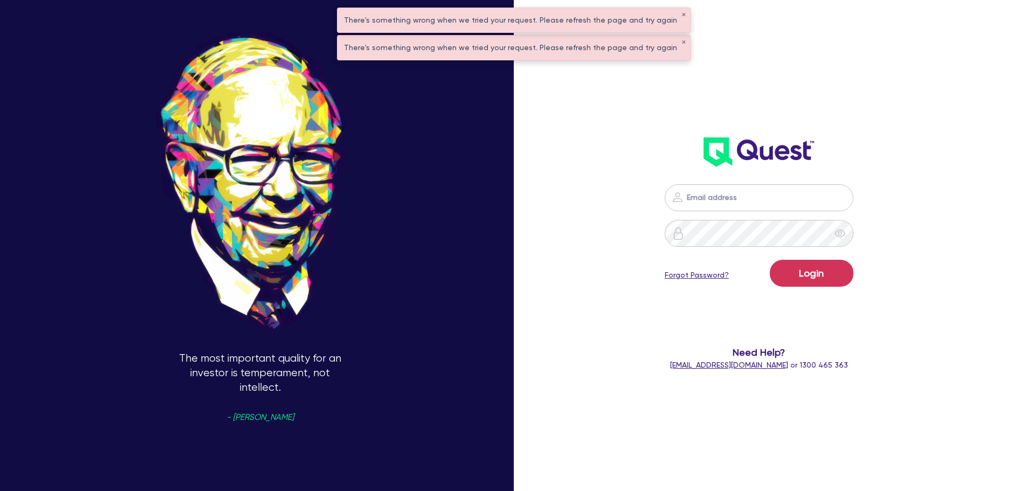
type input "[PERSON_NAME][EMAIL_ADDRESS][PERSON_NAME][DOMAIN_NAME]"
click at [842, 276] on button "Login" at bounding box center [812, 273] width 84 height 27
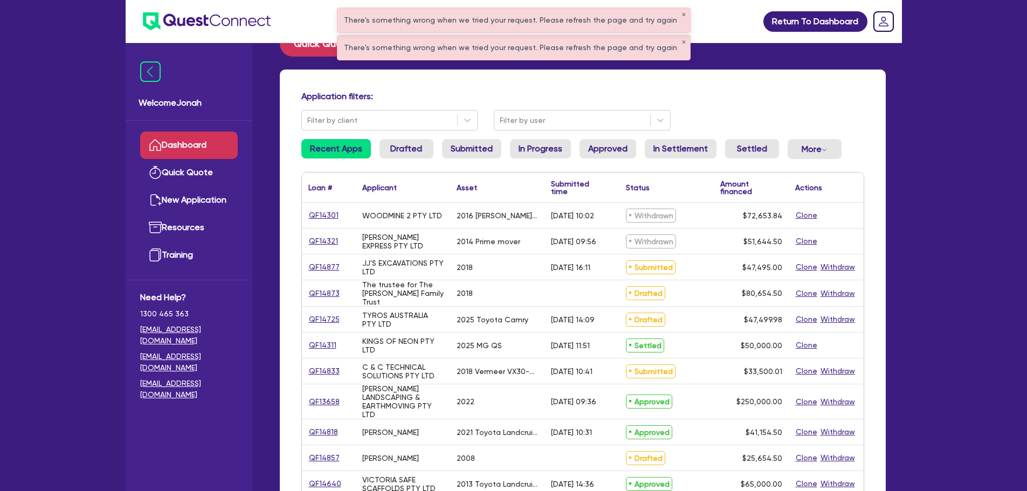
scroll to position [54, 0]
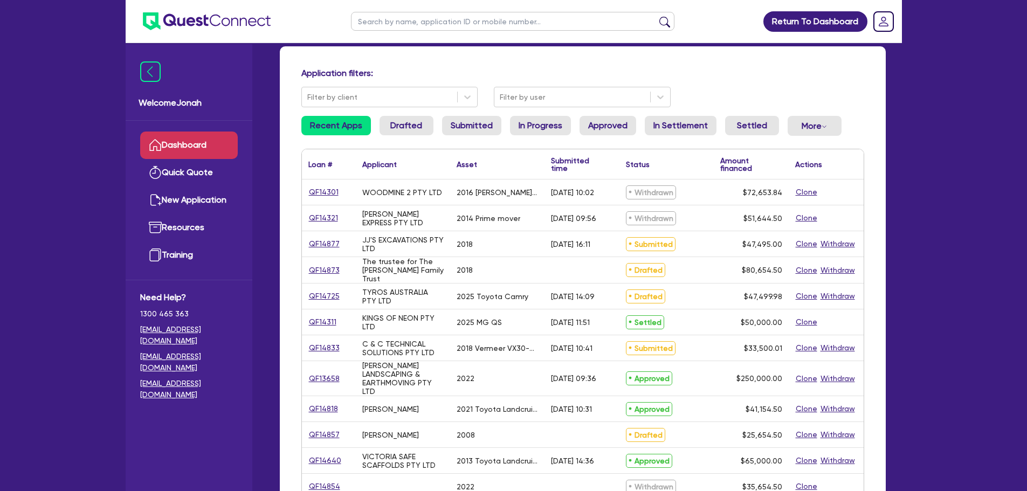
click at [207, 143] on link "Dashboard" at bounding box center [189, 146] width 98 height 28
click at [184, 204] on link "New Application" at bounding box center [189, 201] width 98 height 28
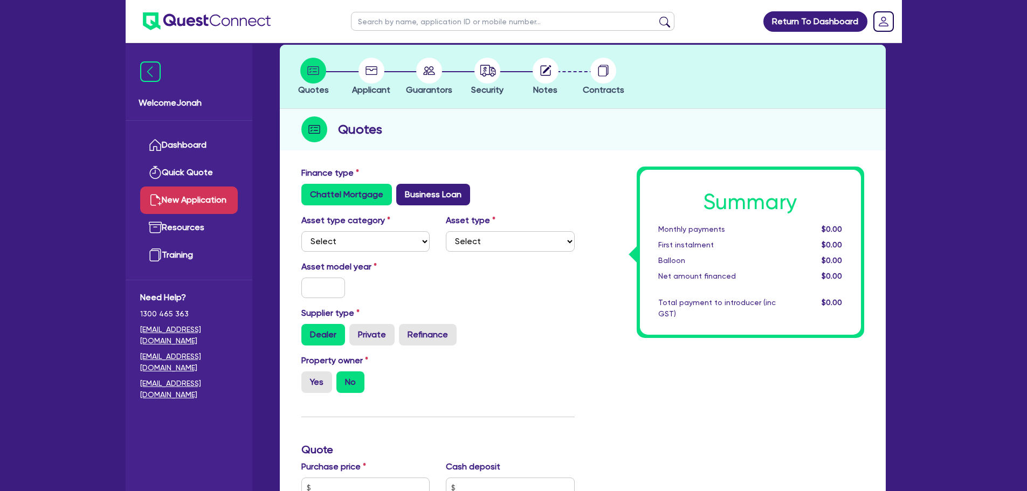
scroll to position [54, 0]
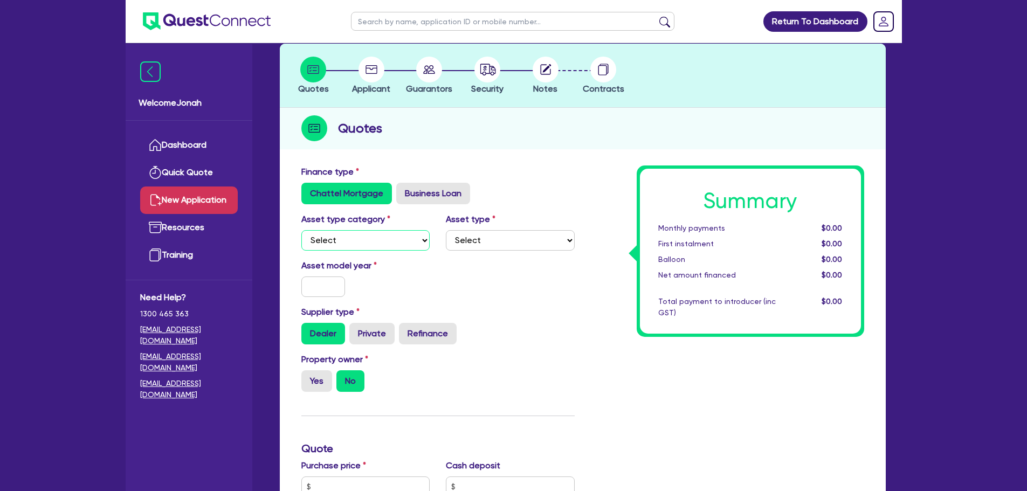
click at [395, 246] on select "Select Cars and light trucks Primary assets Secondary assets Tertiary assets" at bounding box center [365, 240] width 129 height 20
select select "CARS_AND_LIGHT_TRUCKS"
click at [301, 230] on select "Select Cars and light trucks Primary assets Secondary assets Tertiary assets" at bounding box center [365, 240] width 129 height 20
click at [479, 240] on select "Select Passenger vehicles Vans and utes Light trucks up to 4.5 tonne" at bounding box center [510, 240] width 129 height 20
select select "LIGHT_TRUCKS"
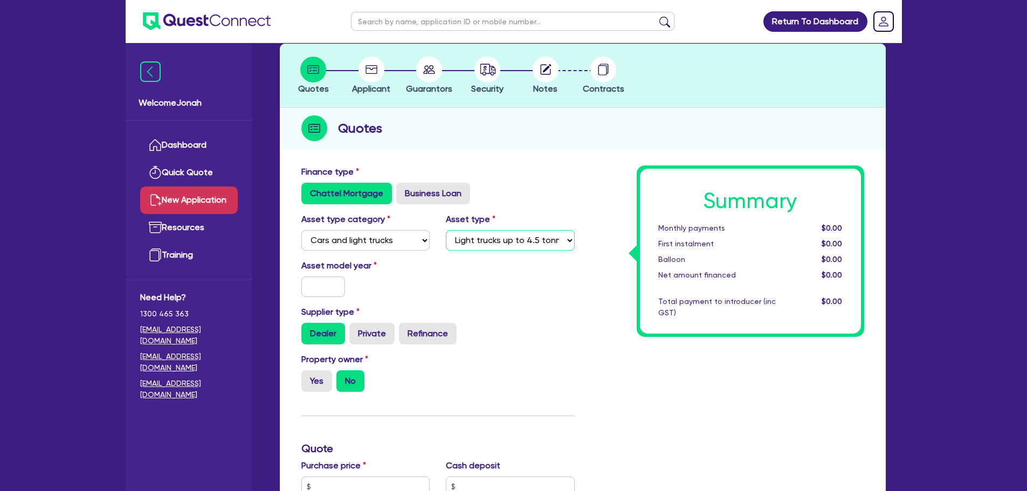
click at [446, 230] on select "Select Passenger vehicles Vans and utes Light trucks up to 4.5 tonne" at bounding box center [510, 240] width 129 height 20
click at [398, 245] on select "Select Cars and light trucks Primary assets Secondary assets Tertiary assets" at bounding box center [365, 240] width 129 height 20
select select "PRIMARY_ASSETS"
click at [301, 230] on select "Select Cars and light trucks Primary assets Secondary assets Tertiary assets" at bounding box center [365, 240] width 129 height 20
click at [485, 234] on select "Select Heavy trucks over 4.5 tonne Trailers Bus and coaches Yellow goods and ex…" at bounding box center [510, 240] width 129 height 20
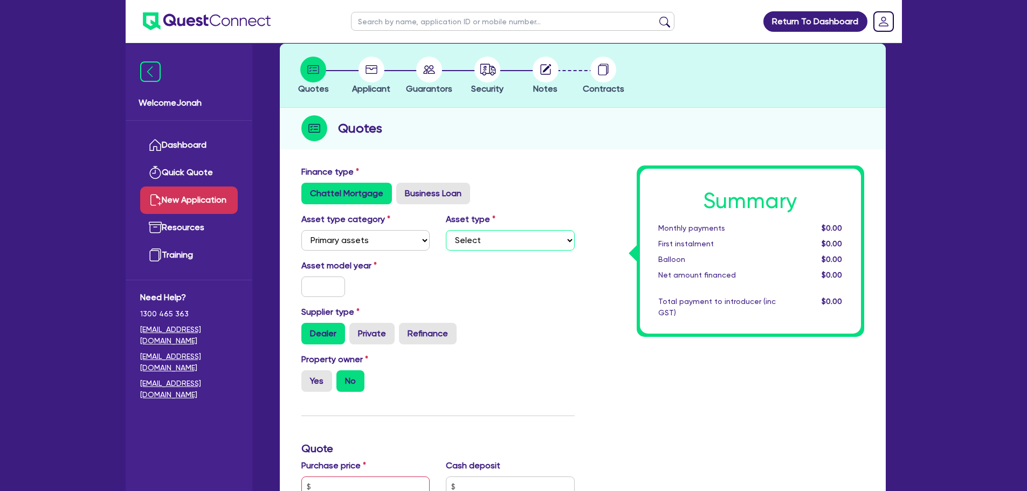
select select "YELLOW_GOODS_AND_EXCAVATORS"
click at [446, 230] on select "Select Heavy trucks over 4.5 tonne Trailers Bus and coaches Yellow goods and ex…" at bounding box center [510, 240] width 129 height 20
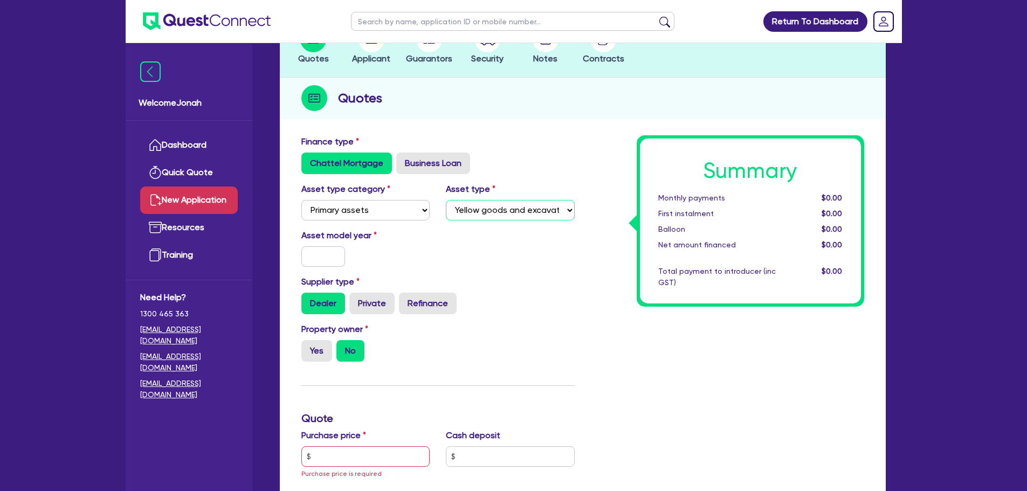
scroll to position [108, 0]
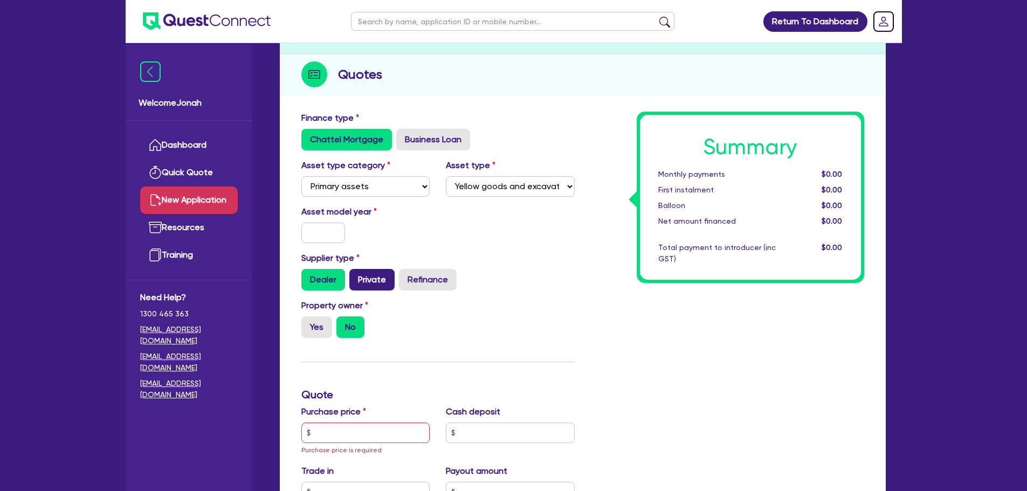
click at [367, 280] on label "Private" at bounding box center [372, 280] width 45 height 22
click at [357, 276] on input "Private" at bounding box center [353, 272] width 7 height 7
radio input "true"
click at [308, 323] on input "Yes" at bounding box center [304, 320] width 7 height 7
radio input "true"
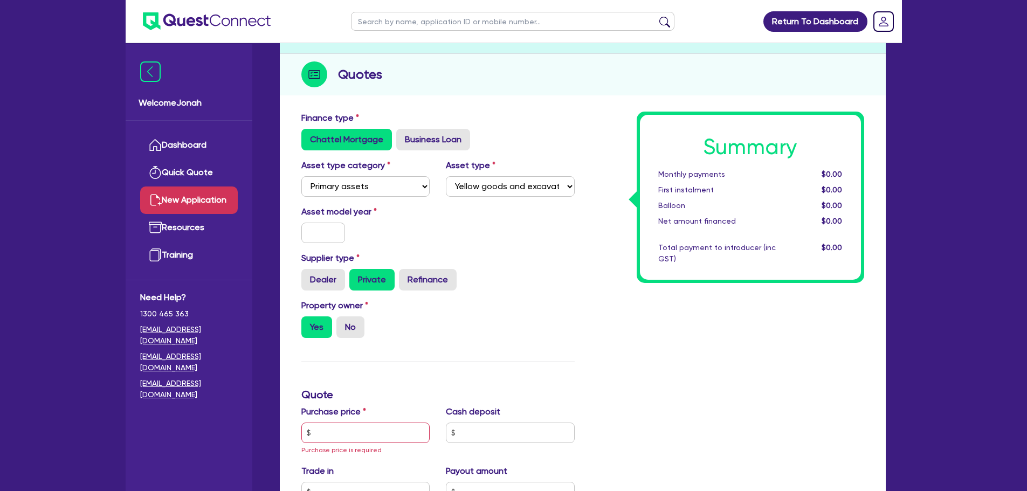
click at [319, 322] on label "Yes" at bounding box center [316, 328] width 31 height 22
click at [309, 322] on input "Yes" at bounding box center [304, 320] width 7 height 7
click at [391, 438] on input "text" at bounding box center [365, 433] width 129 height 20
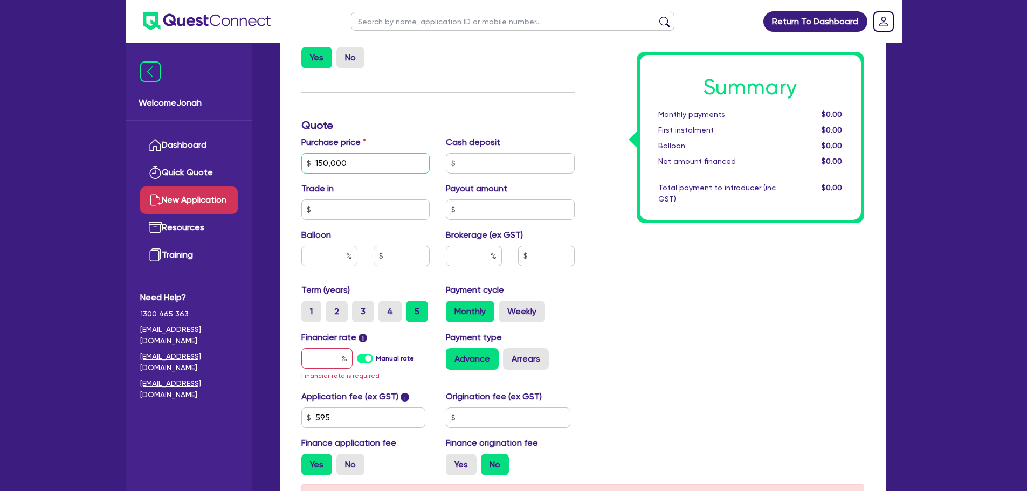
scroll to position [431, 0]
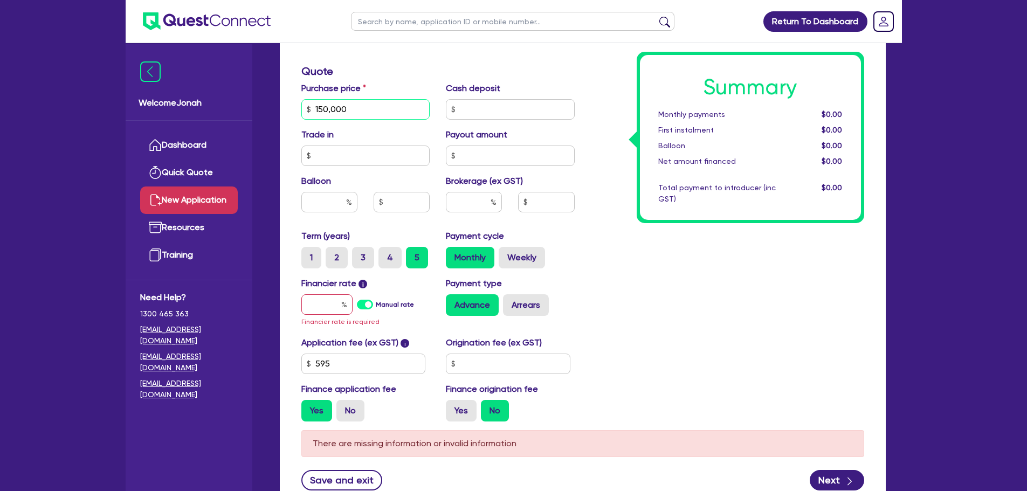
type input "150,000"
click at [306, 303] on input "text" at bounding box center [326, 304] width 51 height 20
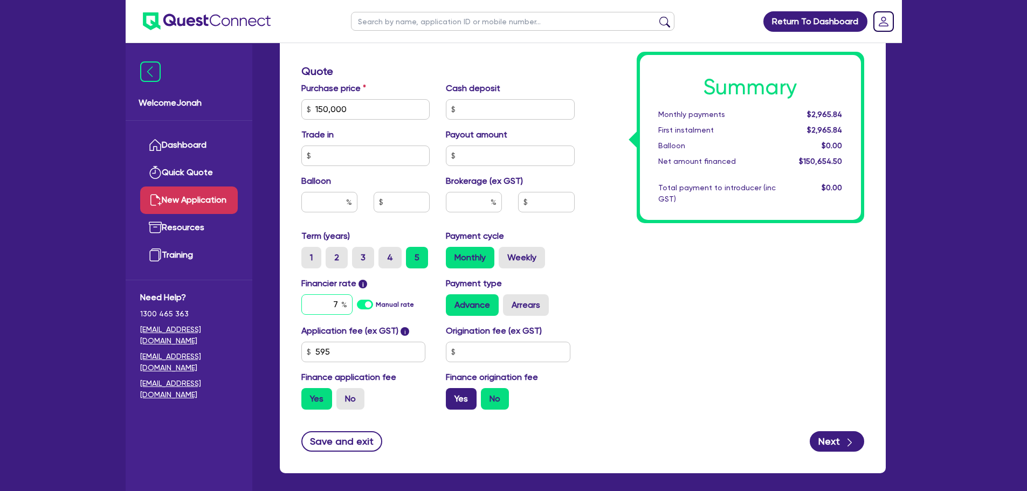
type input "7"
click at [464, 405] on label "Yes" at bounding box center [461, 399] width 31 height 22
click at [453, 395] on input "Yes" at bounding box center [449, 391] width 7 height 7
radio input "true"
click at [503, 400] on label "No" at bounding box center [495, 399] width 28 height 22
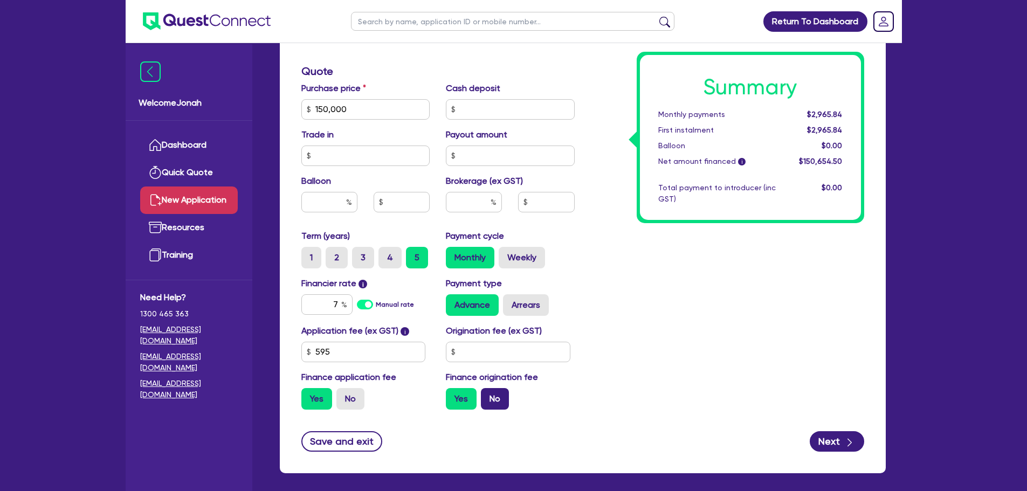
click at [488, 395] on input "No" at bounding box center [484, 391] width 7 height 7
radio input "true"
click at [464, 392] on label "Yes" at bounding box center [461, 399] width 31 height 22
click at [453, 392] on input "Yes" at bounding box center [449, 391] width 7 height 7
radio input "true"
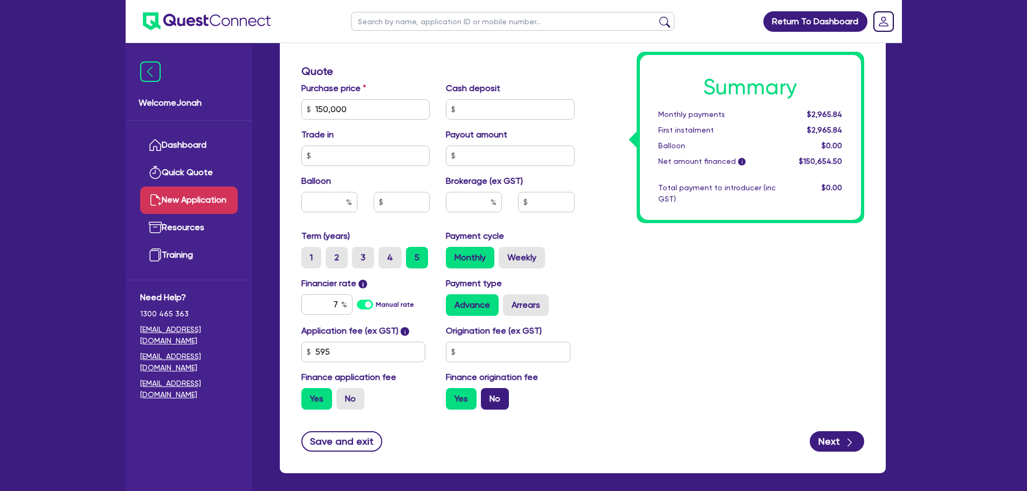
click at [492, 390] on label "No" at bounding box center [495, 399] width 28 height 22
click at [488, 390] on input "No" at bounding box center [484, 391] width 7 height 7
radio input "true"
click at [830, 447] on button "Next" at bounding box center [837, 441] width 54 height 20
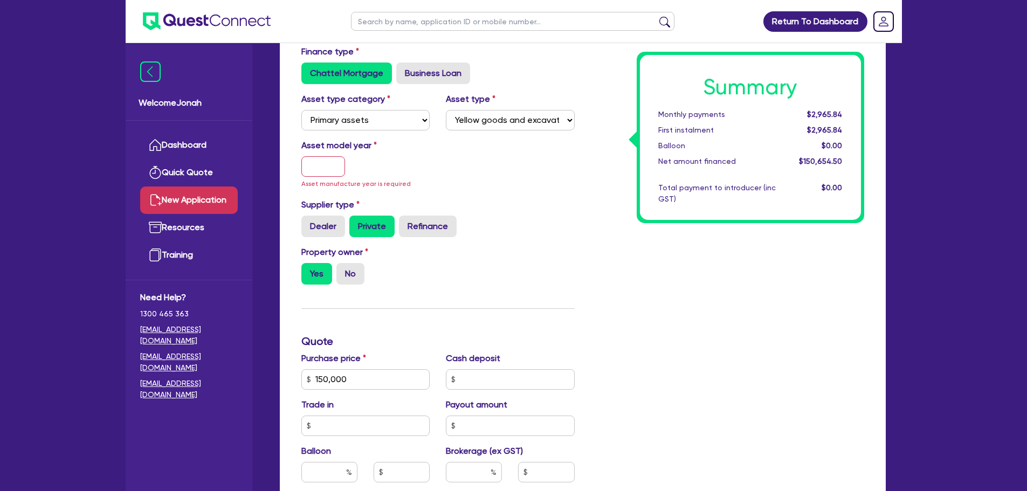
scroll to position [121, 0]
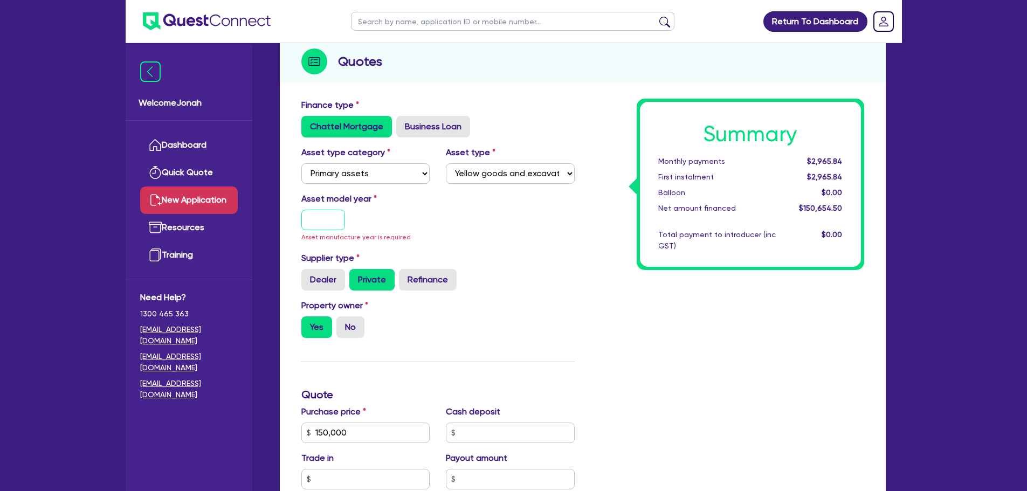
click at [332, 211] on input "text" at bounding box center [323, 220] width 44 height 20
type input "2010"
click at [556, 239] on div "Finance type Chattel Mortgage Business Loan Asset type category Select Cars and…" at bounding box center [438, 420] width 290 height 643
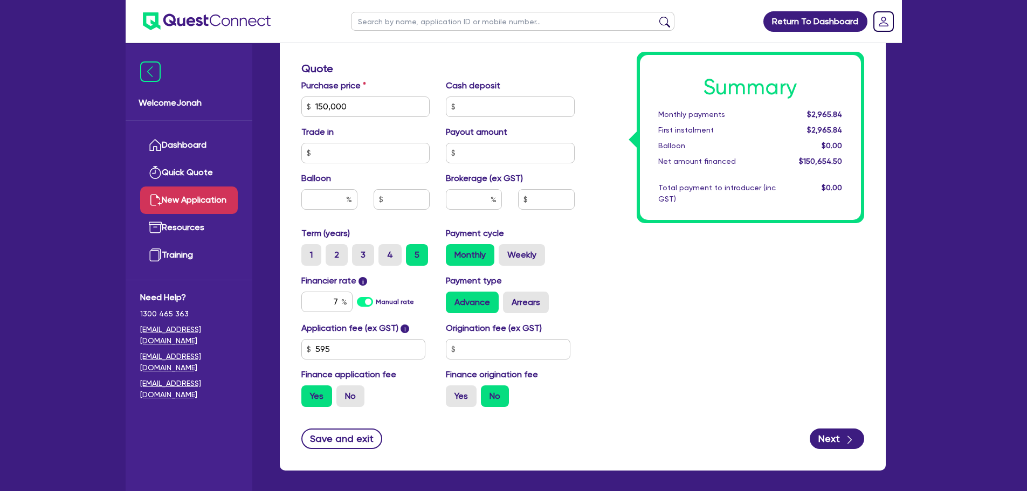
scroll to position [479, 0]
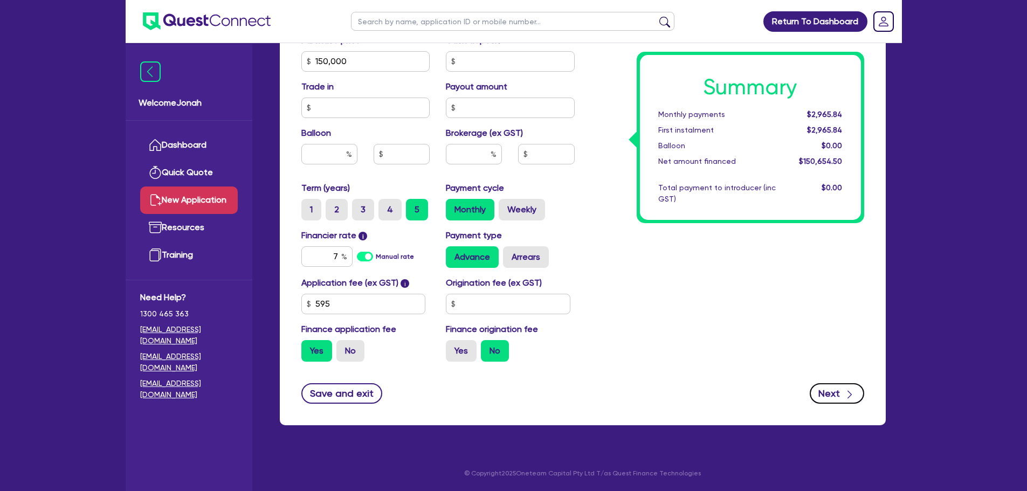
click at [844, 390] on div "button" at bounding box center [850, 393] width 12 height 13
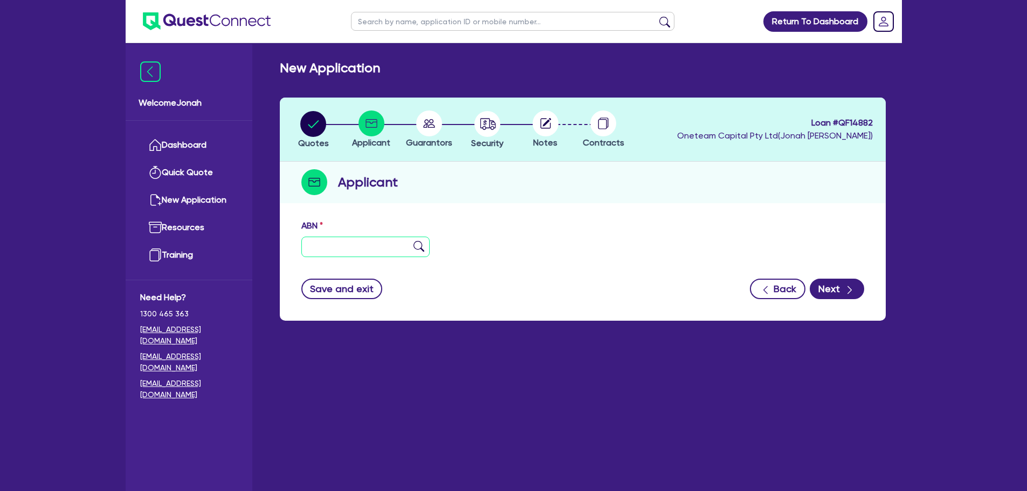
click at [354, 251] on input "text" at bounding box center [365, 247] width 129 height 20
paste input "31 649 773 044"
type input "31 649 773 044"
click at [422, 246] on img at bounding box center [419, 246] width 11 height 11
type input "RYABLU PTY LTD"
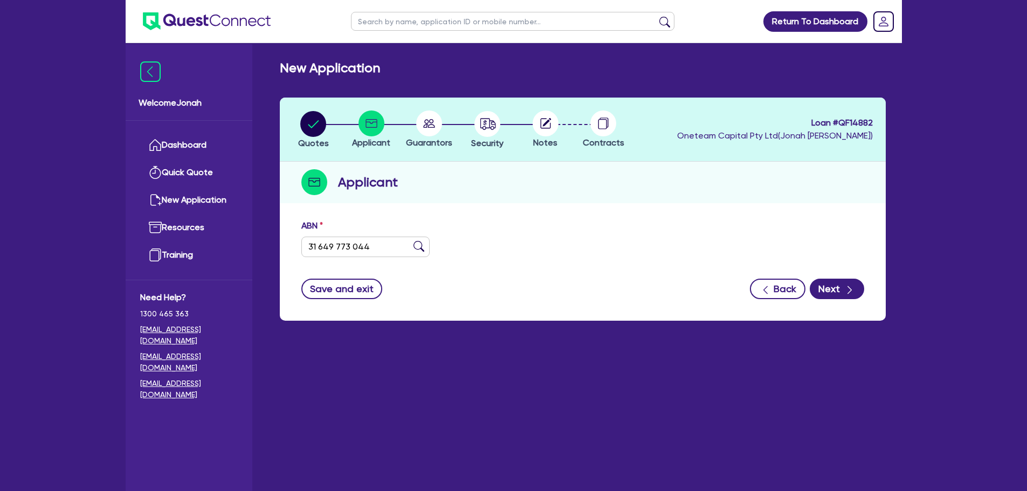
select select "COMPANY"
type input "[DATE]"
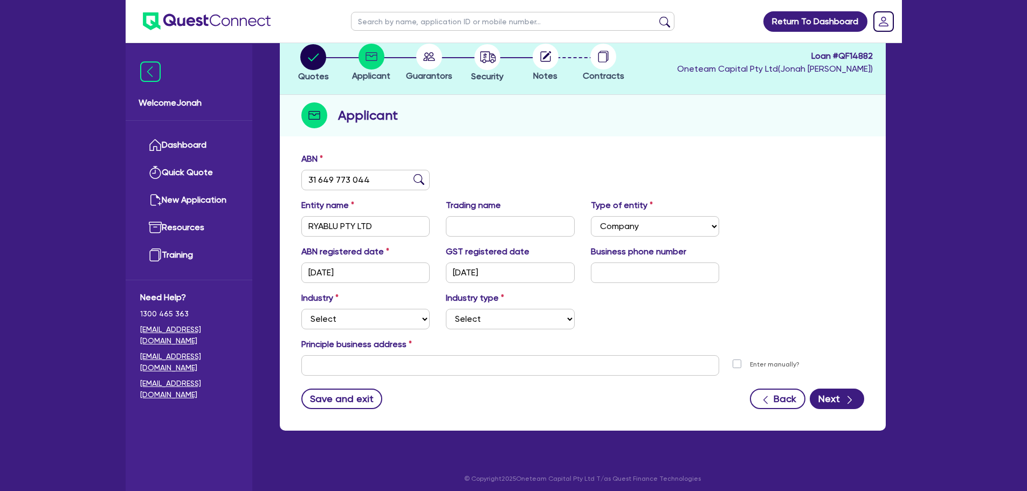
scroll to position [72, 0]
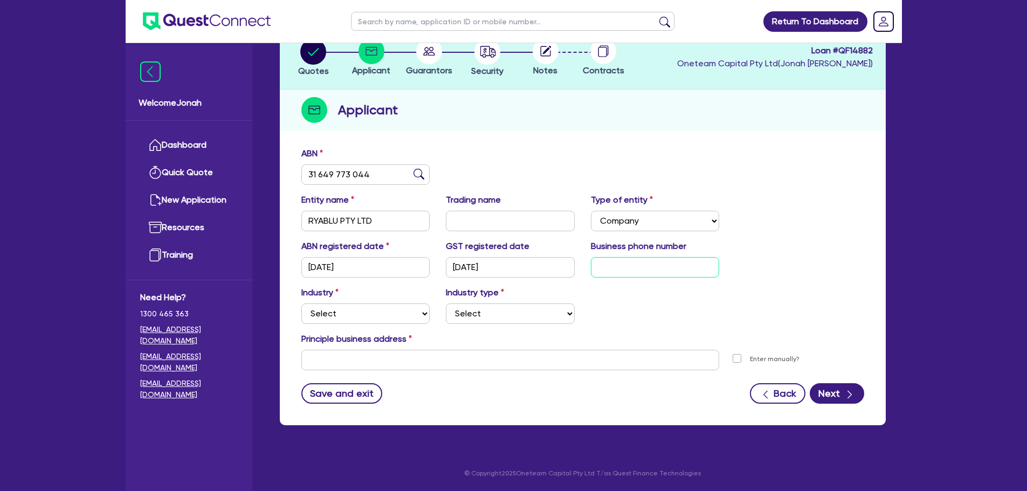
click at [657, 272] on input "text" at bounding box center [655, 267] width 129 height 20
type input "04 3966 0436"
click at [807, 246] on div "ABN registered date [DATE] GST registered date [DATE] Business phone number [PH…" at bounding box center [582, 263] width 579 height 46
click at [443, 359] on input "text" at bounding box center [510, 360] width 419 height 20
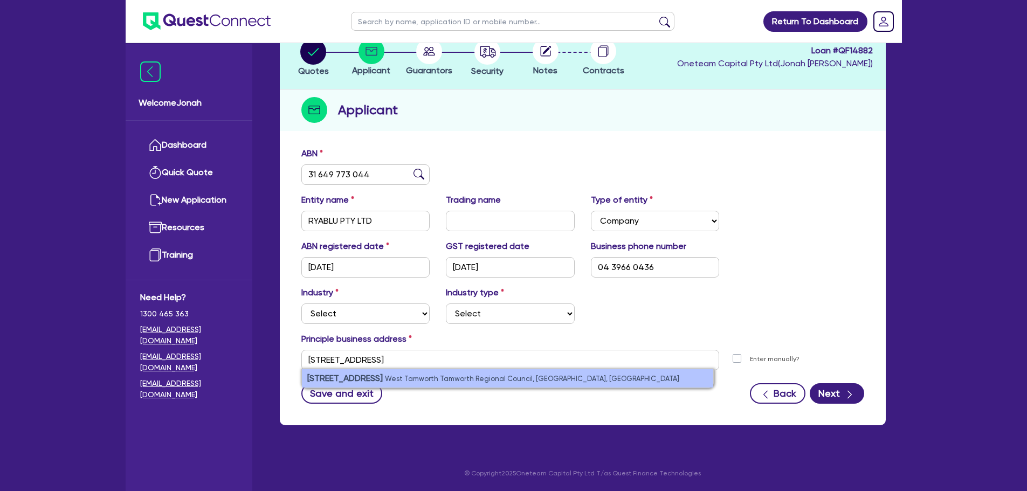
click at [447, 378] on small "West Tamworth Tamworth Regional Council, [GEOGRAPHIC_DATA], [GEOGRAPHIC_DATA]" at bounding box center [532, 379] width 294 height 8
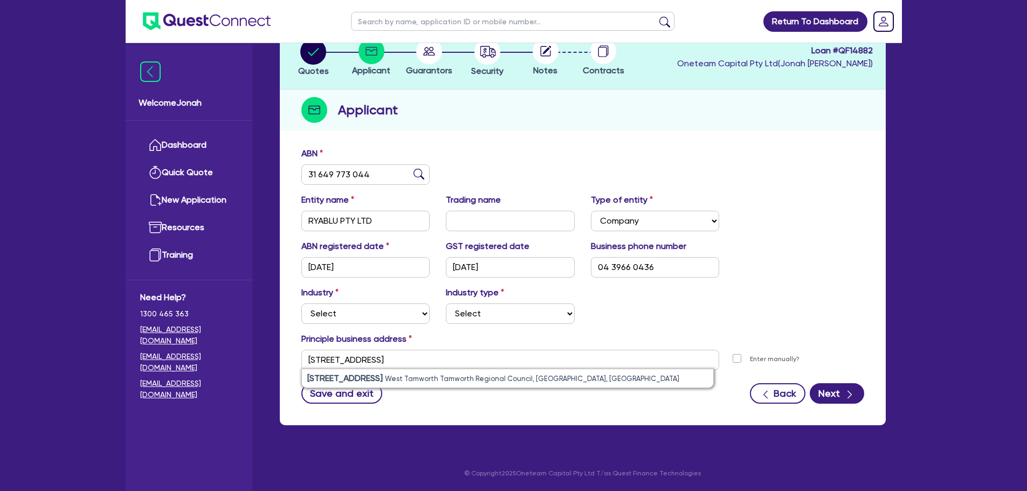
type input "[STREET_ADDRESS]"
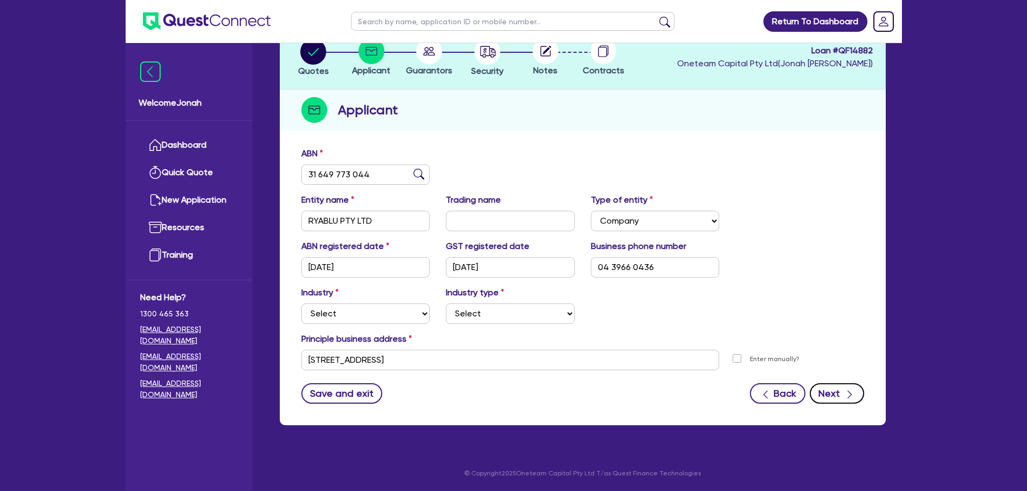
click at [840, 396] on button "Next" at bounding box center [837, 393] width 54 height 20
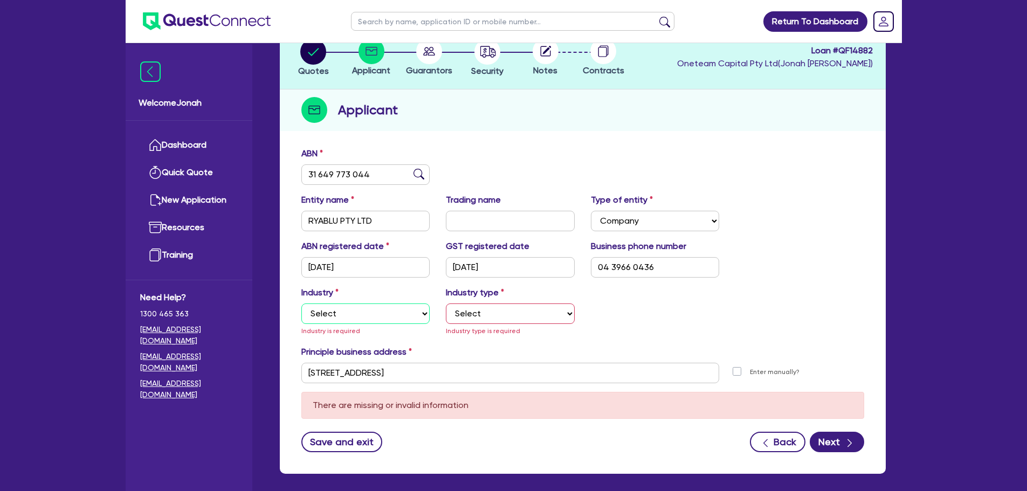
click at [397, 312] on select "Select Accomodation & Food Services Administrative & Support Services Agricultu…" at bounding box center [365, 314] width 129 height 20
select select "BUILDING_CONSTRUCTION"
click at [301, 304] on select "Select Accomodation & Food Services Administrative & Support Services Agricultu…" at bounding box center [365, 314] width 129 height 20
click at [495, 311] on select "Select Trades People Providing Services Direct to Consumers Trades People Provi…" at bounding box center [510, 314] width 129 height 20
select select "TRADES_SERVICES_CONSUMERS"
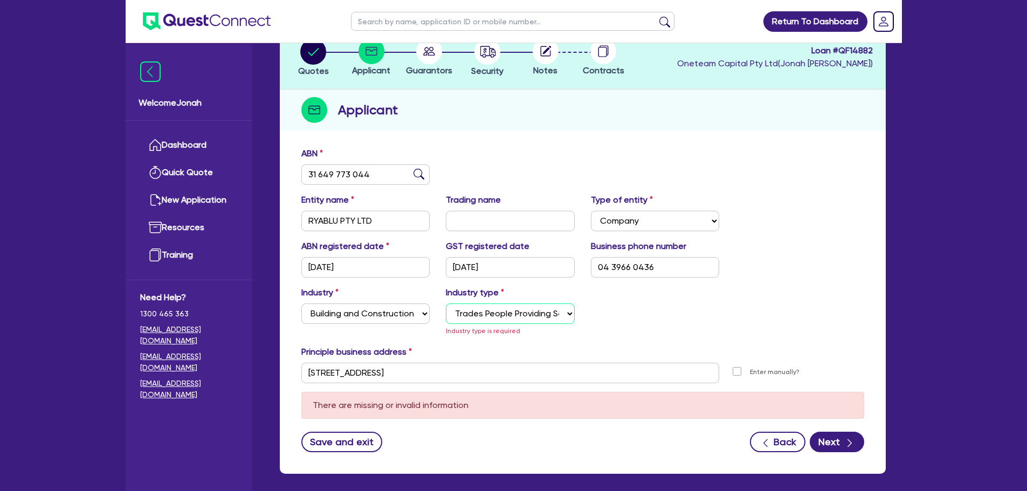
click at [446, 304] on select "Select Trades People Providing Services Direct to Consumers Trades People Provi…" at bounding box center [510, 314] width 129 height 20
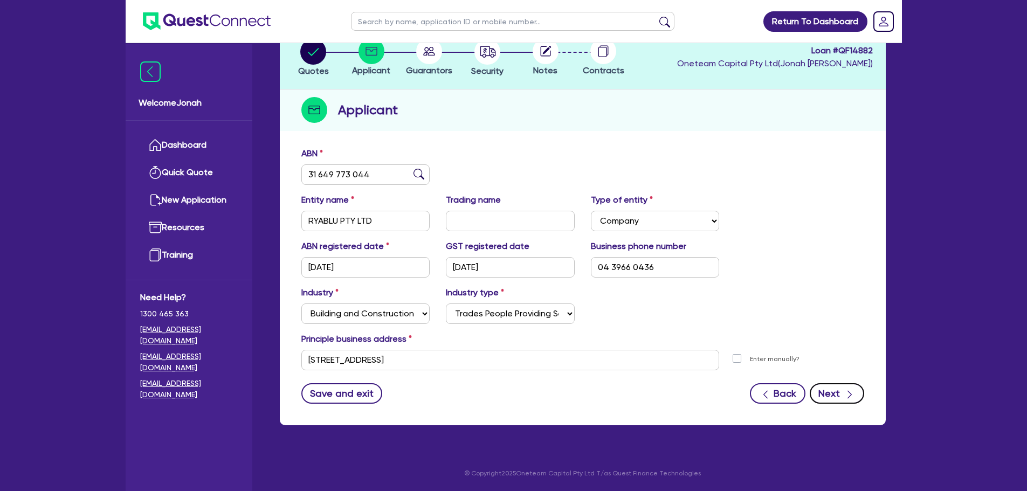
click at [841, 396] on button "Next" at bounding box center [837, 393] width 54 height 20
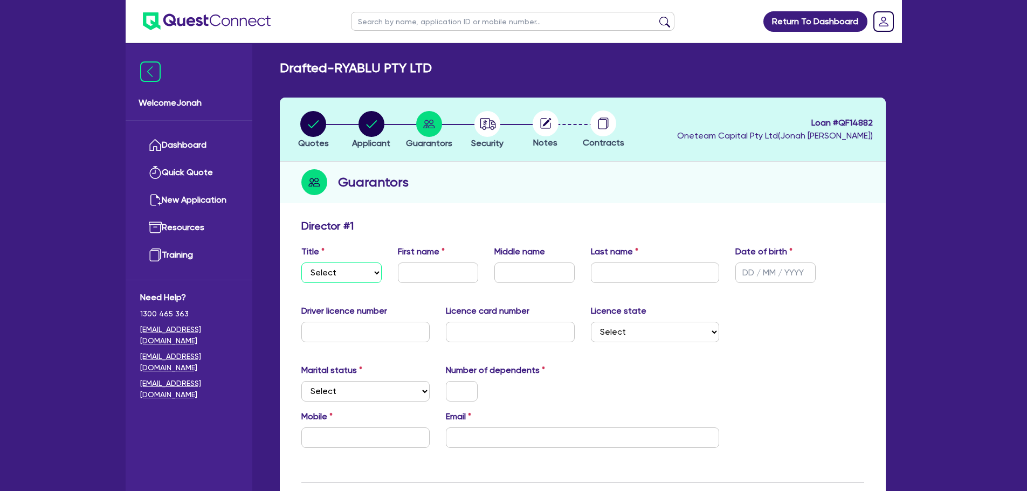
click at [366, 270] on select "Select Mr Mrs Ms Miss Dr" at bounding box center [341, 273] width 80 height 20
select select "MR"
click at [301, 263] on select "Select Mr Mrs Ms Miss Dr" at bounding box center [341, 273] width 80 height 20
click at [432, 267] on input "text" at bounding box center [438, 273] width 80 height 20
type input "[PERSON_NAME]"
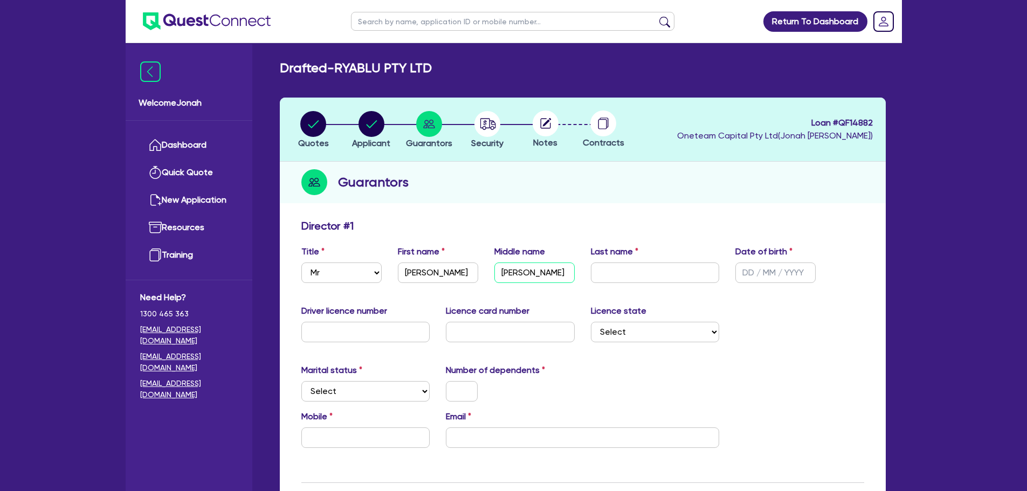
type input "[PERSON_NAME]"
click at [759, 273] on input "text" at bounding box center [776, 273] width 80 height 20
type input "[DATE]"
click at [407, 327] on input "text" at bounding box center [365, 332] width 129 height 20
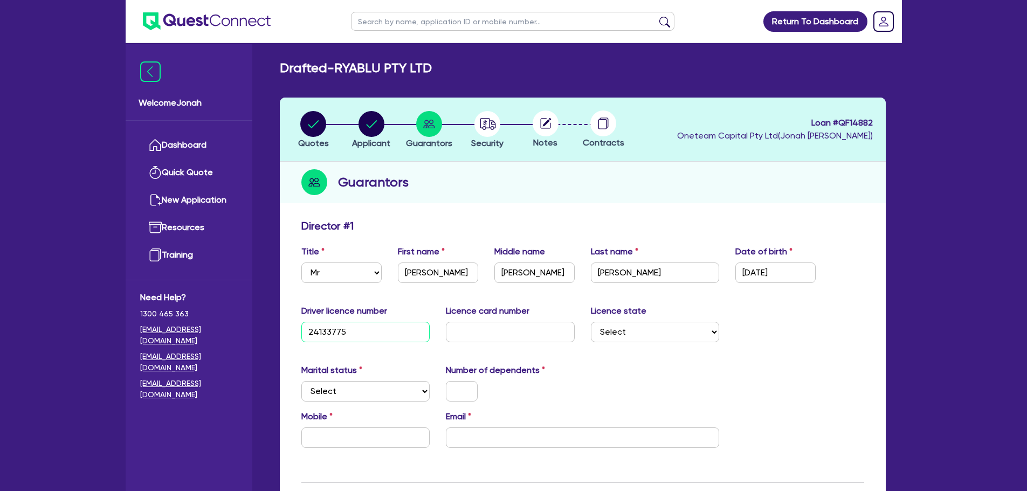
type input "24133775"
type input "2052895426"
click at [659, 332] on select "Select [GEOGRAPHIC_DATA] [GEOGRAPHIC_DATA] [GEOGRAPHIC_DATA] [GEOGRAPHIC_DATA] …" at bounding box center [655, 332] width 129 height 20
select select "[GEOGRAPHIC_DATA]"
click at [591, 322] on select "Select [GEOGRAPHIC_DATA] [GEOGRAPHIC_DATA] [GEOGRAPHIC_DATA] [GEOGRAPHIC_DATA] …" at bounding box center [655, 332] width 129 height 20
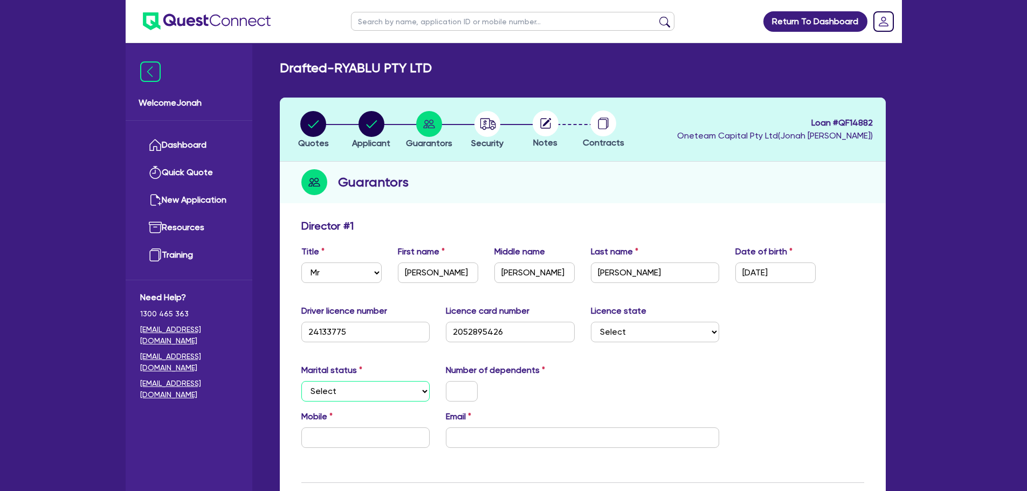
click at [355, 392] on select "Select Single Married De Facto / Partner" at bounding box center [365, 391] width 129 height 20
select select "MARRIED"
click at [301, 381] on select "Select Single Married De Facto / Partner" at bounding box center [365, 391] width 129 height 20
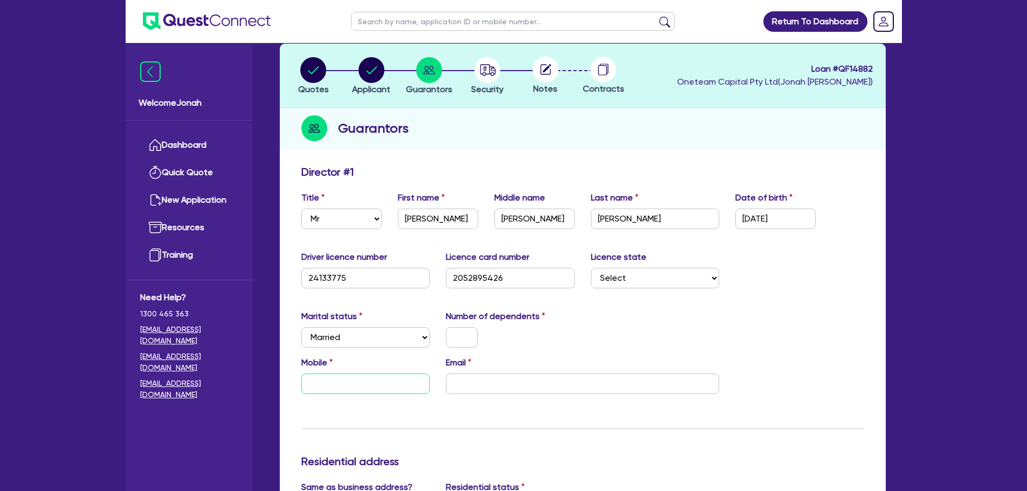
click at [373, 382] on input "text" at bounding box center [365, 384] width 129 height 20
click at [558, 383] on input "email" at bounding box center [582, 384] width 273 height 20
paste input "[EMAIL_ADDRESS][DOMAIN_NAME]"
type input "0439 660 436"
type input "[EMAIL_ADDRESS][DOMAIN_NAME]"
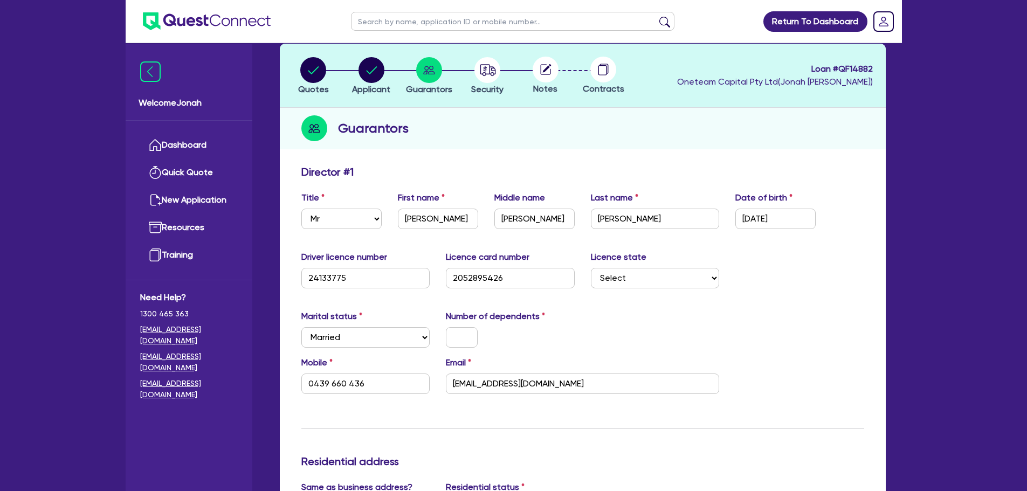
click at [594, 331] on div "Marital status Select [DEMOGRAPHIC_DATA] Married De Facto / Partner Number of d…" at bounding box center [582, 333] width 579 height 46
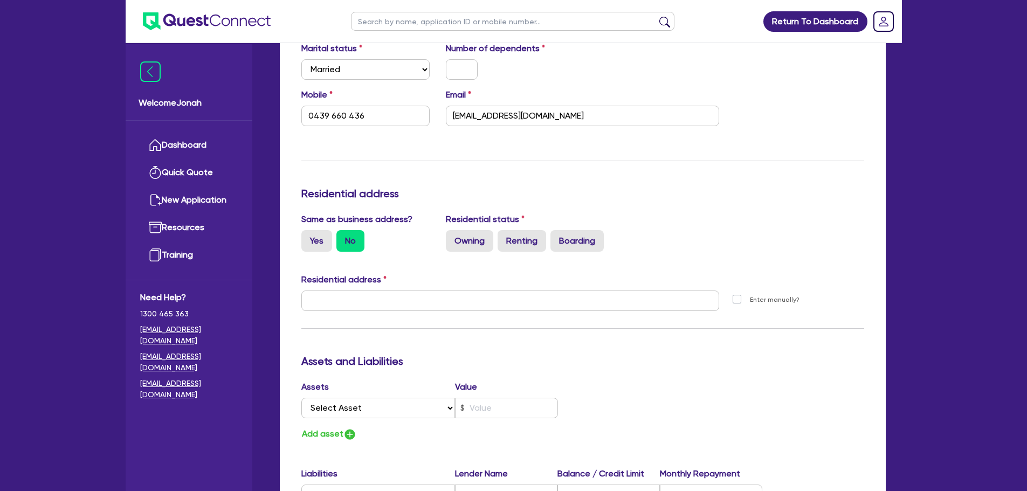
scroll to position [324, 0]
click at [319, 239] on label "Yes" at bounding box center [316, 240] width 31 height 22
click at [309, 236] on input "Yes" at bounding box center [304, 232] width 7 height 7
radio input "true"
type input "0439 660 436"
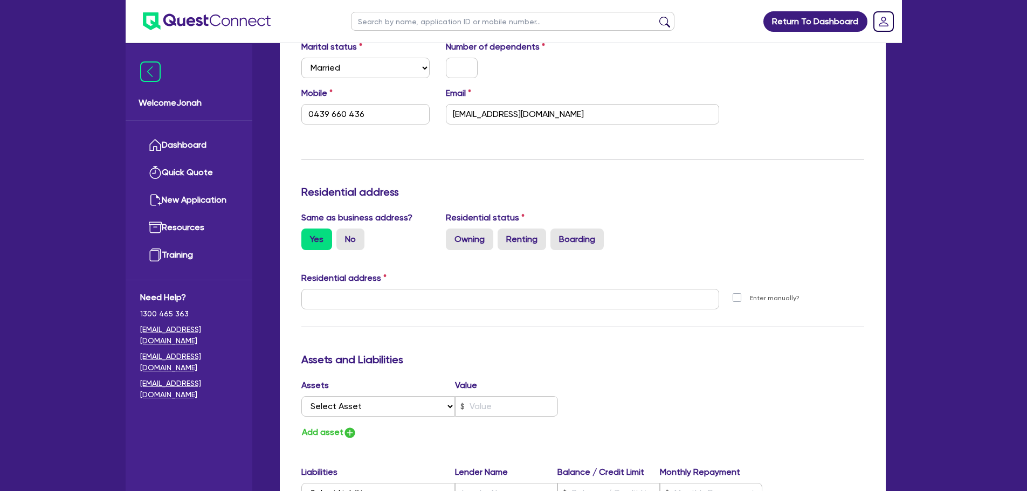
type input "[STREET_ADDRESS]"
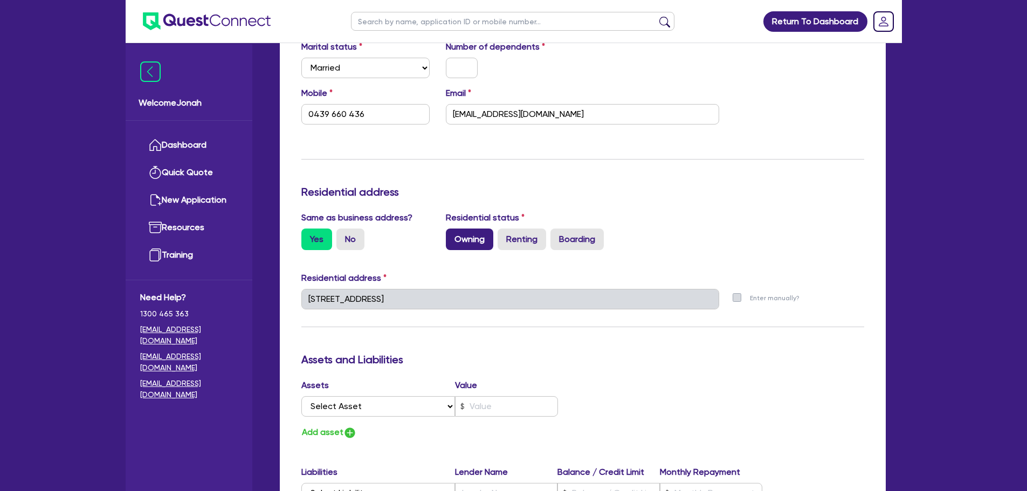
click at [477, 239] on label "Owning" at bounding box center [469, 240] width 47 height 22
click at [453, 236] on input "Owning" at bounding box center [449, 232] width 7 height 7
radio input "true"
type input "0439 660 436"
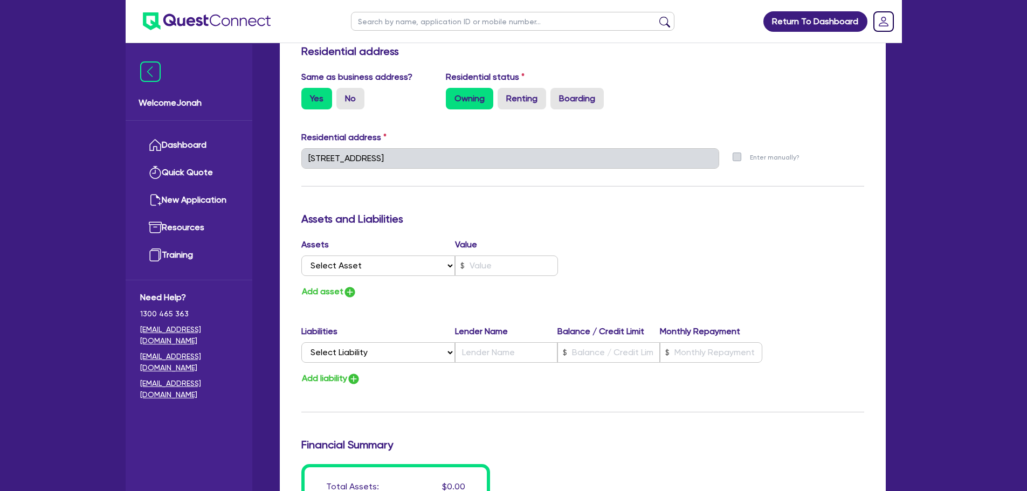
scroll to position [485, 0]
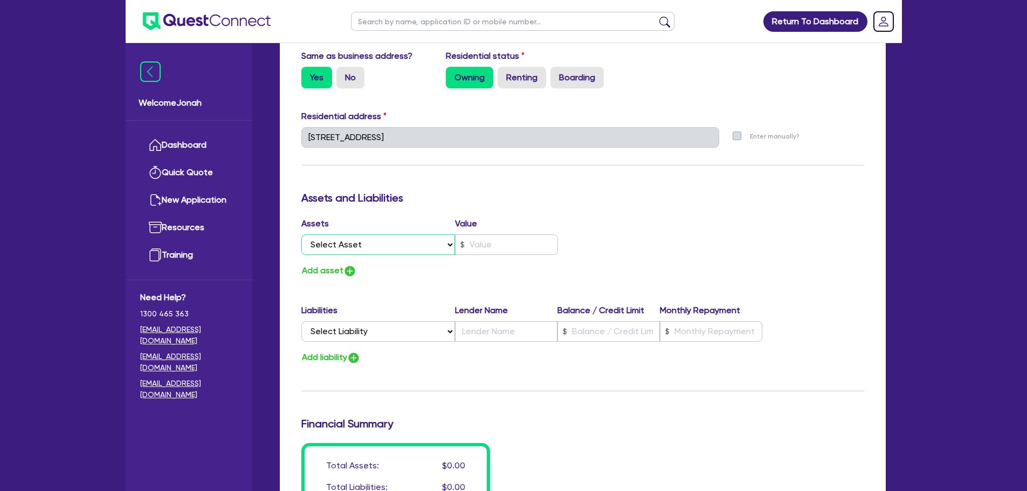
click at [428, 247] on select "Select Asset Cash Property Investment property Vehicle Truck Trailer Equipment …" at bounding box center [378, 245] width 154 height 20
select select "PROPERTY"
click at [301, 235] on select "Select Asset Cash Property Investment property Vehicle Truck Trailer Equipment …" at bounding box center [378, 245] width 154 height 20
click at [480, 248] on input "text" at bounding box center [506, 245] width 103 height 20
type input "0439 660 436"
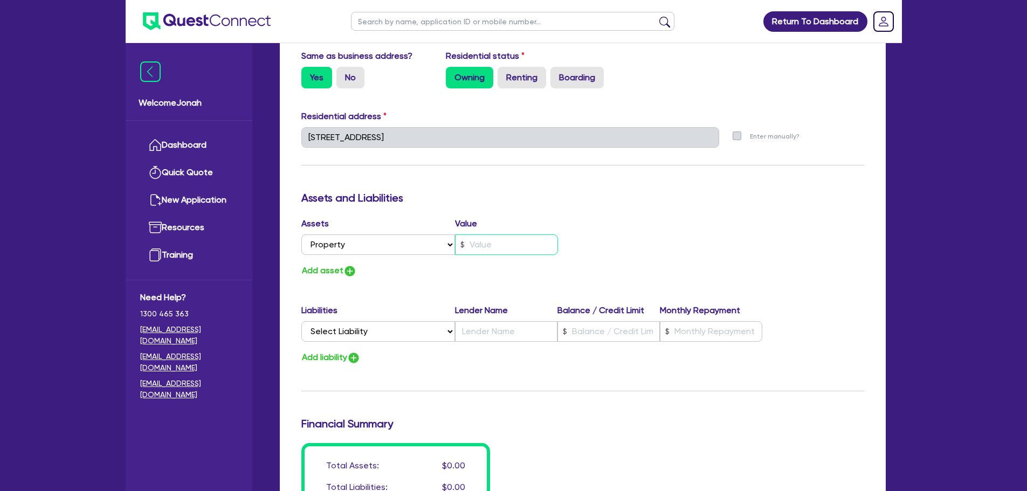
type input "7"
type input "0439 660 436"
type input "70"
type input "0439 660 436"
type input "700"
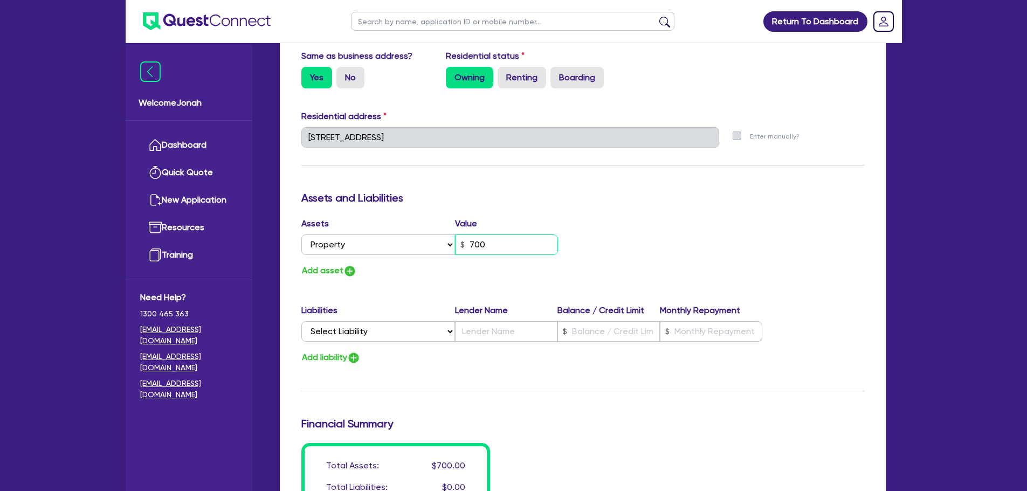
type input "0439 660 436"
type input "7,000"
type input "0439 660 436"
type input "70,000"
type input "0439 660 436"
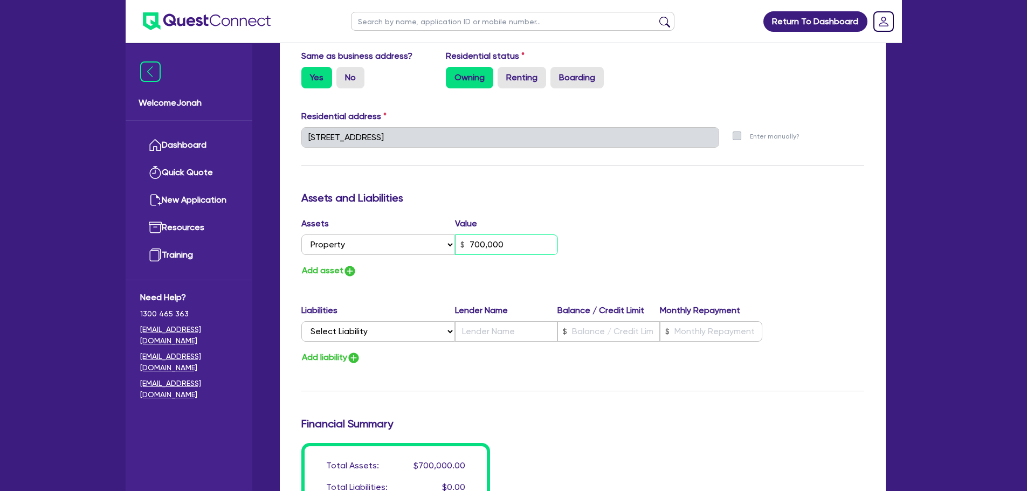
type input "700,000"
click at [312, 274] on button "Add asset" at bounding box center [329, 271] width 56 height 15
type input "0439 660 436"
type input "700,000"
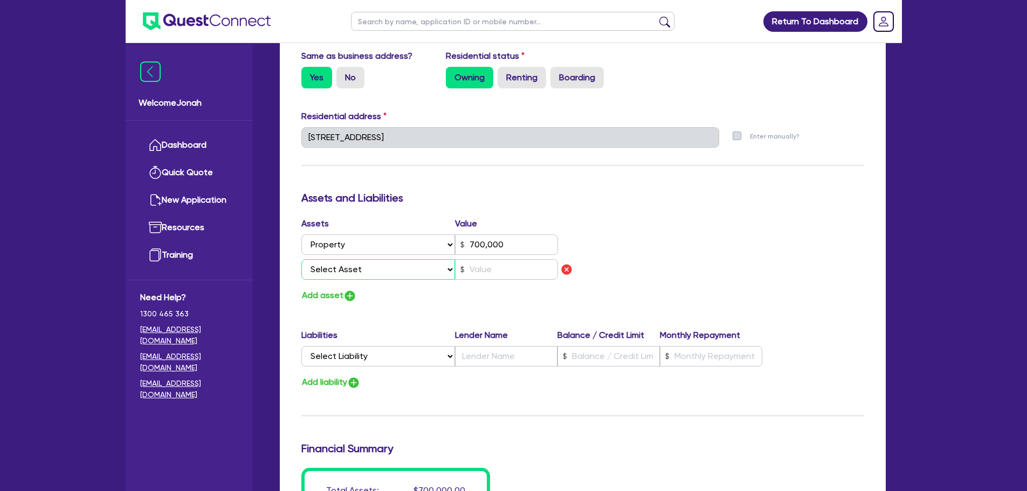
click at [361, 265] on select "Select Asset Cash Property Investment property Vehicle Truck Trailer Equipment …" at bounding box center [378, 269] width 154 height 20
select select "INVESTMENT_PROPERTY"
click at [301, 259] on select "Select Asset Cash Property Investment property Vehicle Truck Trailer Equipment …" at bounding box center [378, 269] width 154 height 20
type input "0439 660 436"
type input "700,000"
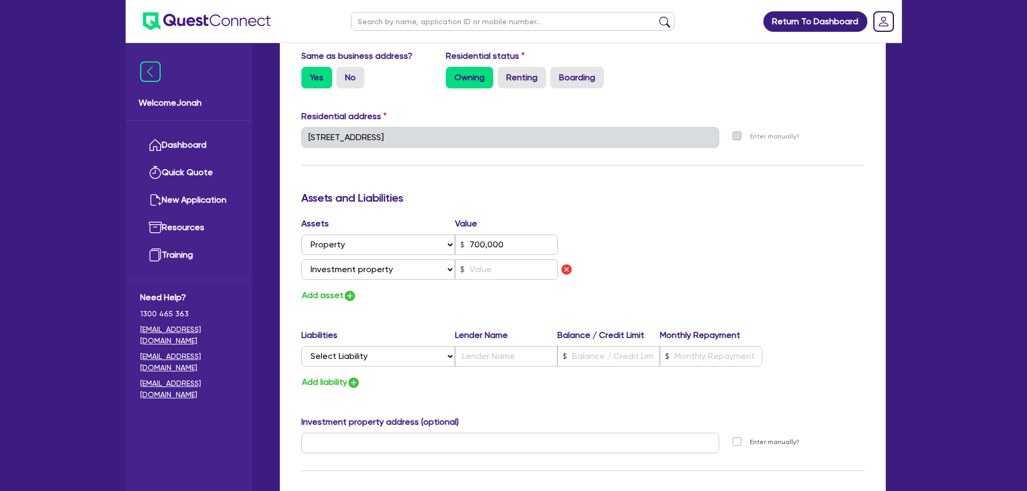
click at [515, 281] on div "Assets Value Select Asset Cash Property Investment property Vehicle Truck Trail…" at bounding box center [438, 250] width 290 height 67
click at [514, 275] on input "text" at bounding box center [506, 269] width 103 height 20
type input "0439 660 436"
type input "700,000"
type input "7"
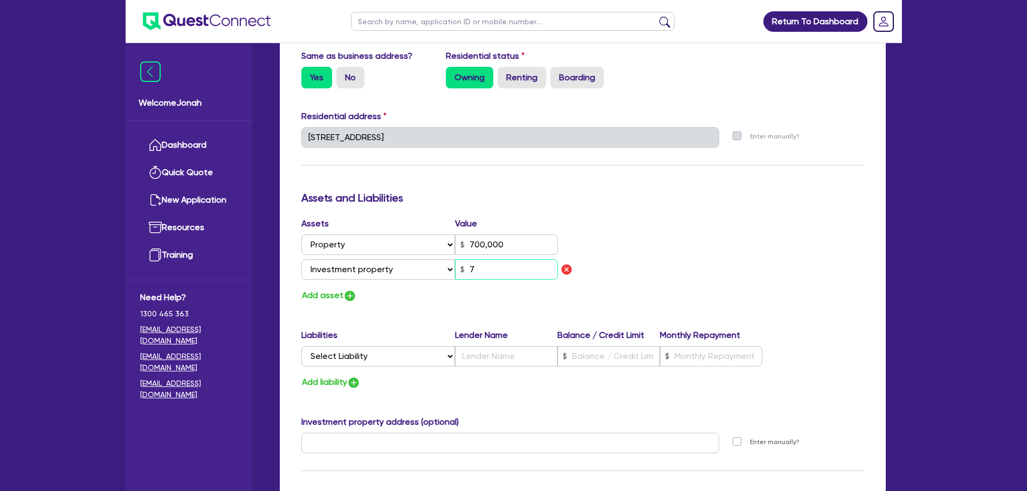
type input "0439 660 436"
type input "700,000"
type input "70"
type input "0439 660 436"
type input "700,000"
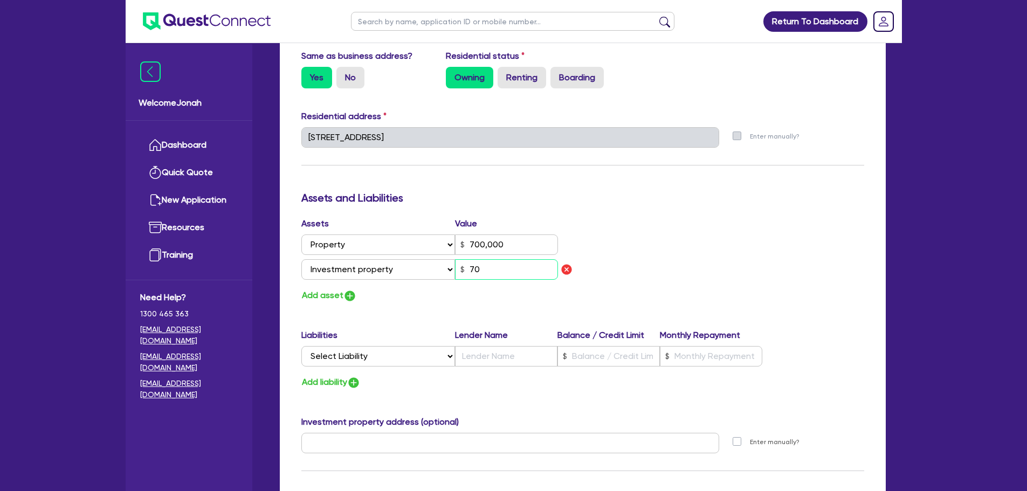
type input "700"
type input "0439 660 436"
type input "700,000"
type input "7,000"
type input "0439 660 436"
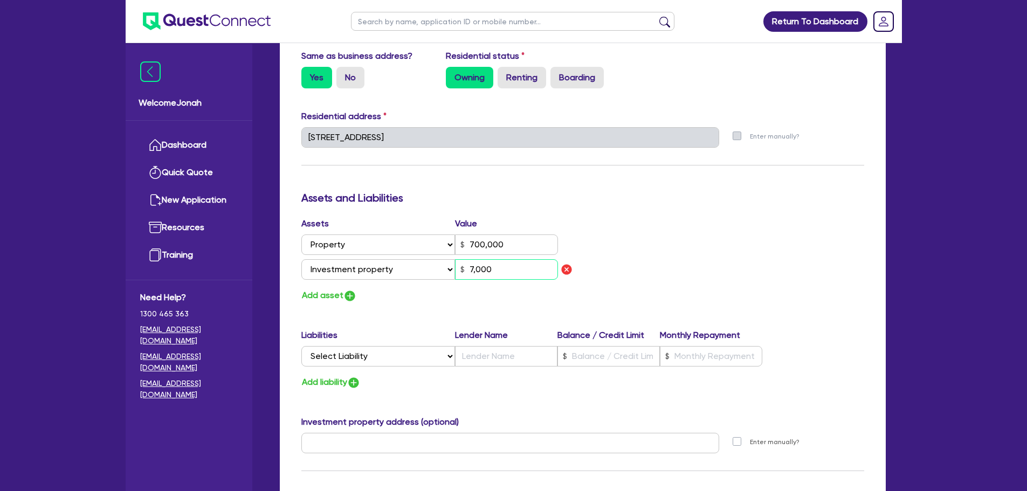
type input "700,000"
type input "70,000"
type input "0439 660 436"
type input "700,000"
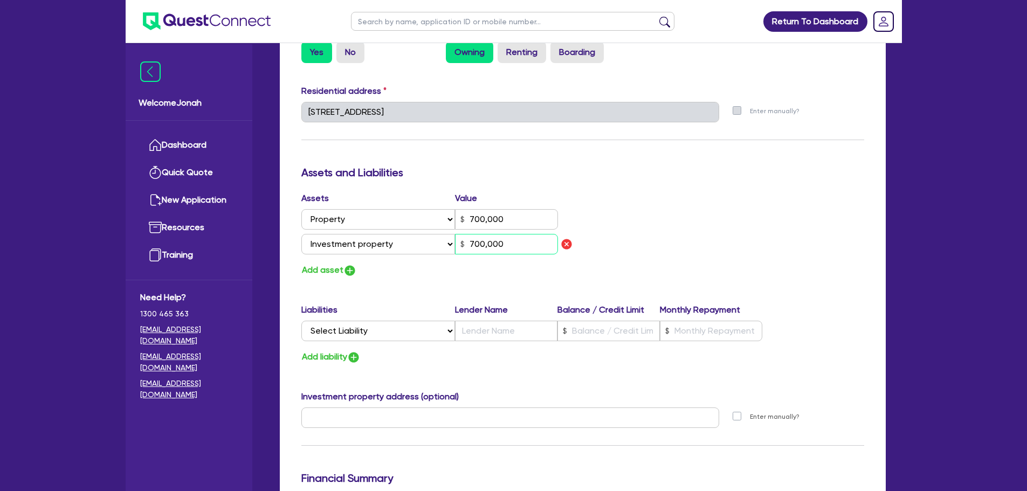
scroll to position [539, 0]
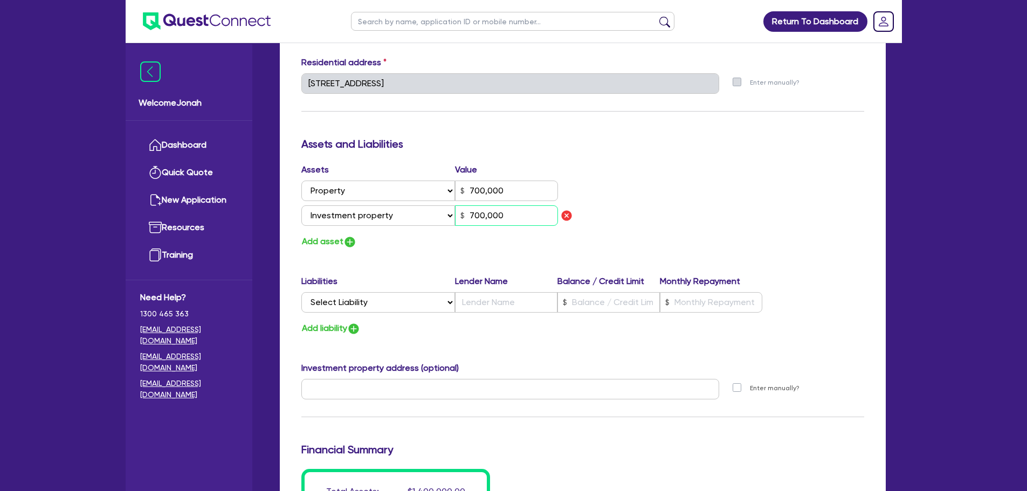
type input "700,000"
click at [368, 299] on select "Select Liability Credit card Mortgage Investment property loan Vehicle loan Tru…" at bounding box center [378, 302] width 154 height 20
select select "OTHER"
click at [301, 292] on select "Select Liability Credit card Mortgage Investment property loan Vehicle loan Tru…" at bounding box center [378, 302] width 154 height 20
type input "0439 660 436"
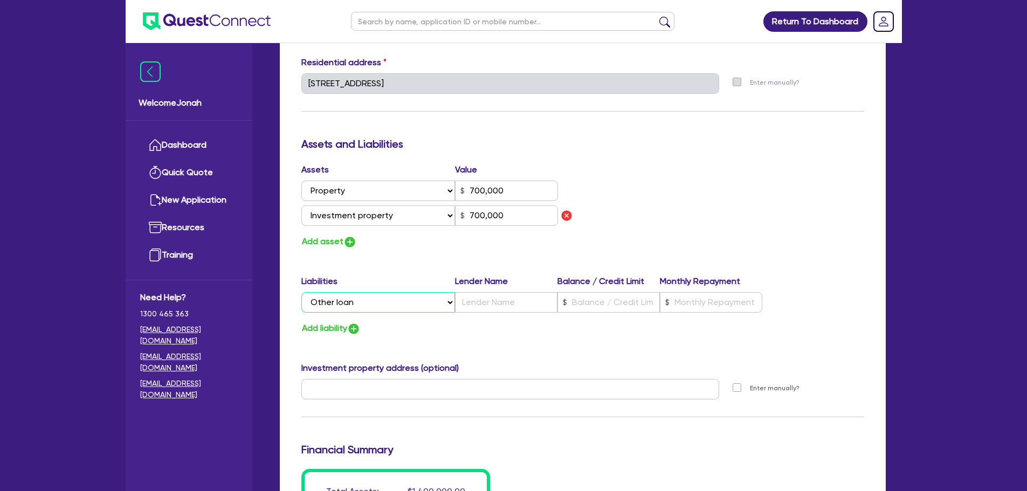
type input "700,000"
click at [485, 296] on input "text" at bounding box center [506, 302] width 102 height 20
click at [404, 307] on select "Select Liability Credit card Mortgage Investment property loan Vehicle loan Tru…" at bounding box center [378, 302] width 154 height 20
select select "PERSONAL_LOAN"
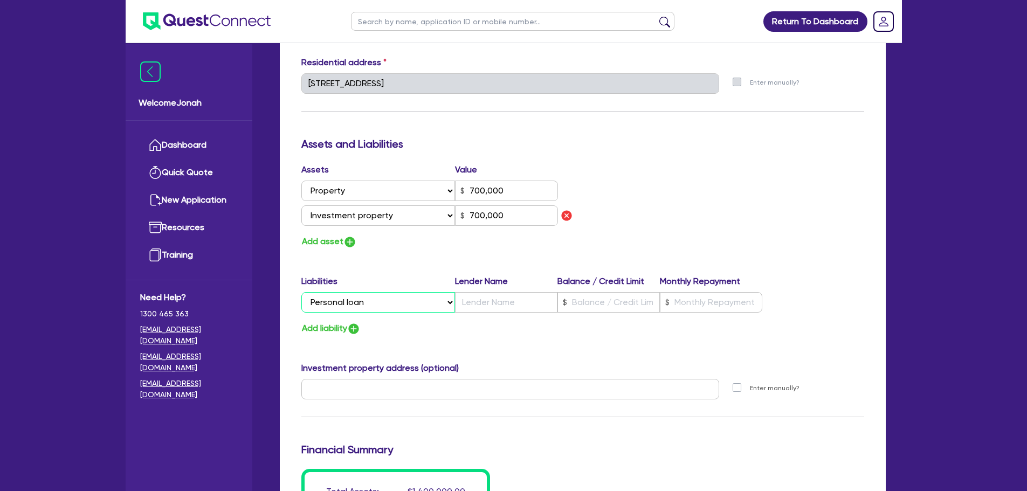
click at [301, 292] on select "Select Liability Credit card Mortgage Investment property loan Vehicle loan Tru…" at bounding box center [378, 302] width 154 height 20
type input "0439 660 436"
type input "700,000"
click at [491, 301] on input "text" at bounding box center [506, 302] width 102 height 20
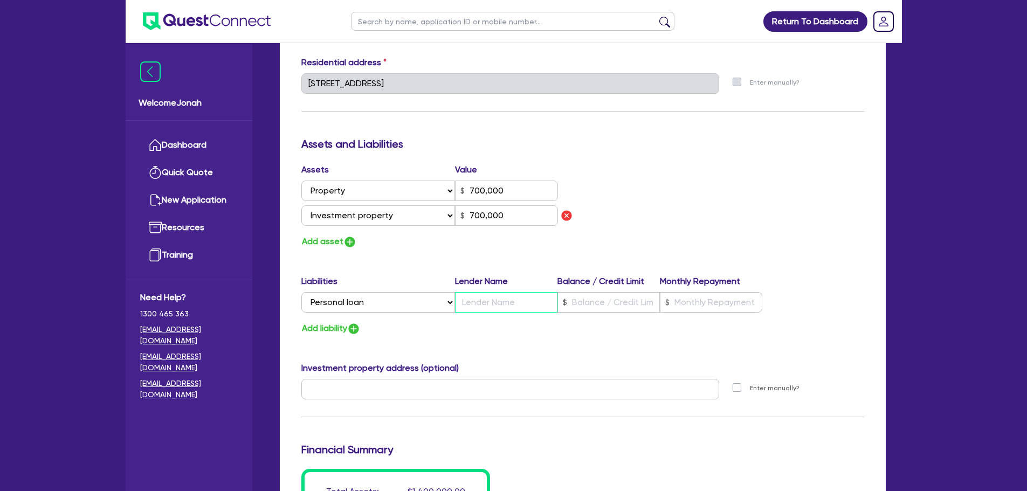
type input "0439 660 436"
type input "700,000"
type input "A"
type input "700,000"
type input "0439 660 436"
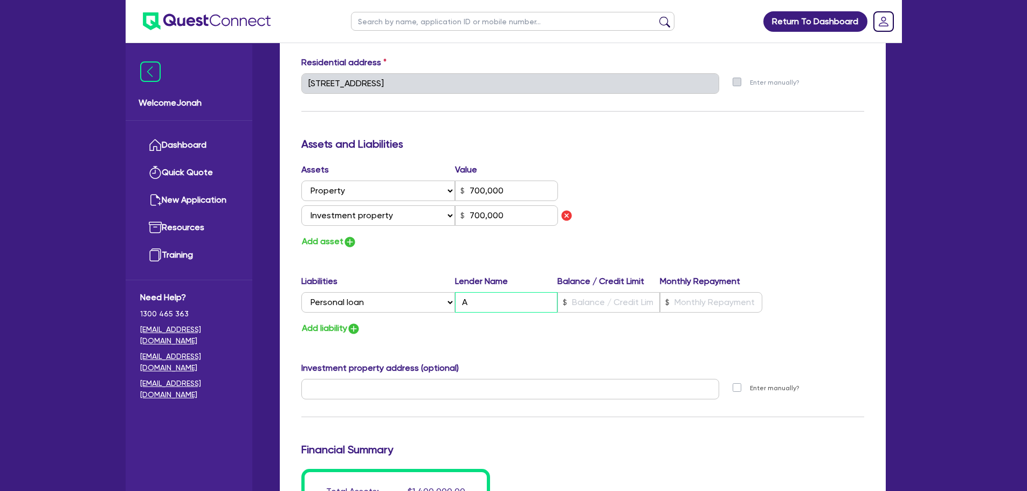
type input "700,000"
type input "AT"
type input "700,000"
type input "0439 660 436"
type input "700,000"
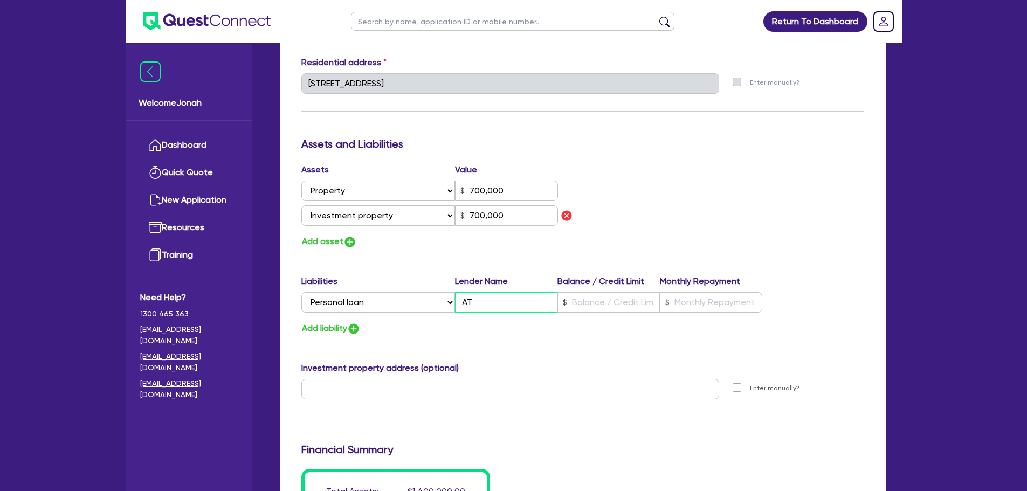
type input "ATO"
type input "700,000"
type input "0439 660 436"
type input "700,000"
type input "AT"
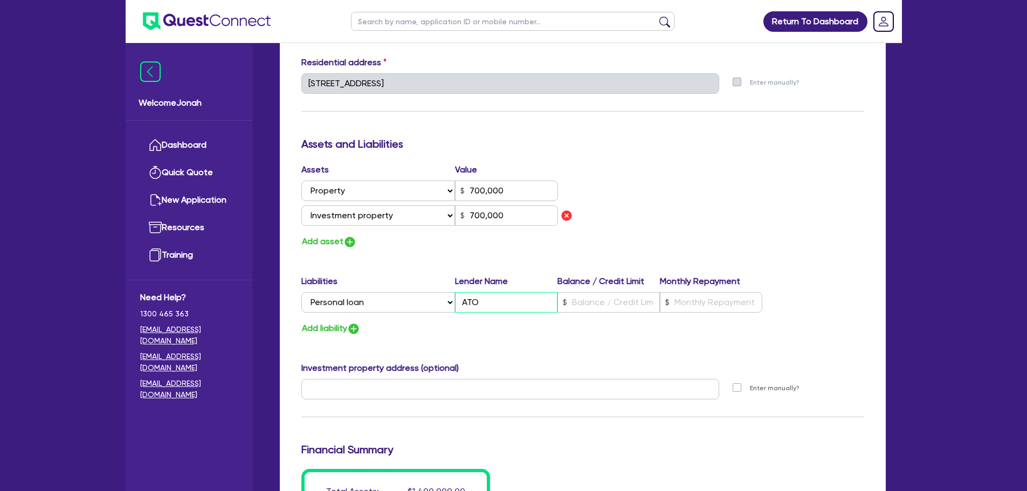
type input "700,000"
type input "0439 660 436"
type input "700,000"
type input "A"
type input "700,000"
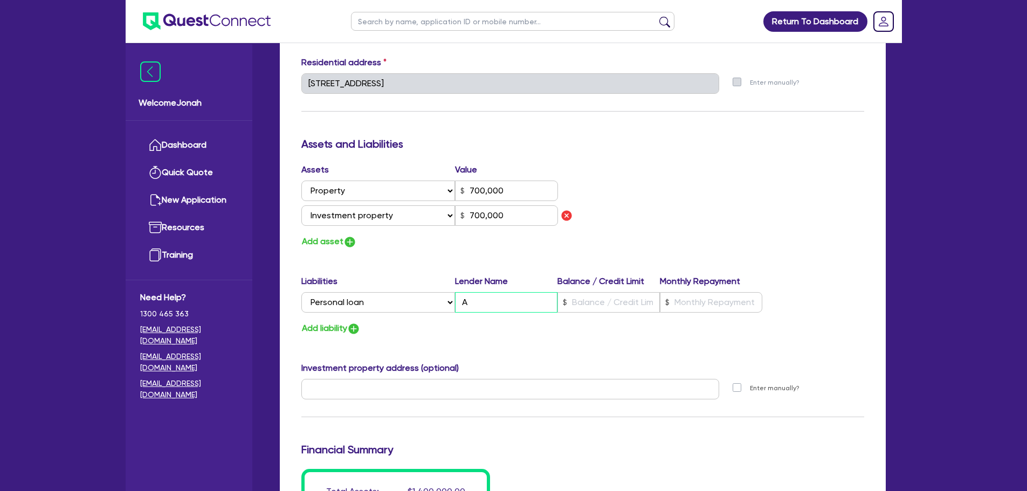
type input "0439 660 436"
type input "700,000"
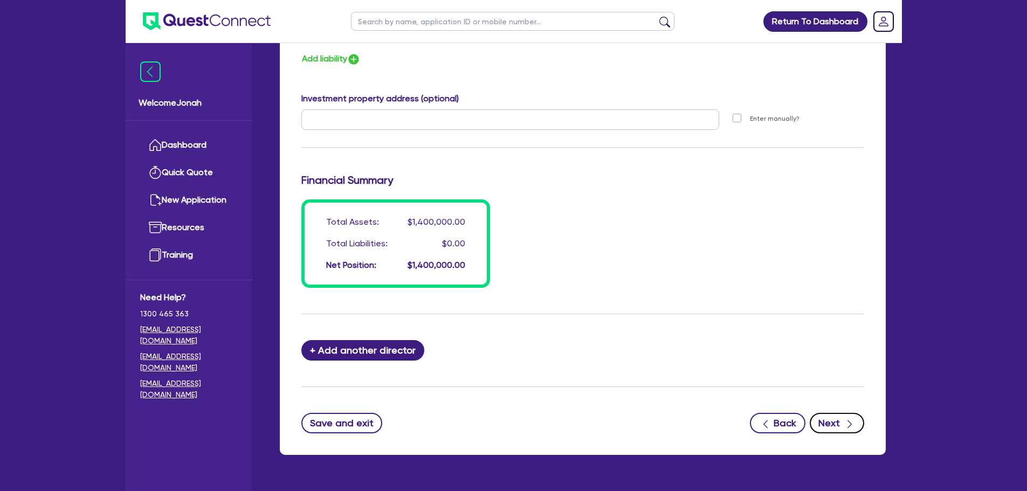
click at [842, 428] on button "Next" at bounding box center [837, 423] width 54 height 20
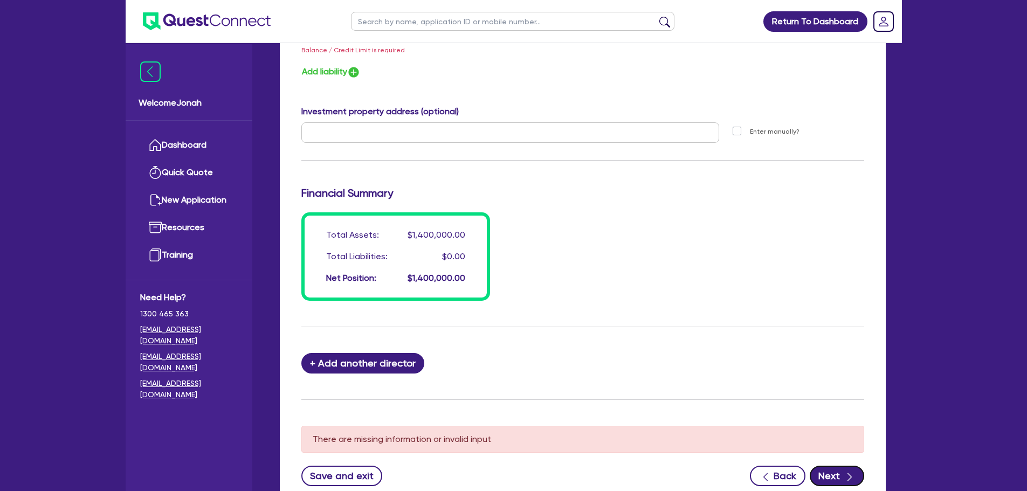
scroll to position [660, 0]
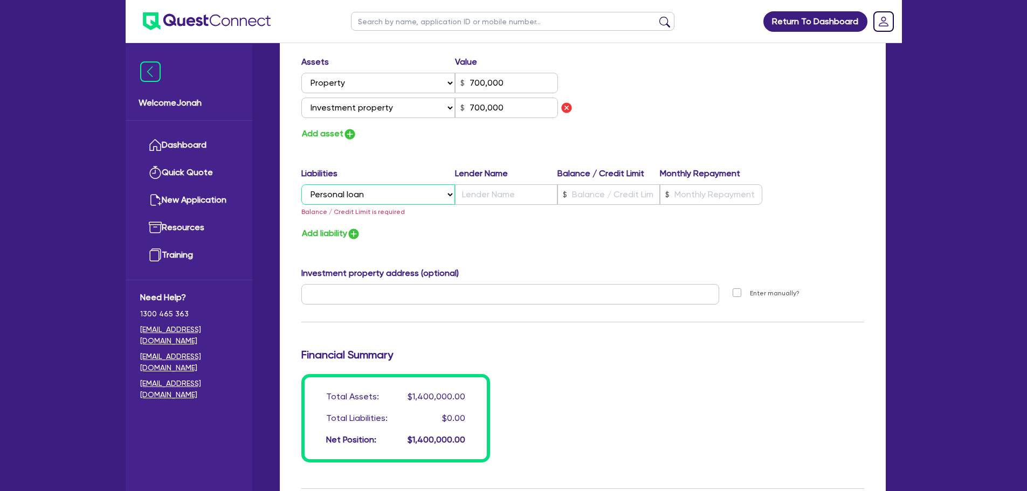
click at [429, 203] on select "Select Liability Credit card Mortgage Investment property loan Vehicle loan Tru…" at bounding box center [378, 194] width 154 height 20
select select
click at [301, 184] on select "Select Liability Credit card Mortgage Investment property loan Vehicle loan Tru…" at bounding box center [378, 194] width 154 height 20
type input "0439 660 436"
type input "700,000"
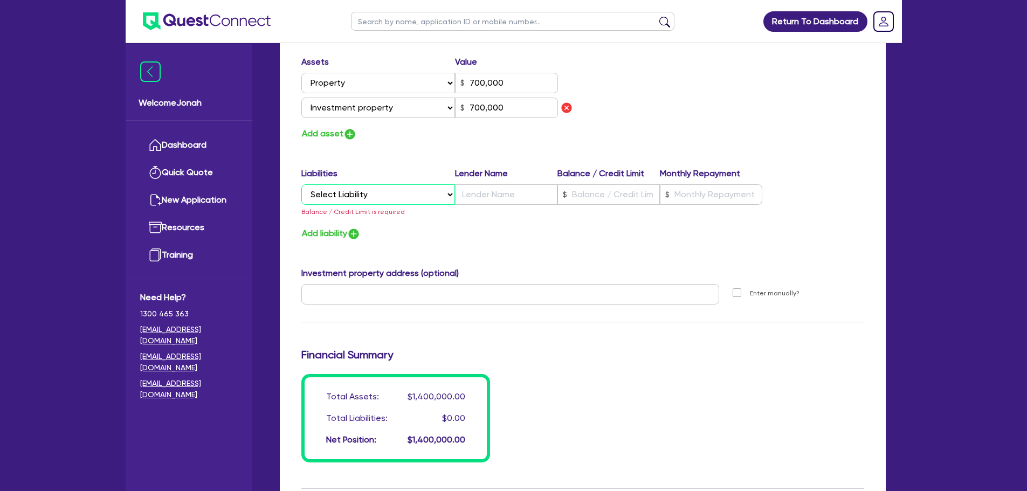
type input "700,000"
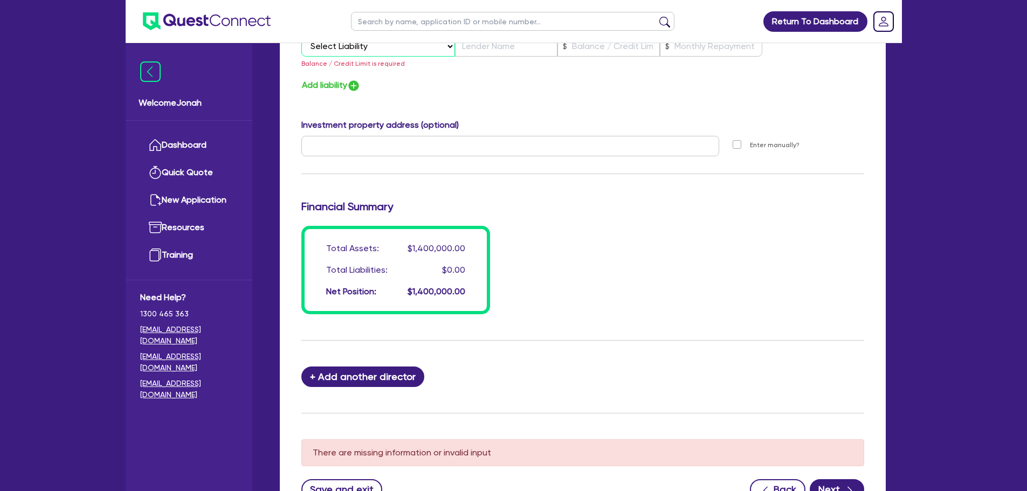
scroll to position [876, 0]
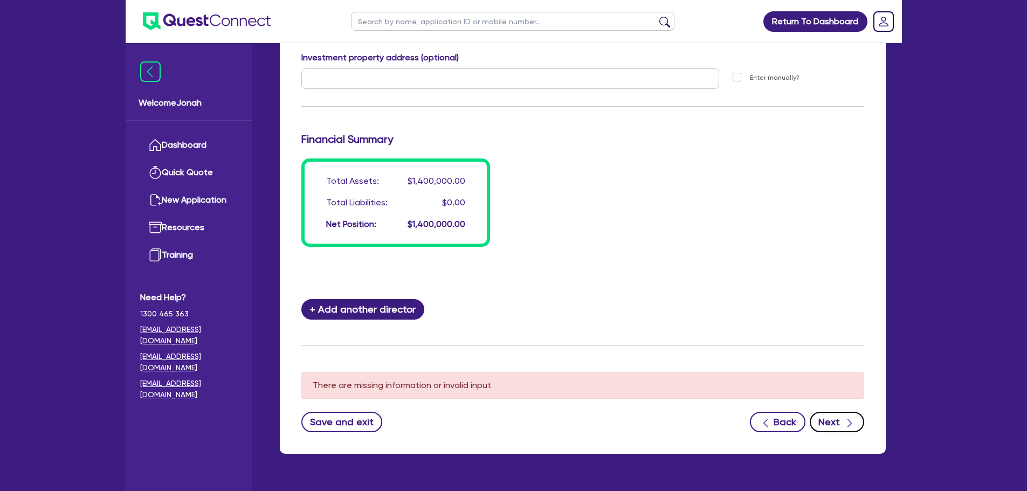
click at [846, 429] on div "button" at bounding box center [850, 421] width 11 height 13
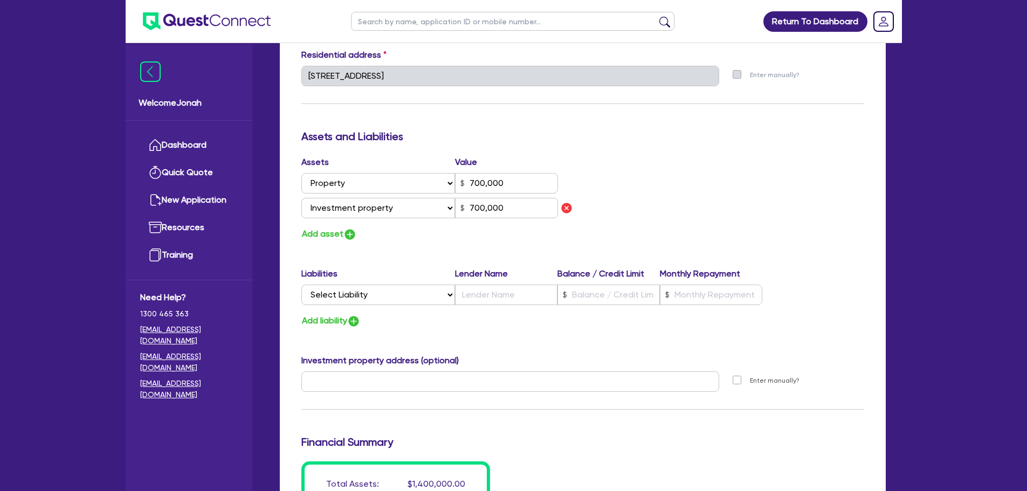
scroll to position [552, 0]
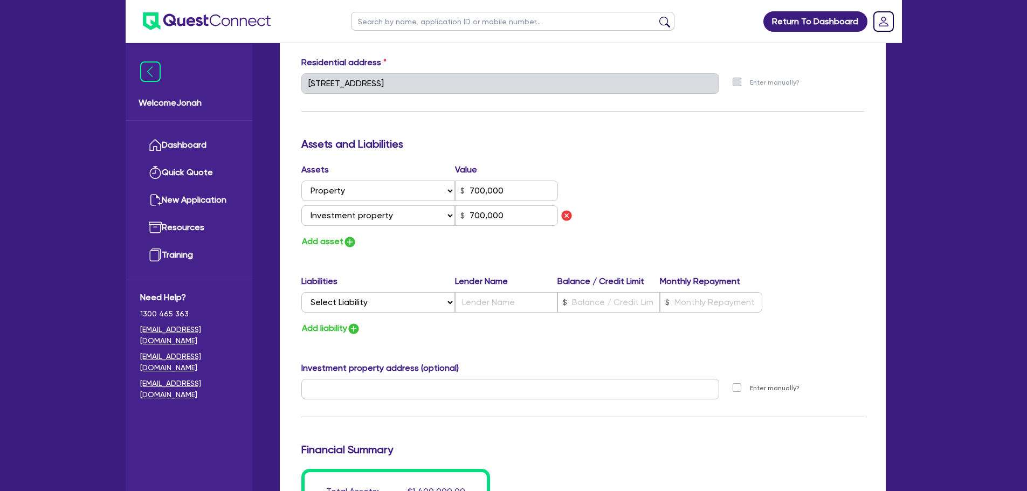
click at [518, 340] on div "Update residential status for Director #1 Boarding is only acceptable when the …" at bounding box center [582, 112] width 563 height 890
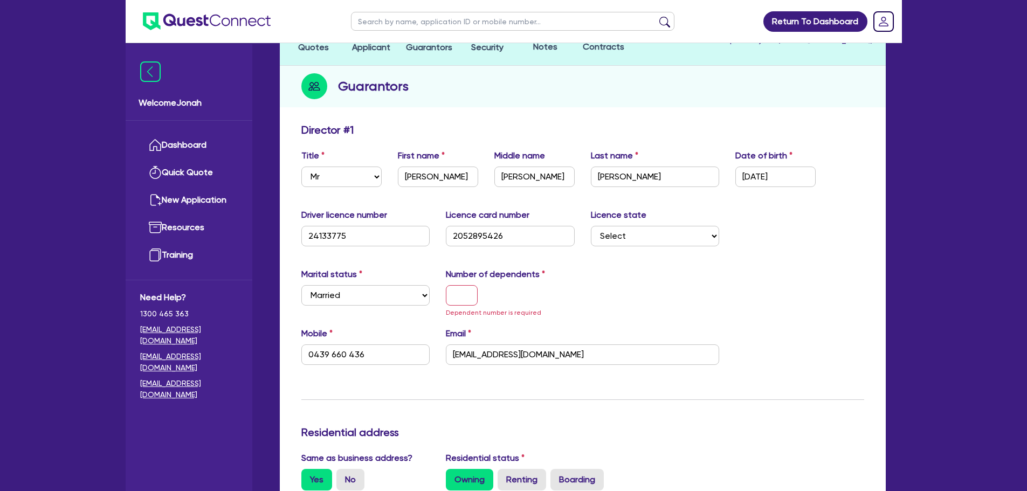
scroll to position [121, 0]
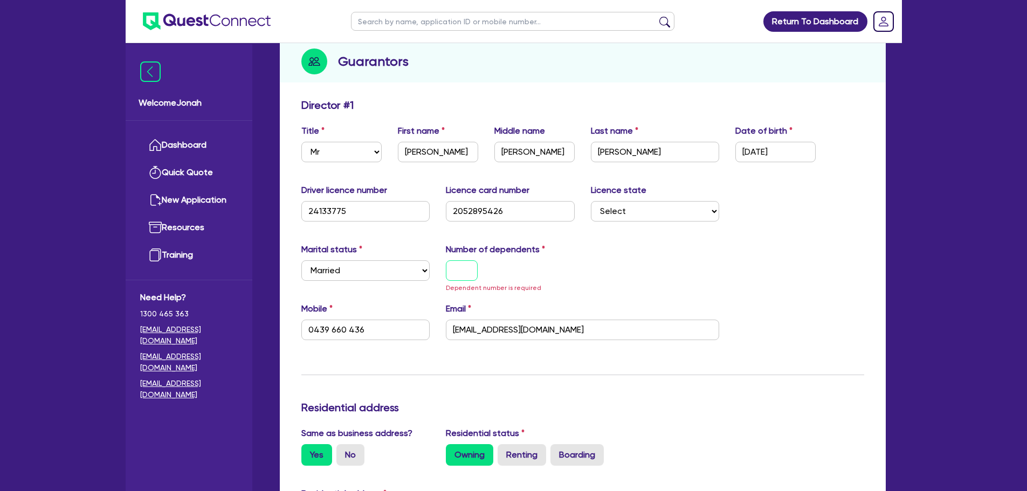
click at [465, 273] on input "text" at bounding box center [462, 271] width 32 height 20
type input "0"
type input "0439 660 436"
type input "700,000"
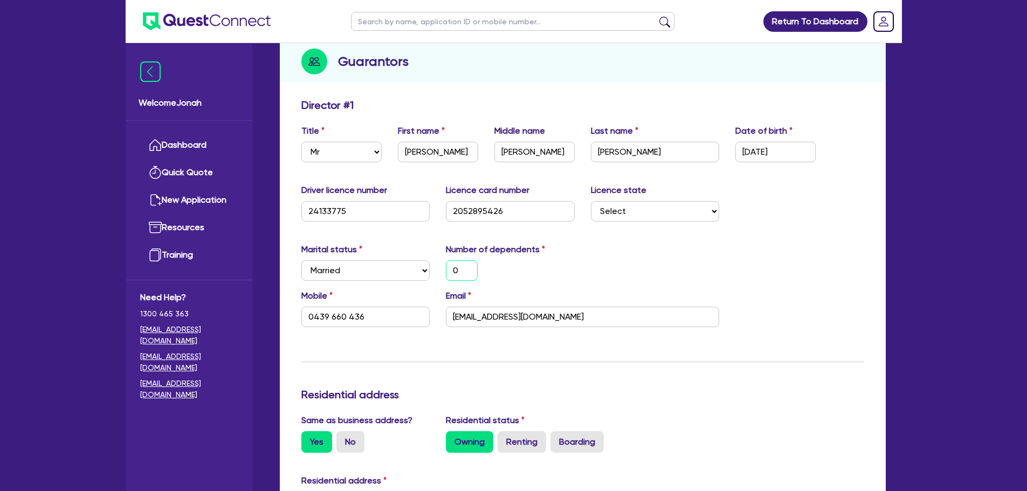
type input "0"
click at [530, 270] on div "0" at bounding box center [510, 271] width 145 height 20
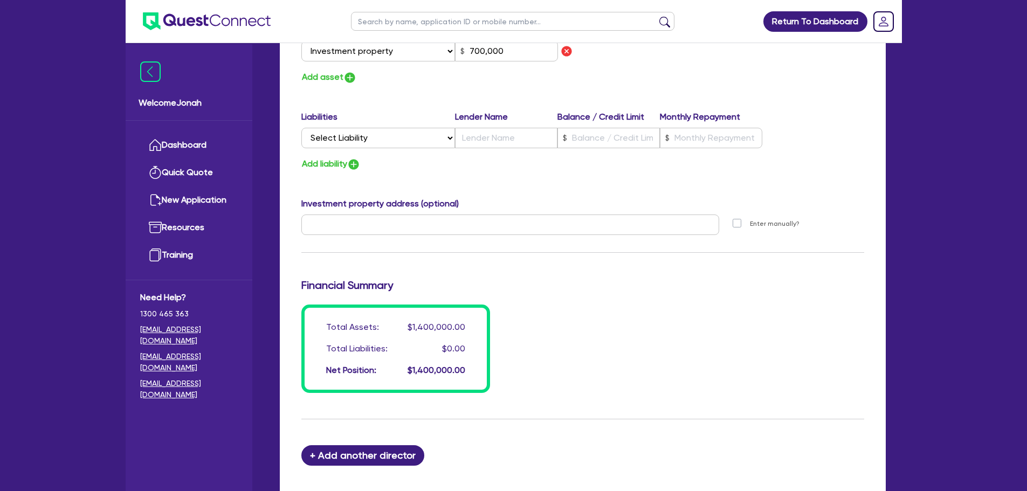
scroll to position [768, 0]
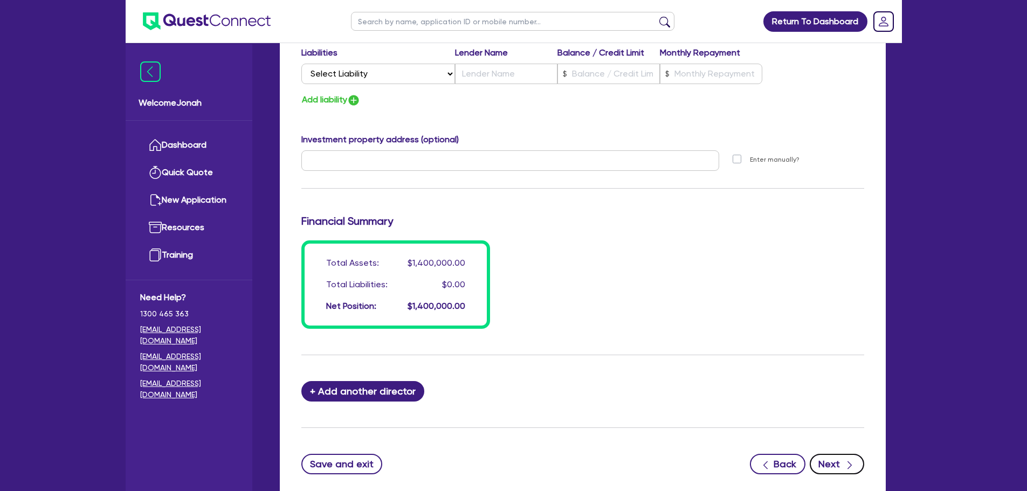
click at [829, 463] on button "Next" at bounding box center [837, 464] width 54 height 20
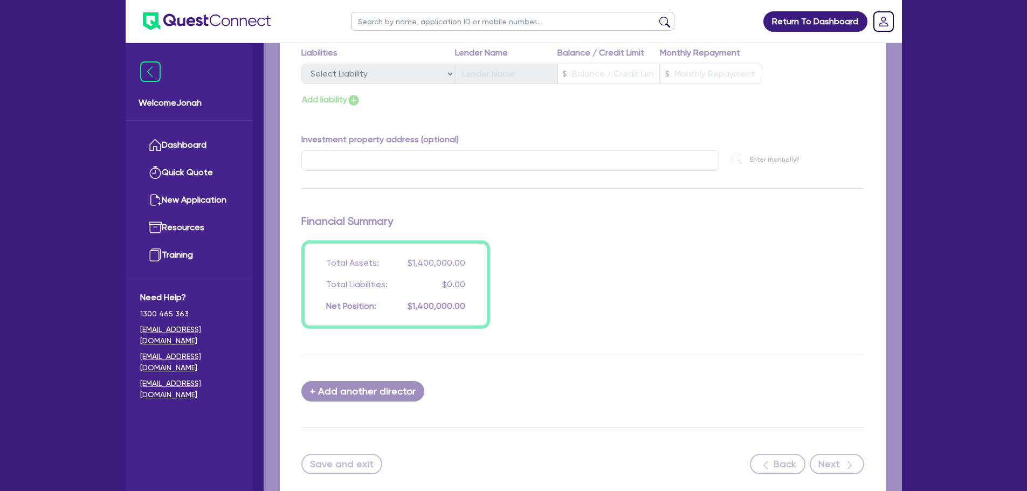
select select "PRIMARY_ASSETS"
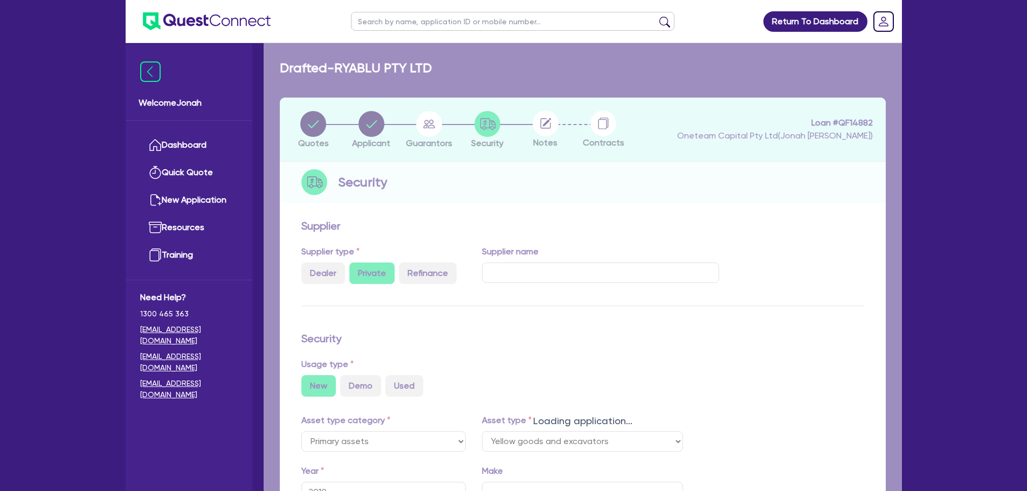
select select "YELLOW_GOODS_AND_EXCAVATORS"
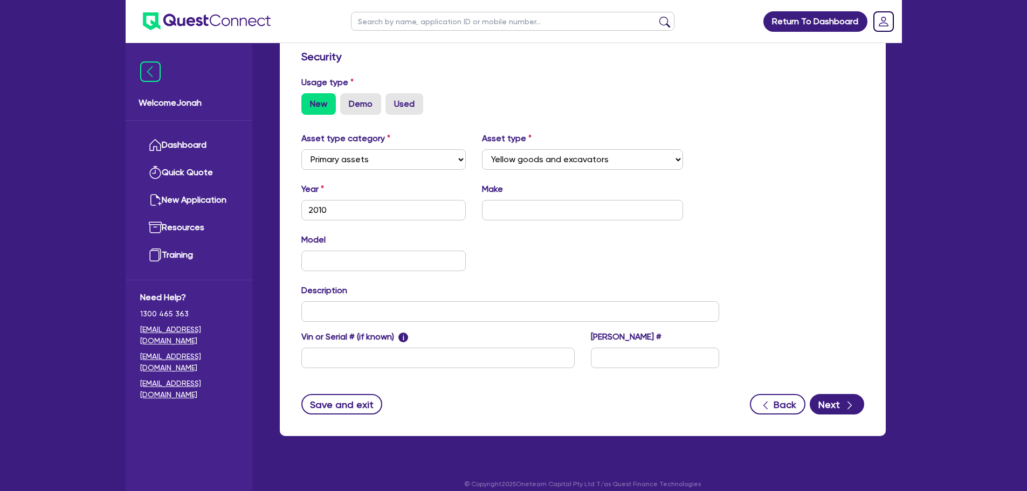
scroll to position [301, 0]
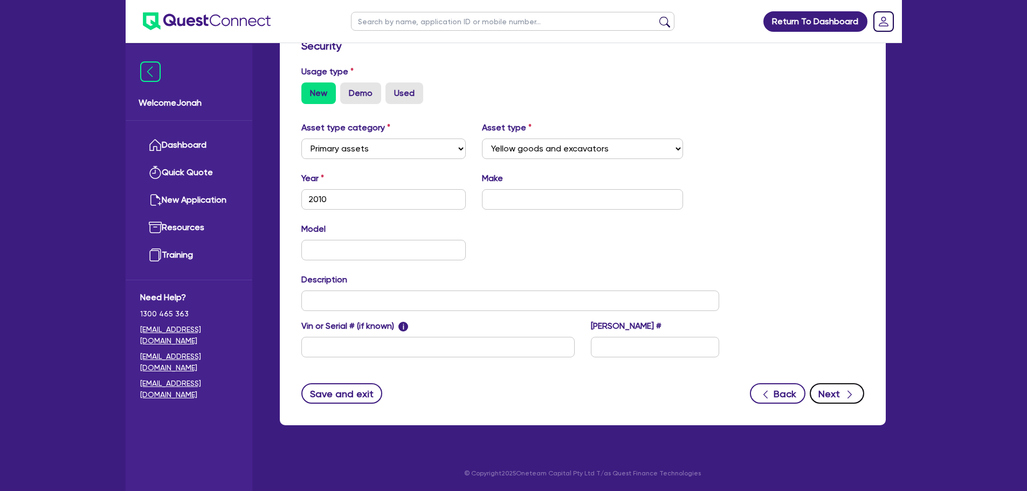
click at [824, 386] on button "Next" at bounding box center [837, 393] width 54 height 20
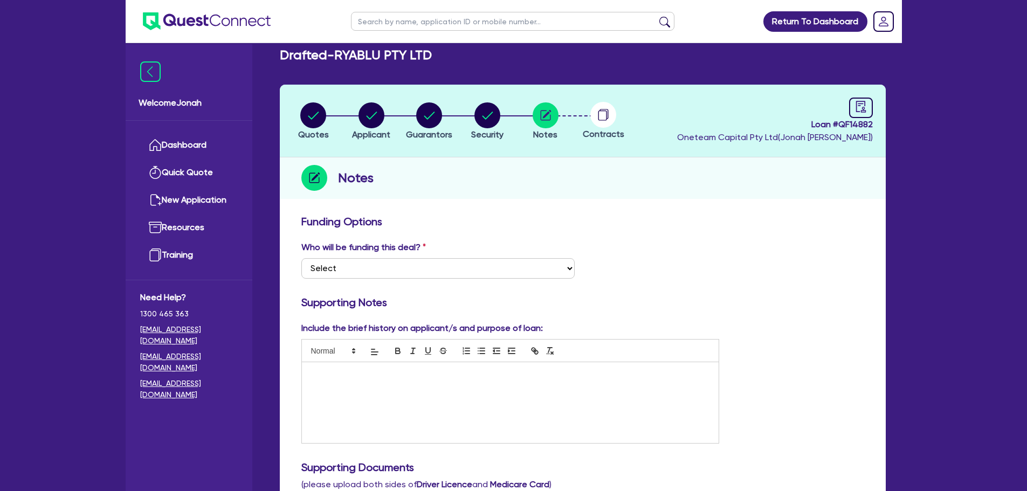
scroll to position [54, 0]
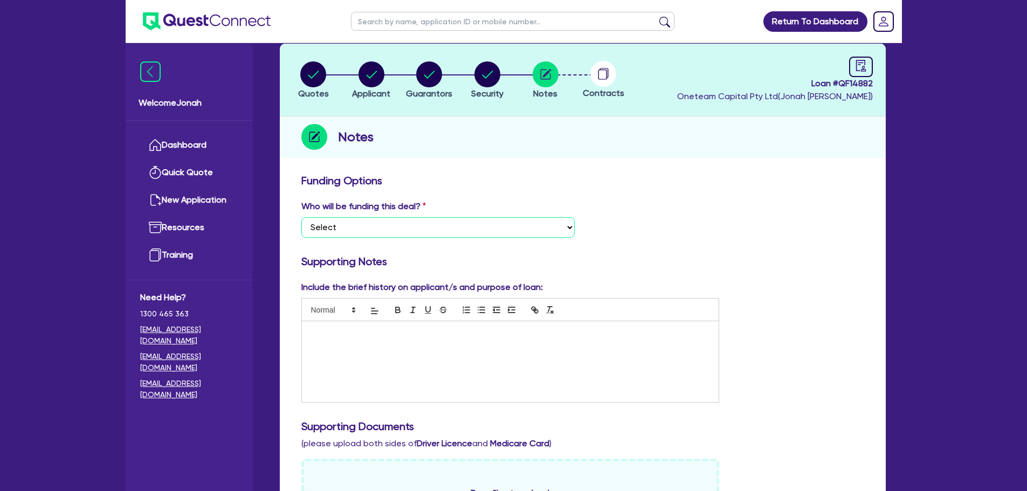
click at [502, 232] on select "Select I want Quest to fund 100% I will fund 100% I will co-fund with Quest Oth…" at bounding box center [437, 227] width 273 height 20
click at [301, 217] on select "Select I want Quest to fund 100% I will fund 100% I will co-fund with Quest Oth…" at bounding box center [437, 227] width 273 height 20
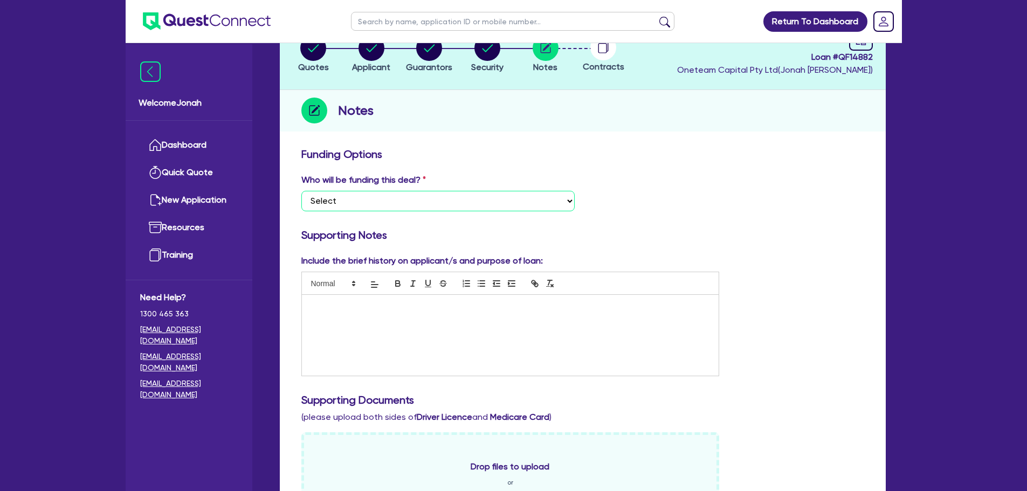
scroll to position [162, 0]
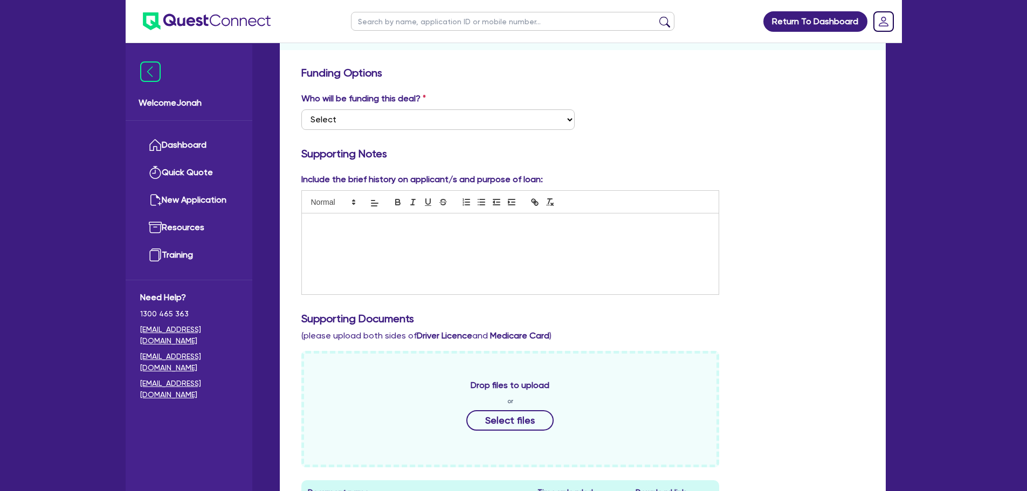
click at [449, 236] on div at bounding box center [510, 254] width 417 height 81
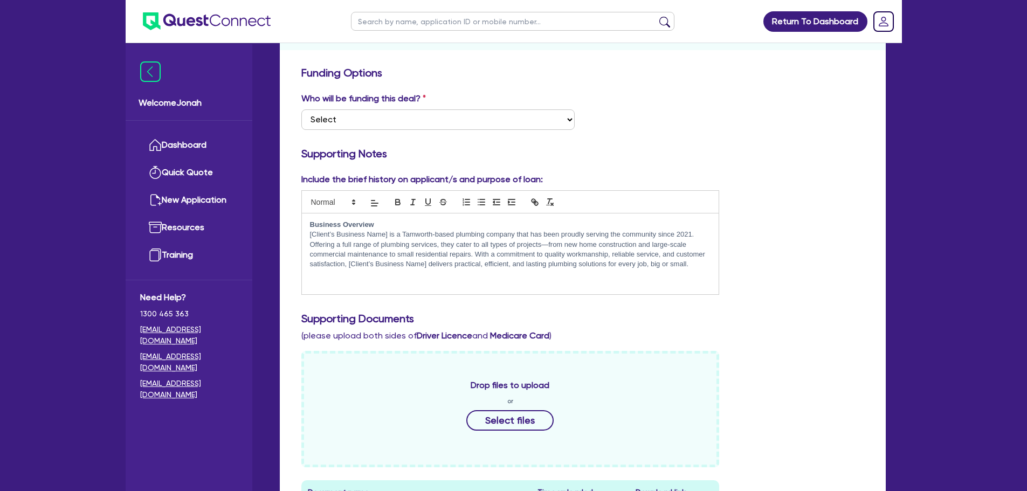
click at [460, 241] on p "﻿[Client’s Business Name] is a Tamworth-based plumbing company that has been pr…" at bounding box center [510, 250] width 401 height 40
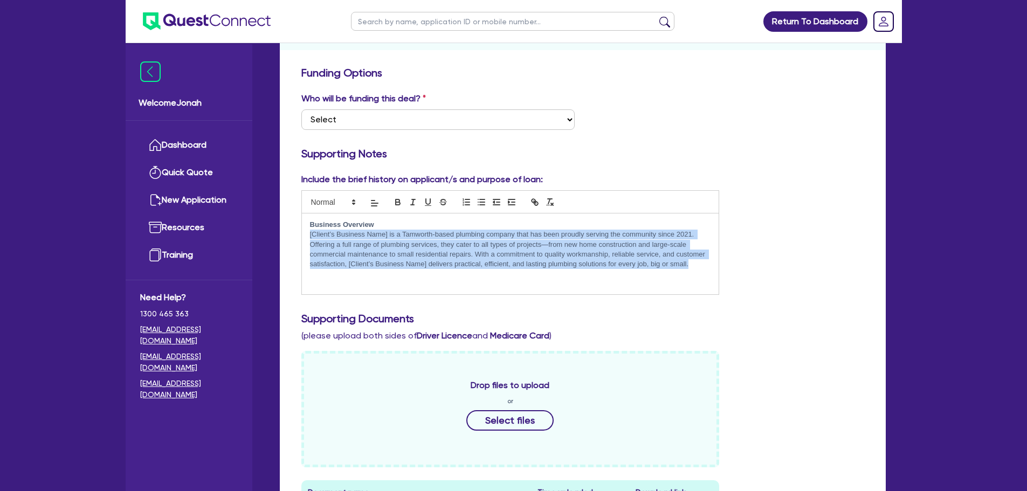
click at [460, 241] on p "﻿[Client’s Business Name] is a Tamworth-based plumbing company that has been pr…" at bounding box center [510, 250] width 401 height 40
click at [352, 239] on p "﻿[Client’s Business Name] is a Tamworth-based plumbing company that has been pr…" at bounding box center [510, 250] width 401 height 40
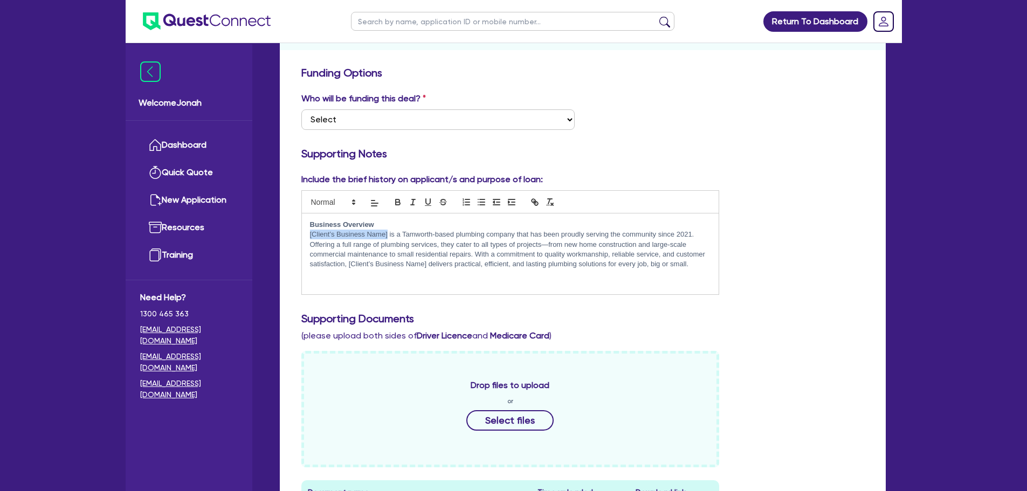
drag, startPoint x: 387, startPoint y: 234, endPoint x: 307, endPoint y: 234, distance: 79.8
click at [307, 234] on div "Business Overview ﻿[Client’s Business Name] is a Tamworth-based plumbing compan…" at bounding box center [510, 254] width 417 height 81
click at [323, 236] on p "Rynablu is a Tamworth-based plumbing company that has been proudly serving the …" at bounding box center [510, 250] width 401 height 40
click at [378, 246] on p "Ryablu is a Tamworth-based plumbing company that has been proudly serving the c…" at bounding box center [510, 250] width 401 height 40
click at [639, 234] on p "Ryablu is a Tamworth-based plumbing company that has been proudly serving the c…" at bounding box center [510, 250] width 401 height 40
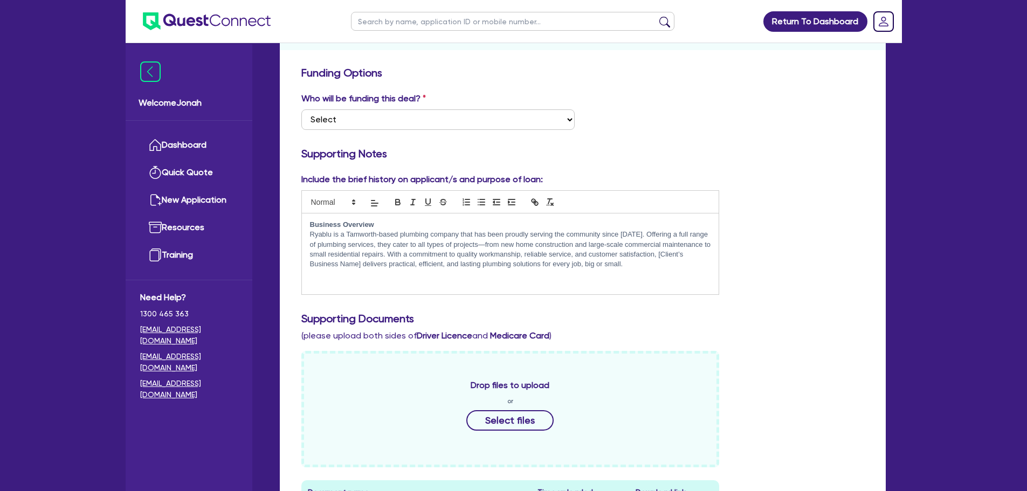
click at [477, 243] on p "Ryablu is a Tamworth-based plumbing company that has been proudly serving the c…" at bounding box center [510, 250] width 401 height 40
drag, startPoint x: 657, startPoint y: 253, endPoint x: 360, endPoint y: 274, distance: 297.9
click at [360, 274] on div "Business Overview Ryablu is a Tamworth-based plumbing company that has been pro…" at bounding box center [510, 254] width 417 height 81
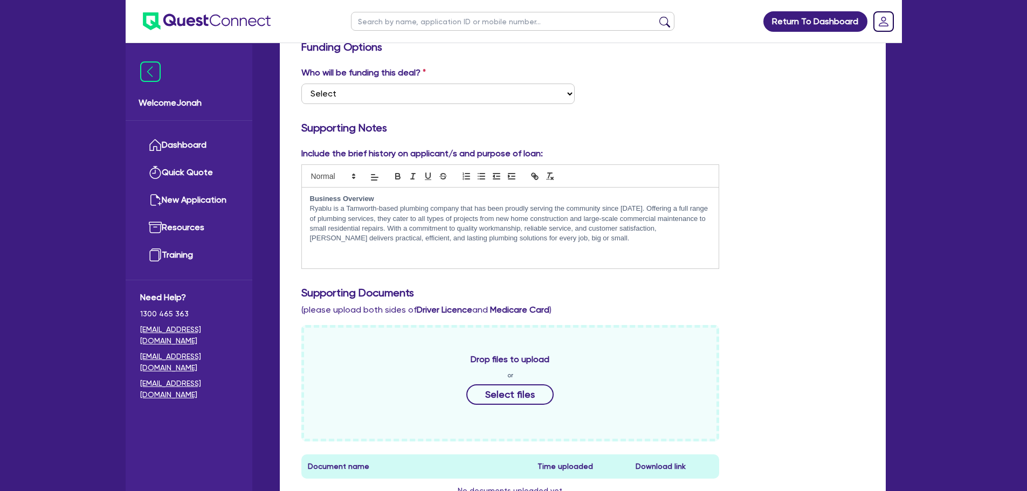
scroll to position [216, 0]
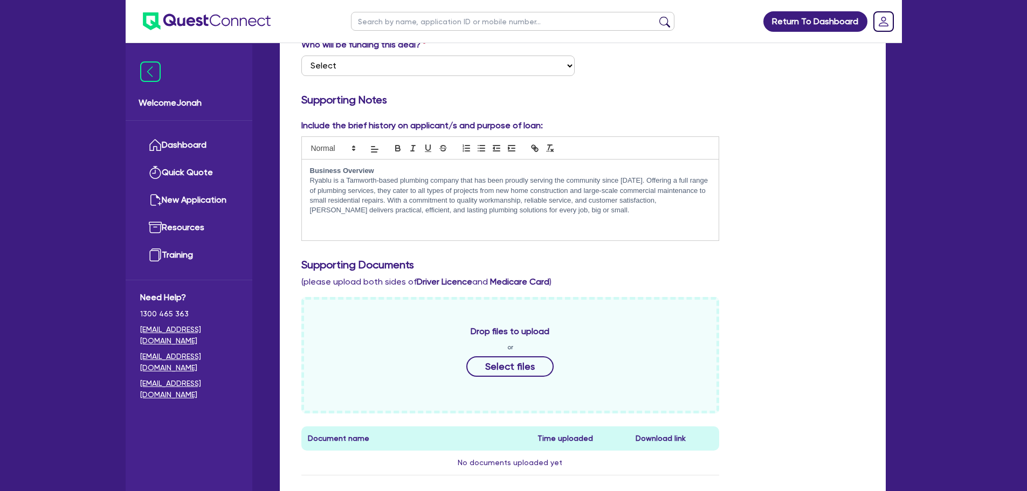
click at [569, 214] on p "Ryablu is a Tamworth-based plumbing company that has been proudly serving the c…" at bounding box center [510, 196] width 401 height 40
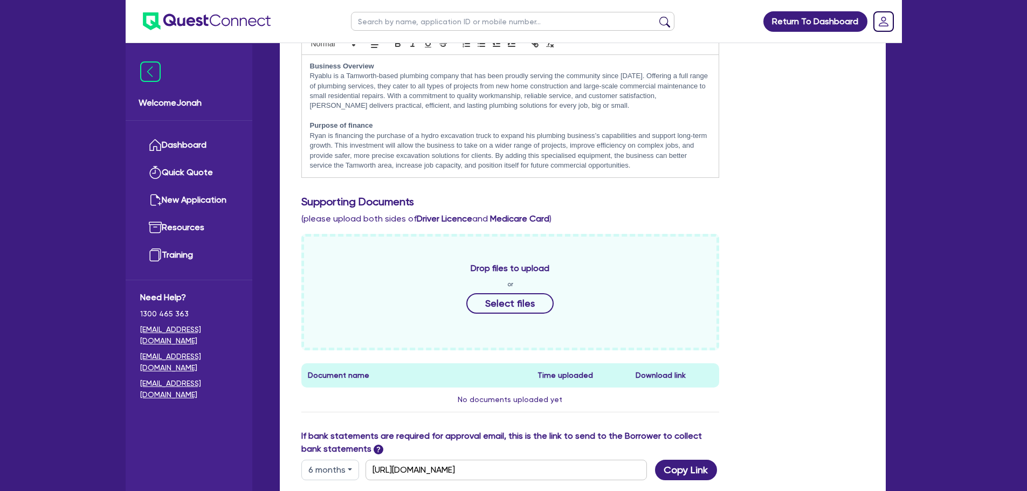
scroll to position [306, 0]
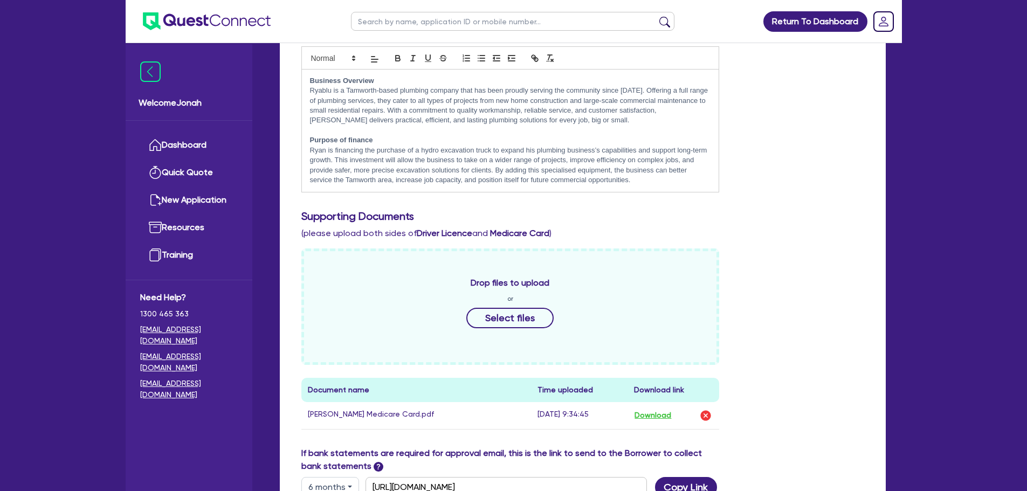
click at [887, 301] on div "Quotes Applicant [GEOGRAPHIC_DATA] Security Notes Contracts Loan # QF14882 Onet…" at bounding box center [583, 224] width 622 height 865
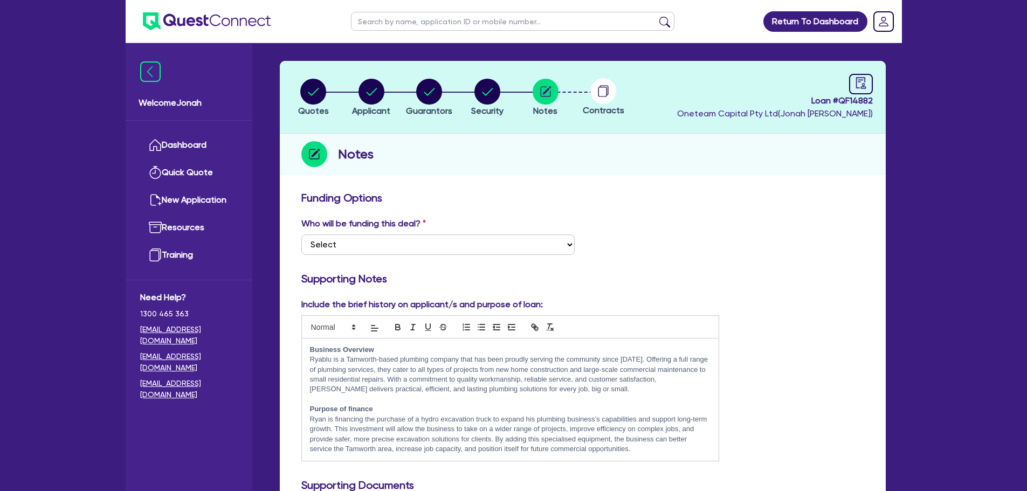
scroll to position [36, 0]
click at [310, 97] on circle "button" at bounding box center [313, 92] width 26 height 26
select select "PRIMARY_ASSETS"
select select "YELLOW_GOODS_AND_EXCAVATORS"
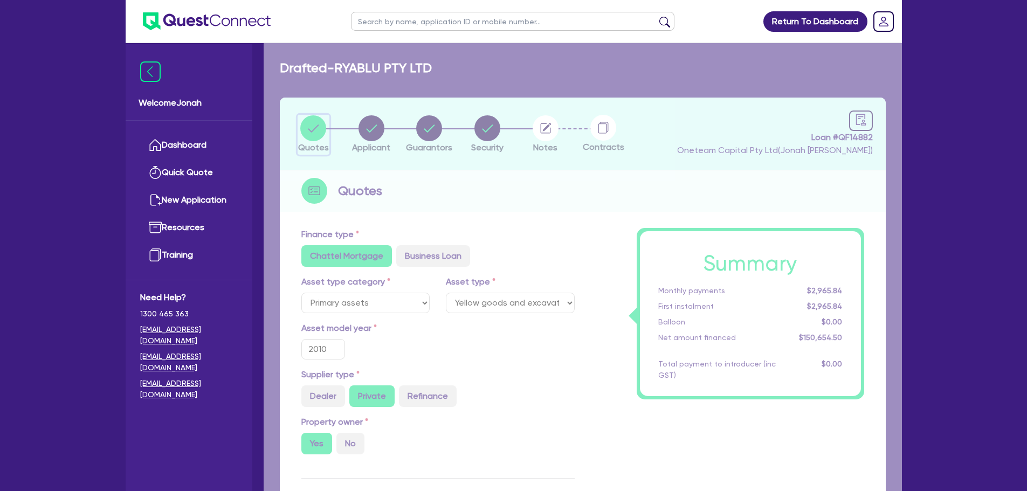
type input "150,000"
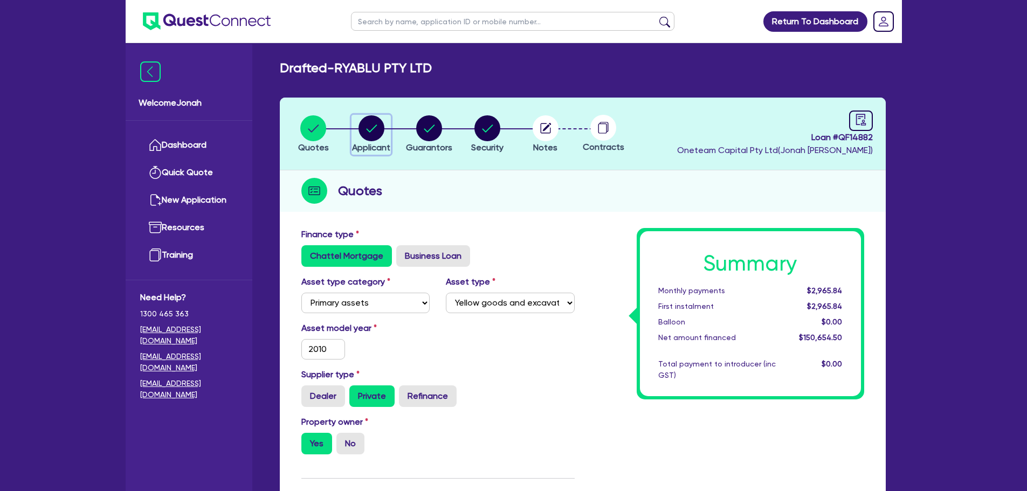
click at [362, 128] on circle "button" at bounding box center [372, 128] width 26 height 26
select select "COMPANY"
select select "BUILDING_CONSTRUCTION"
select select "TRADES_SERVICES_CONSUMERS"
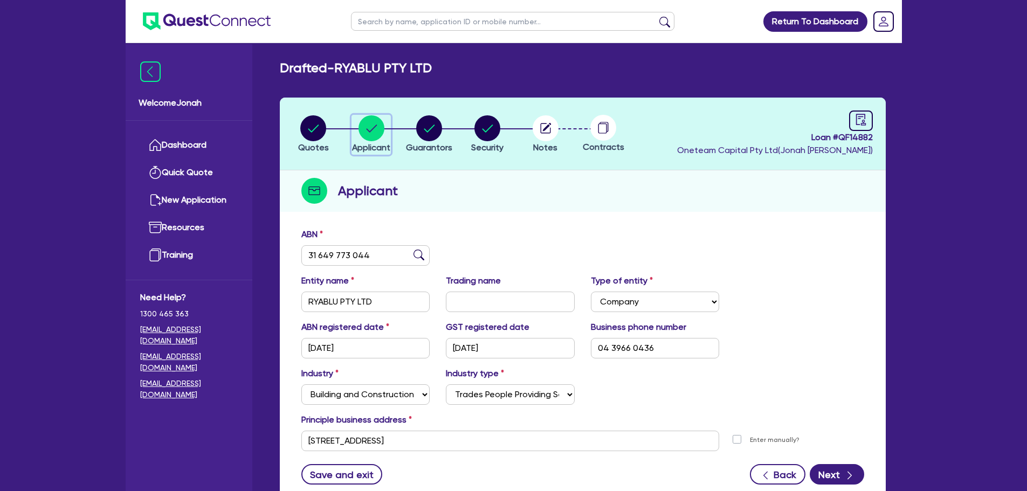
scroll to position [54, 0]
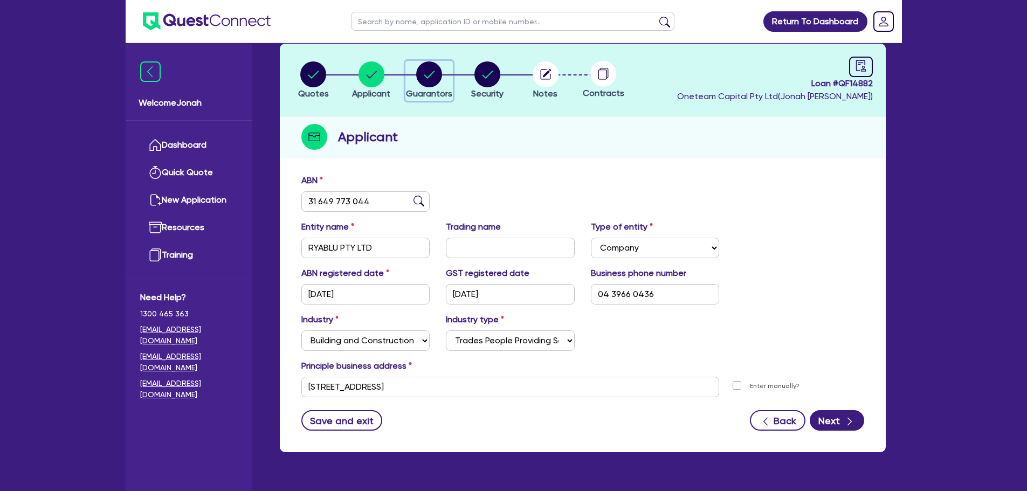
click at [420, 72] on circle "button" at bounding box center [429, 74] width 26 height 26
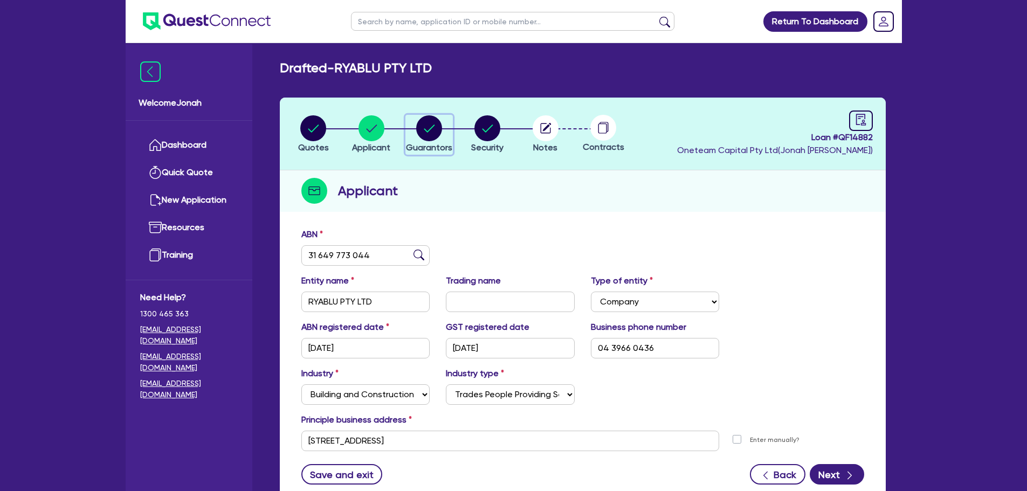
select select "MR"
select select "[GEOGRAPHIC_DATA]"
select select "MARRIED"
select select "PROPERTY"
select select "INVESTMENT_PROPERTY"
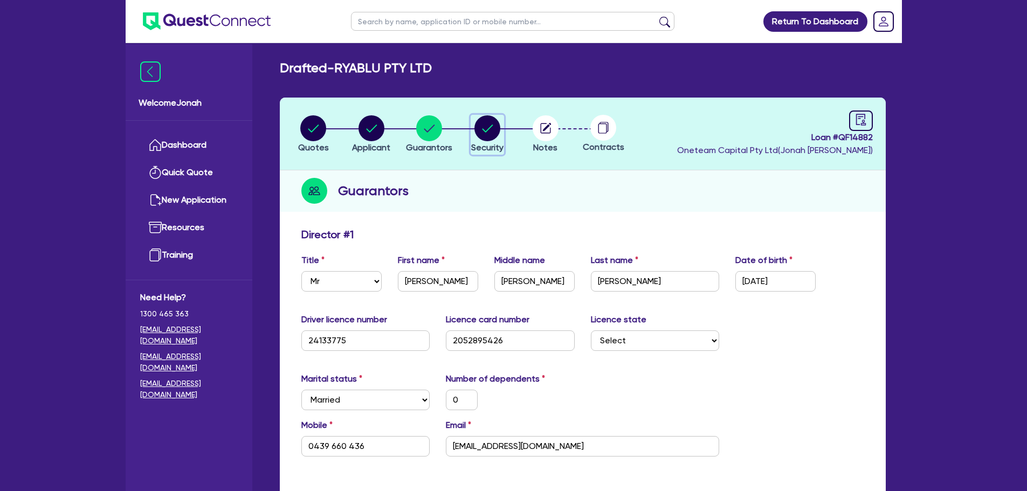
click at [481, 132] on circle "button" at bounding box center [488, 128] width 26 height 26
select select "PRIMARY_ASSETS"
select select "YELLOW_GOODS_AND_EXCAVATORS"
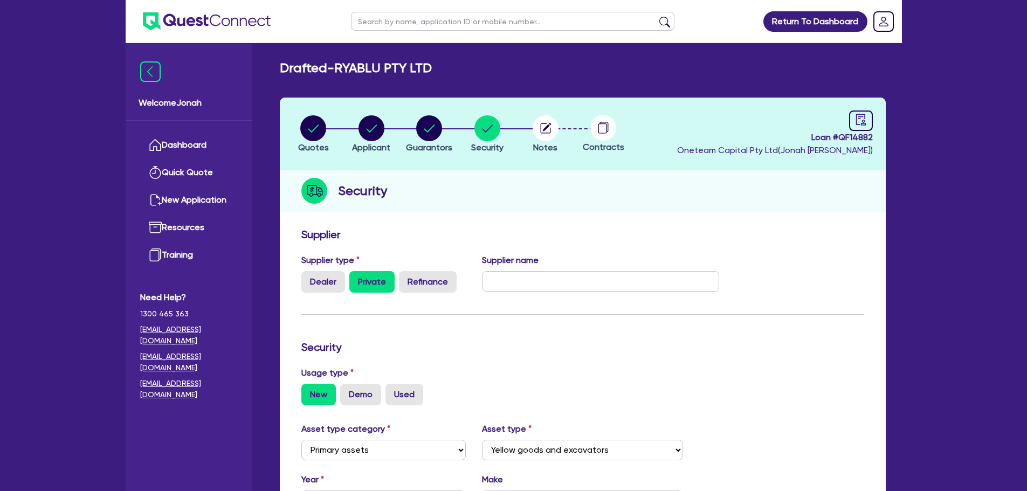
click at [712, 202] on div "Security" at bounding box center [583, 191] width 606 height 42
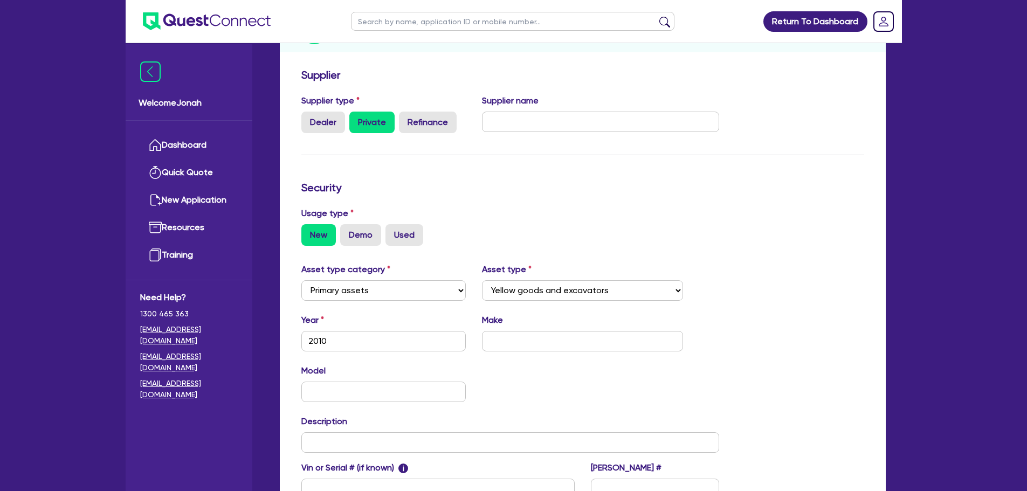
scroll to position [32, 0]
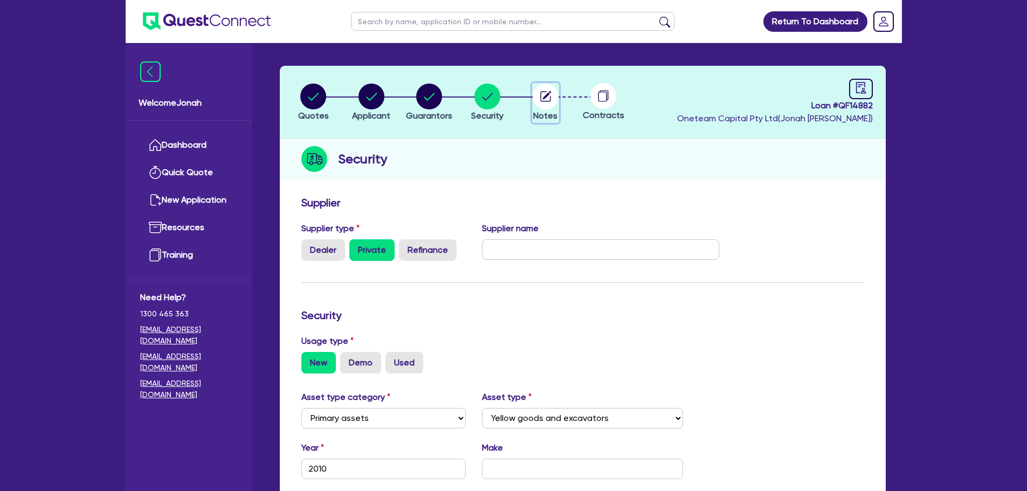
click at [537, 91] on circle "button" at bounding box center [546, 97] width 26 height 26
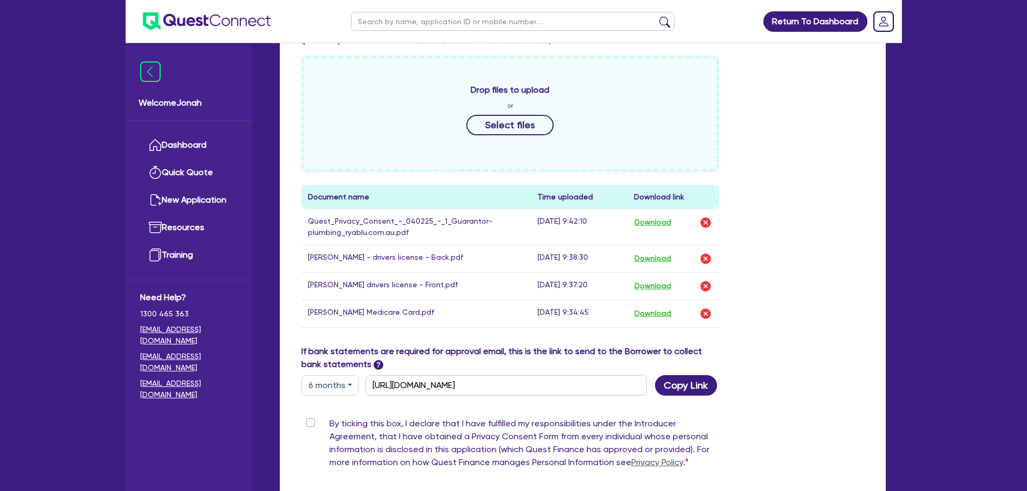
scroll to position [615, 0]
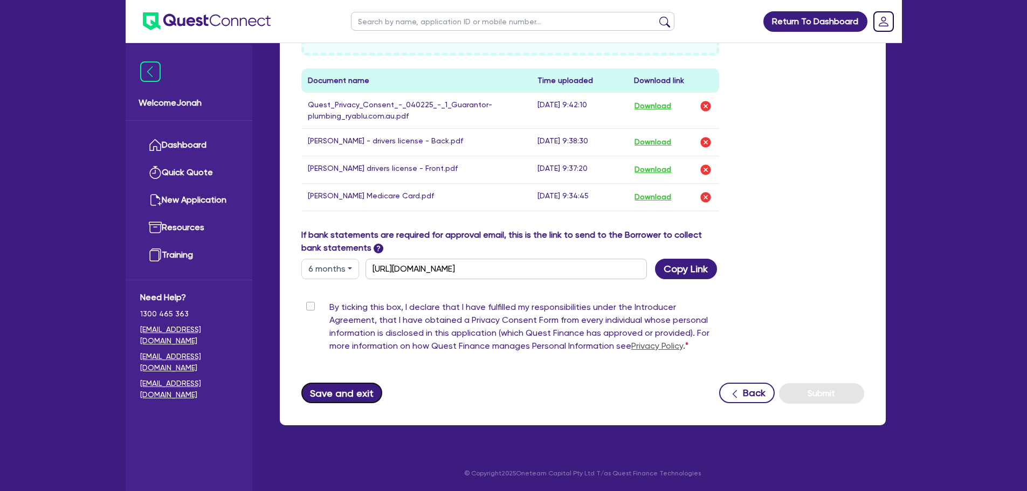
click at [342, 395] on button "Save and exit" at bounding box center [341, 393] width 81 height 20
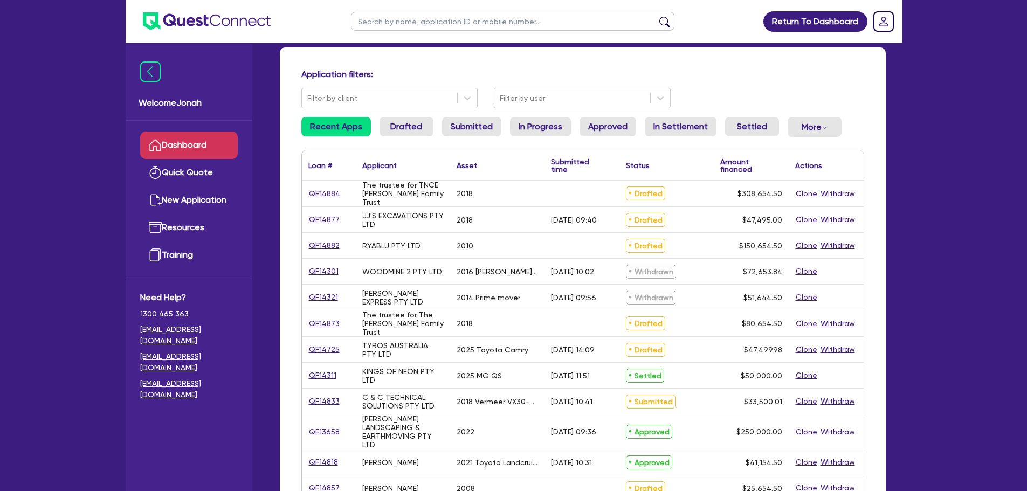
scroll to position [54, 0]
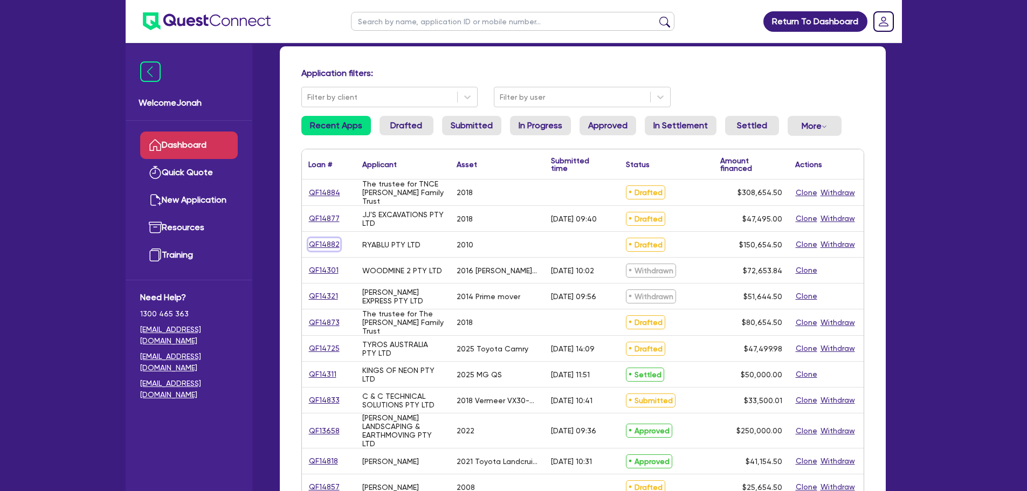
click at [329, 244] on link "QF14882" at bounding box center [325, 244] width 32 height 12
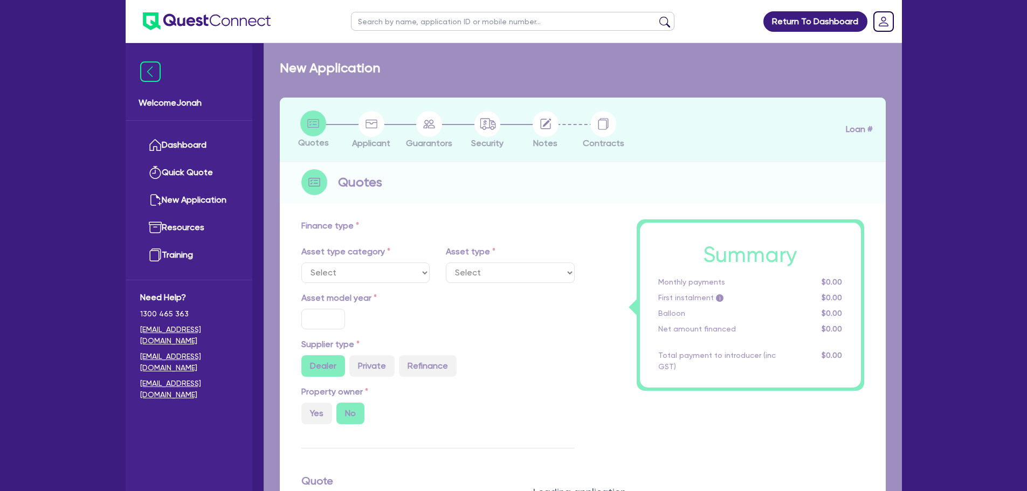
select select "PRIMARY_ASSETS"
type input "2010"
radio input "false"
radio input "true"
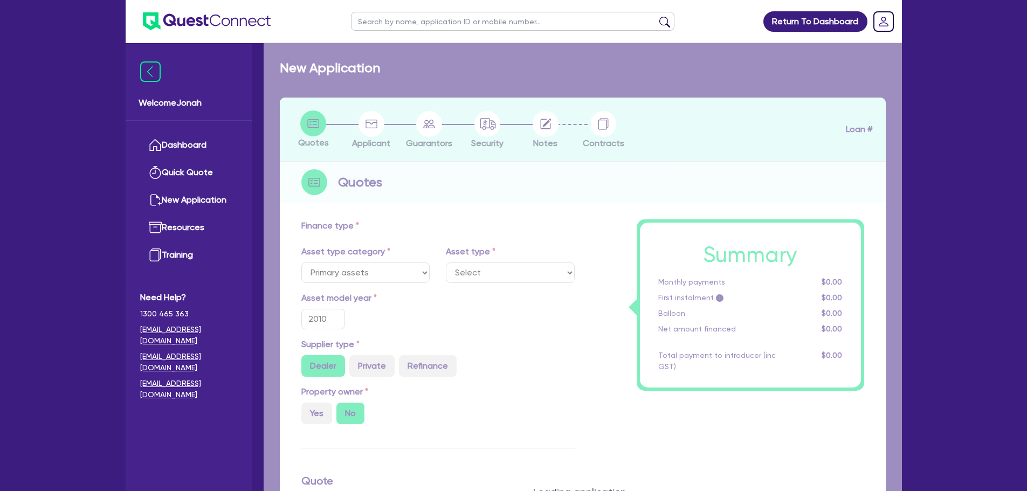
type input "150,000"
type input "7"
select select "YELLOW_GOODS_AND_EXCAVATORS"
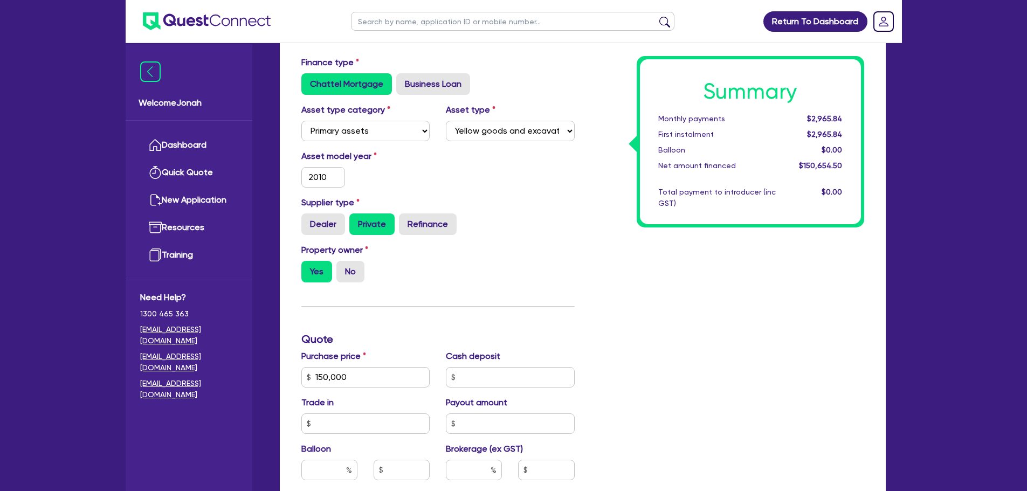
scroll to position [162, 0]
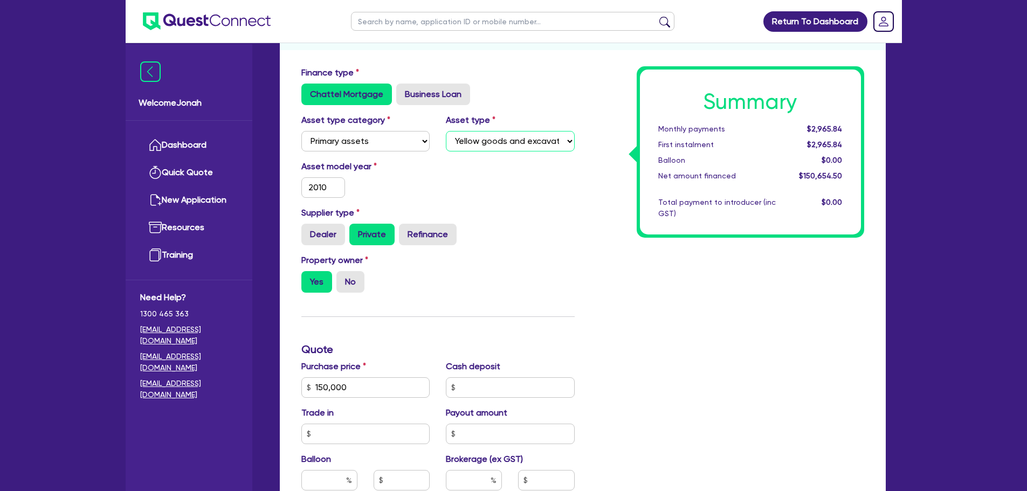
click at [559, 141] on select "Select Heavy trucks over 4.5 tonne Trailers Bus and coaches Yellow goods and ex…" at bounding box center [510, 141] width 129 height 20
click at [579, 102] on div "Finance type Chattel Mortgage Business Loan" at bounding box center [438, 85] width 290 height 39
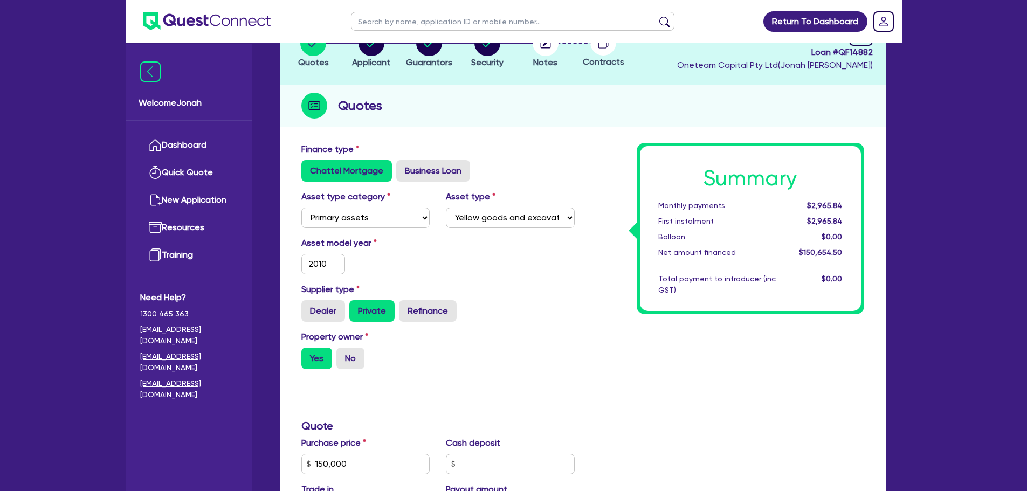
scroll to position [0, 0]
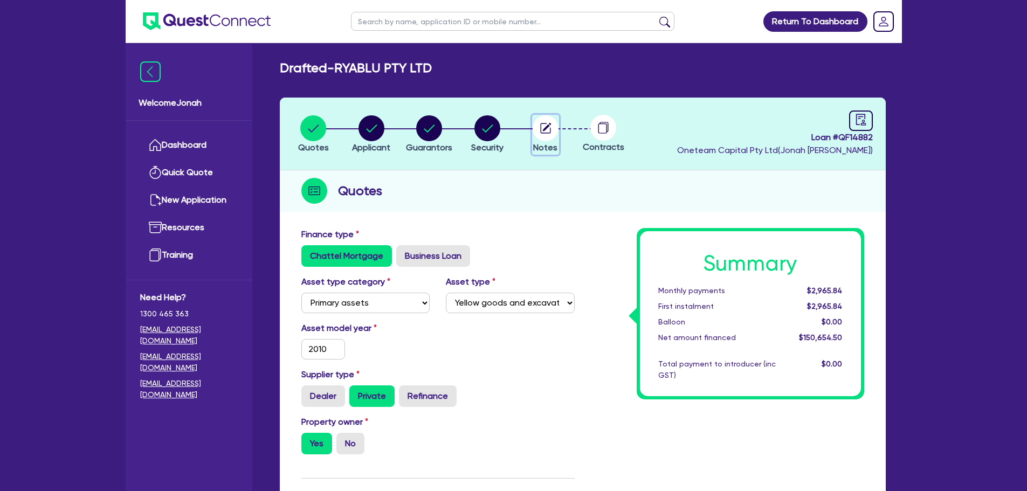
click at [551, 133] on circle "button" at bounding box center [546, 128] width 26 height 26
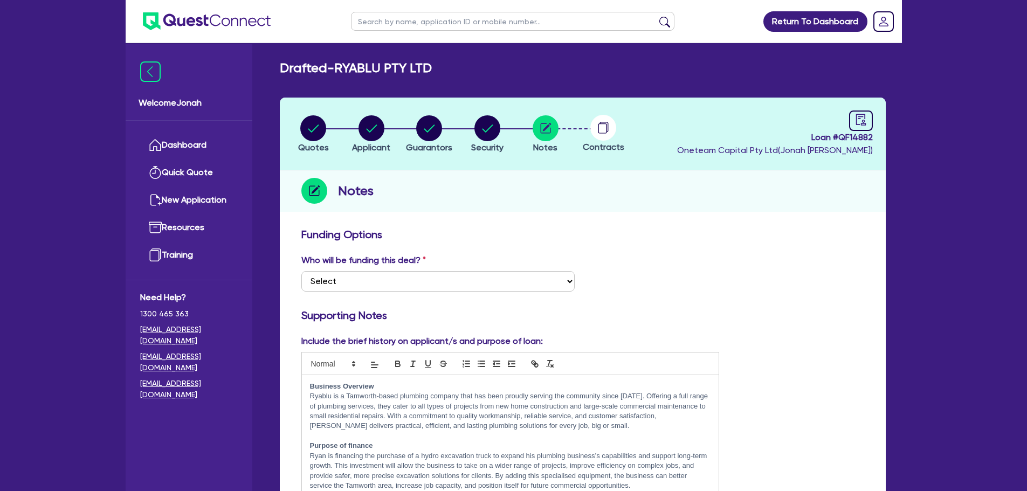
click at [603, 134] on circle at bounding box center [604, 128] width 26 height 26
click at [547, 132] on circle "button" at bounding box center [546, 128] width 26 height 26
click at [611, 131] on circle at bounding box center [604, 128] width 26 height 26
click at [856, 122] on icon "audit" at bounding box center [861, 119] width 10 height 11
select select "DRAFTED_NEW"
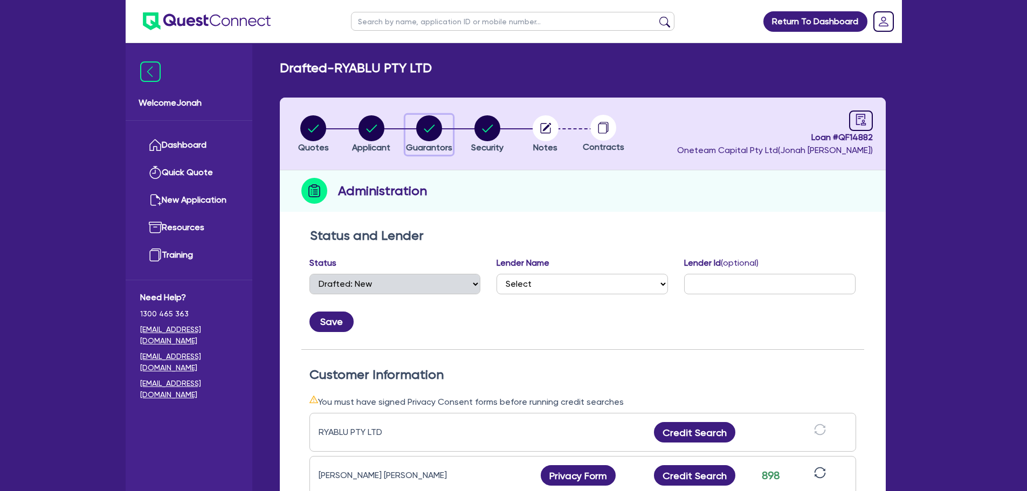
click at [429, 128] on circle "button" at bounding box center [429, 128] width 26 height 26
select select "MR"
select select "[GEOGRAPHIC_DATA]"
select select "MARRIED"
select select "PROPERTY"
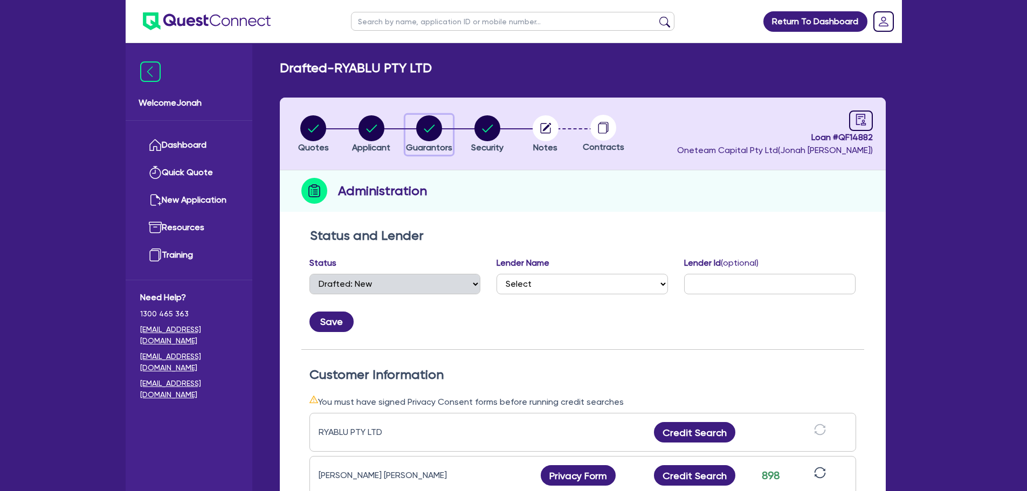
select select "INVESTMENT_PROPERTY"
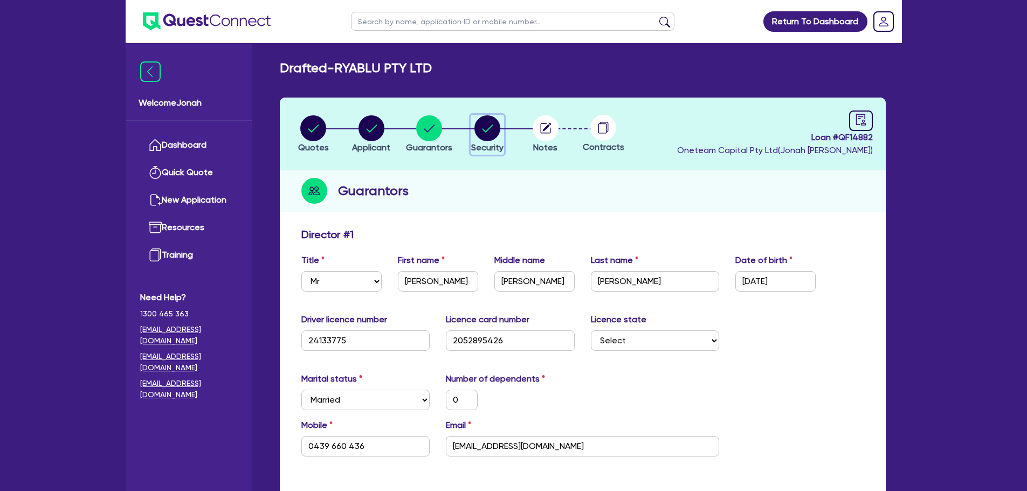
click at [484, 131] on icon "button" at bounding box center [488, 129] width 11 height 8
select select "PRIMARY_ASSETS"
select select "YELLOW_GOODS_AND_EXCAVATORS"
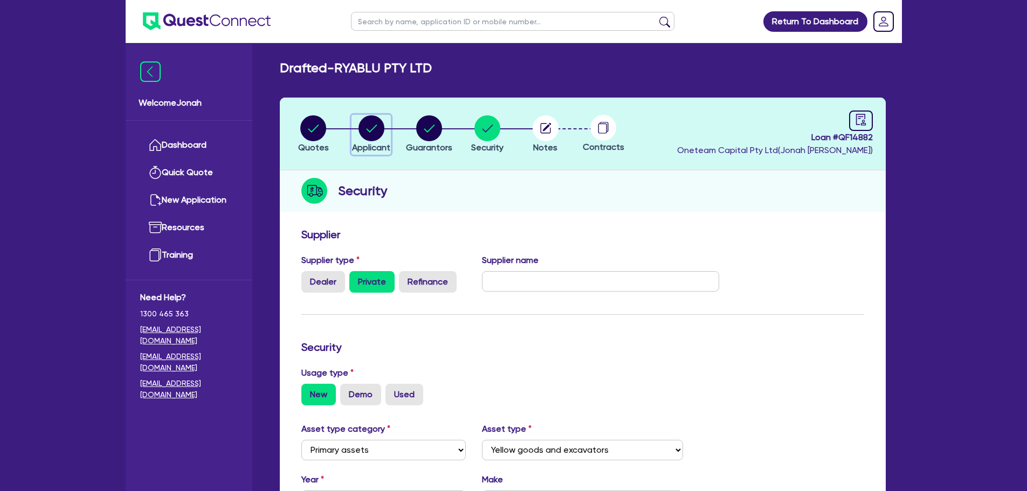
click at [369, 127] on circle "button" at bounding box center [372, 128] width 26 height 26
select select "COMPANY"
select select "BUILDING_CONSTRUCTION"
select select "TRADES_SERVICES_CONSUMERS"
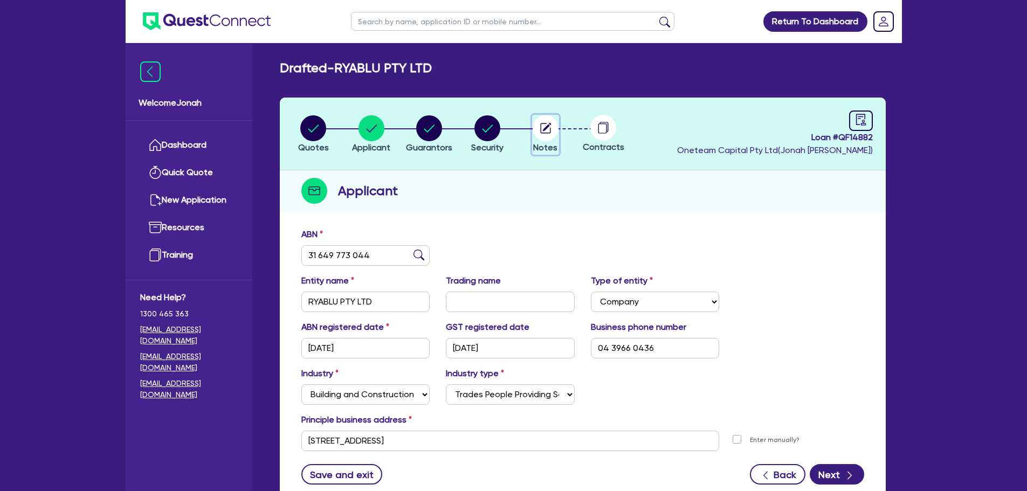
click at [543, 131] on icon "button" at bounding box center [547, 127] width 9 height 9
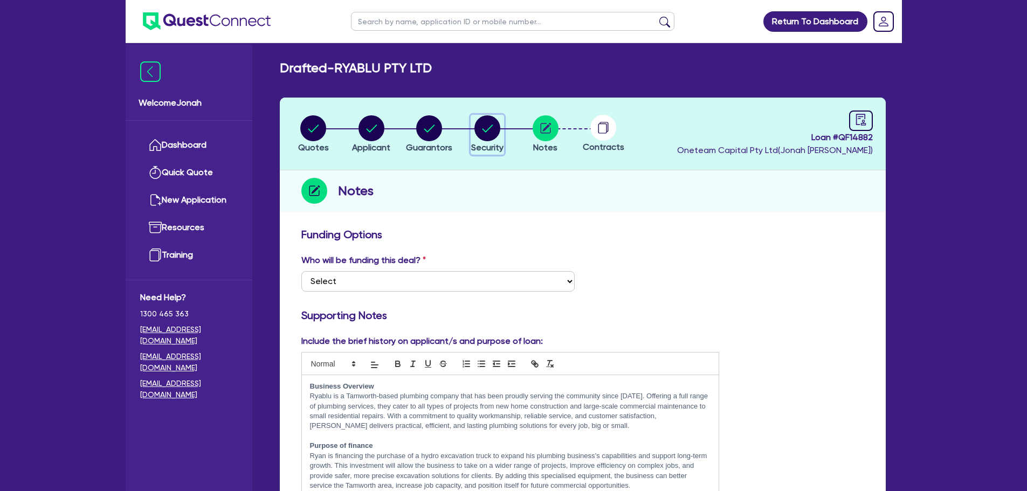
click at [501, 134] on icon "button" at bounding box center [488, 128] width 26 height 26
select select "PRIMARY_ASSETS"
select select "YELLOW_GOODS_AND_EXCAVATORS"
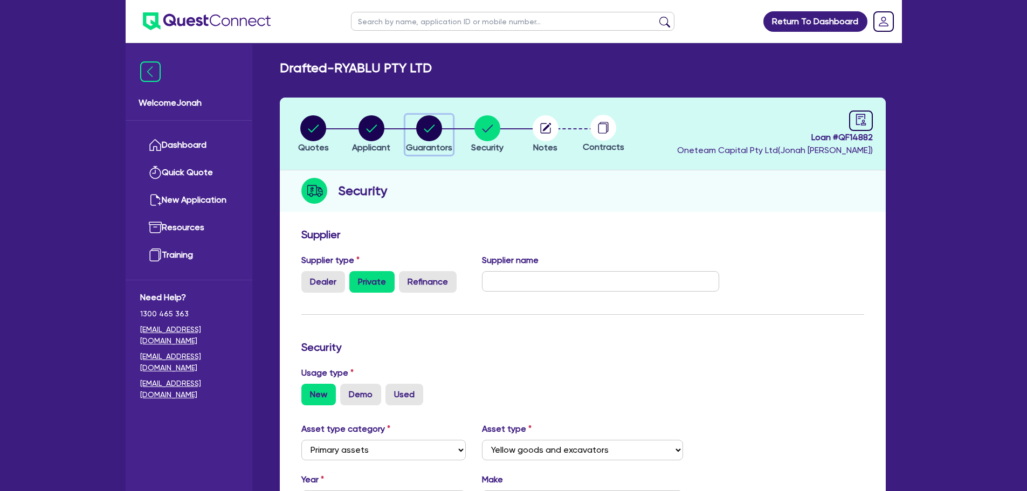
click at [423, 136] on circle "button" at bounding box center [429, 128] width 26 height 26
select select "MR"
select select "[GEOGRAPHIC_DATA]"
select select "MARRIED"
select select "PROPERTY"
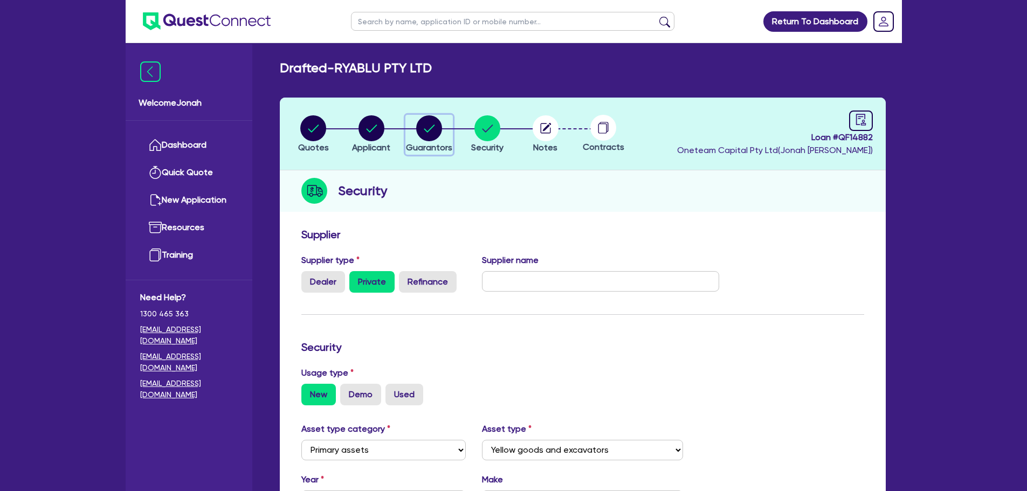
select select "INVESTMENT_PROPERTY"
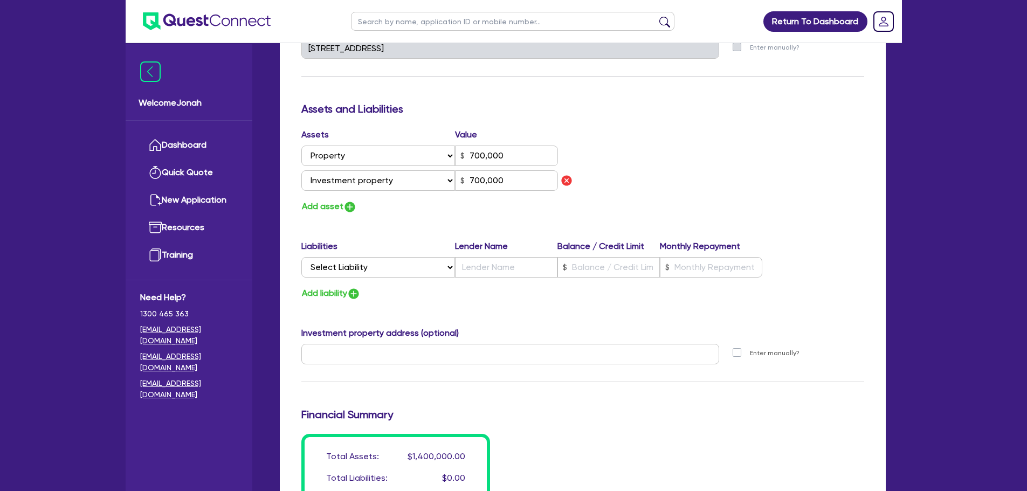
scroll to position [593, 0]
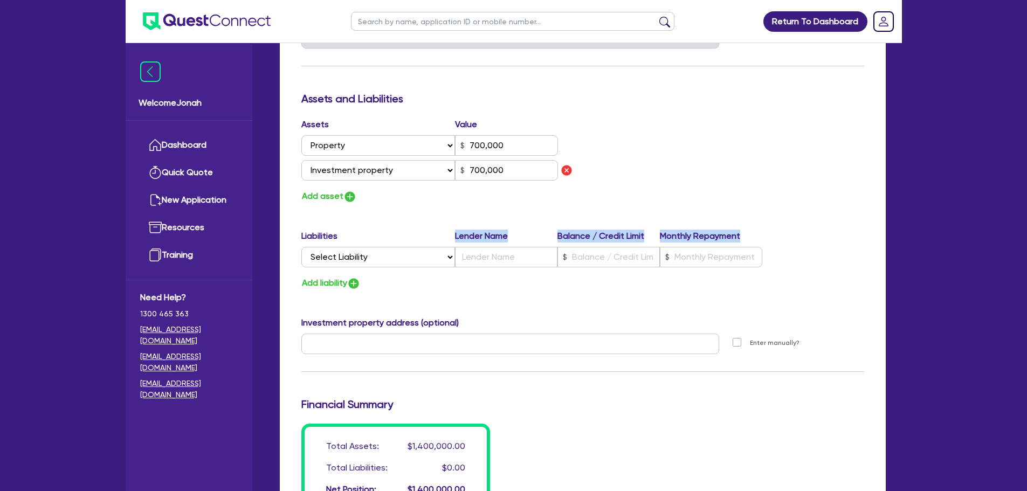
drag, startPoint x: 455, startPoint y: 236, endPoint x: 741, endPoint y: 233, distance: 285.3
click at [741, 233] on div "Liabilities Lender Name Balance / Credit Limit Monthly Repayment" at bounding box center [532, 238] width 462 height 17
click at [742, 207] on div "Update residential status for Director #1 Boarding is only acceptable when the …" at bounding box center [582, 74] width 563 height 878
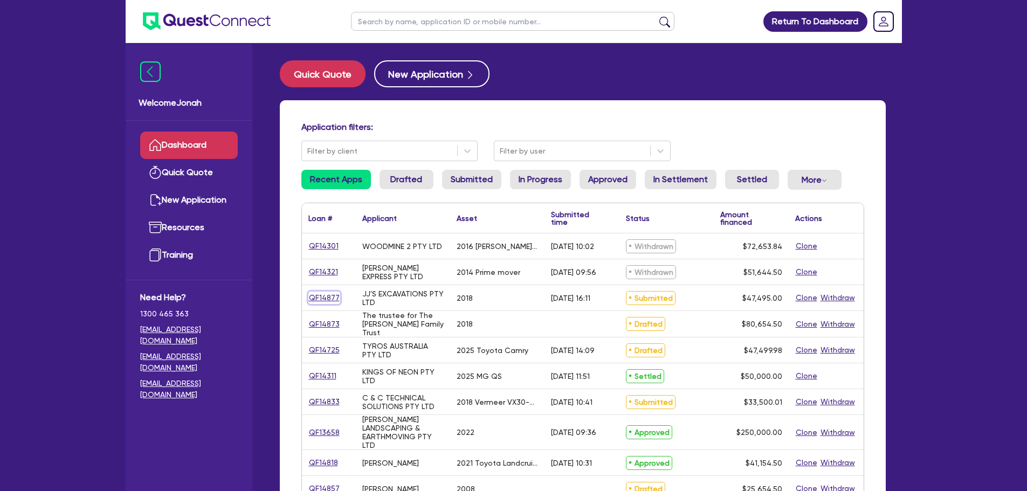
click at [331, 297] on link "QF14877" at bounding box center [325, 298] width 32 height 12
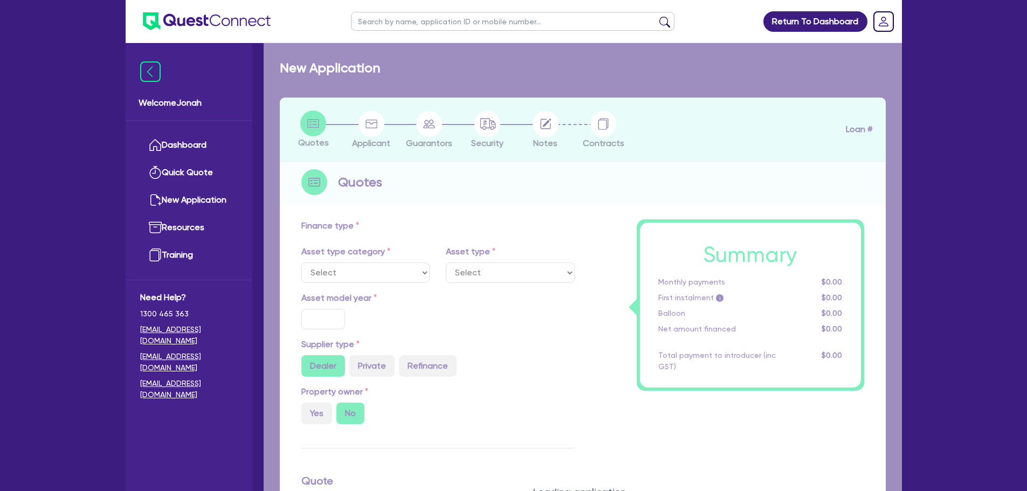
select select "PRIMARY_ASSETS"
type input "2018"
radio input "false"
radio input "true"
type input "47,000"
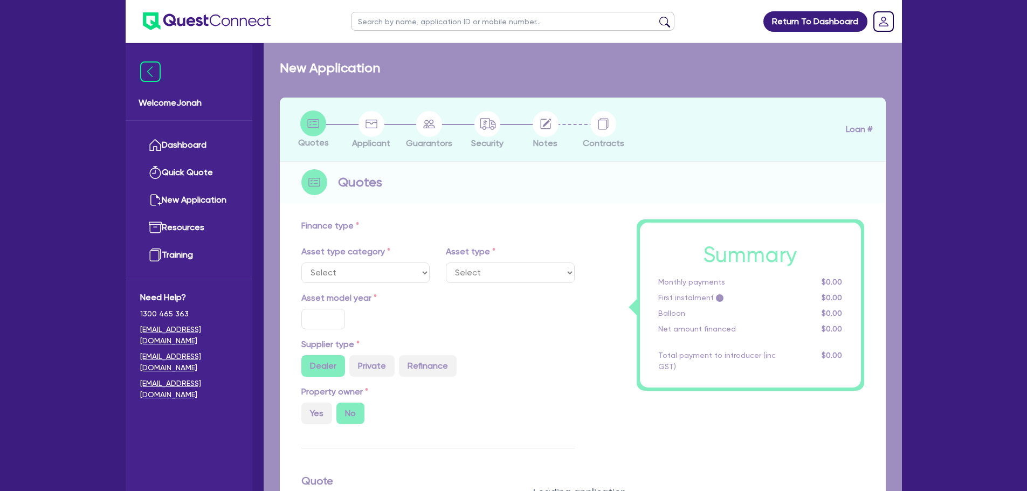
type input "4"
type input "1,899.8"
type input "7.95"
type input "450"
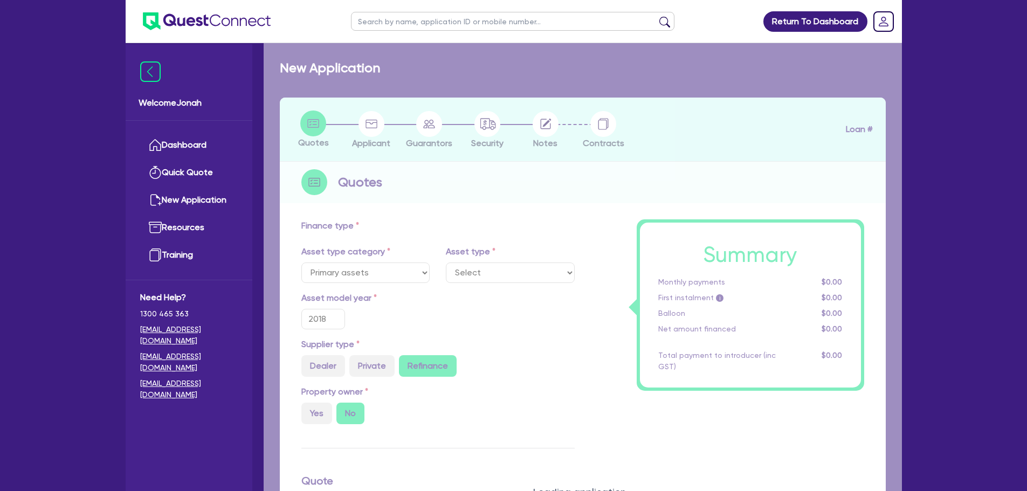
select select "CONSTRUCTION_AND_EARTHMOVING_EQUIPMENT"
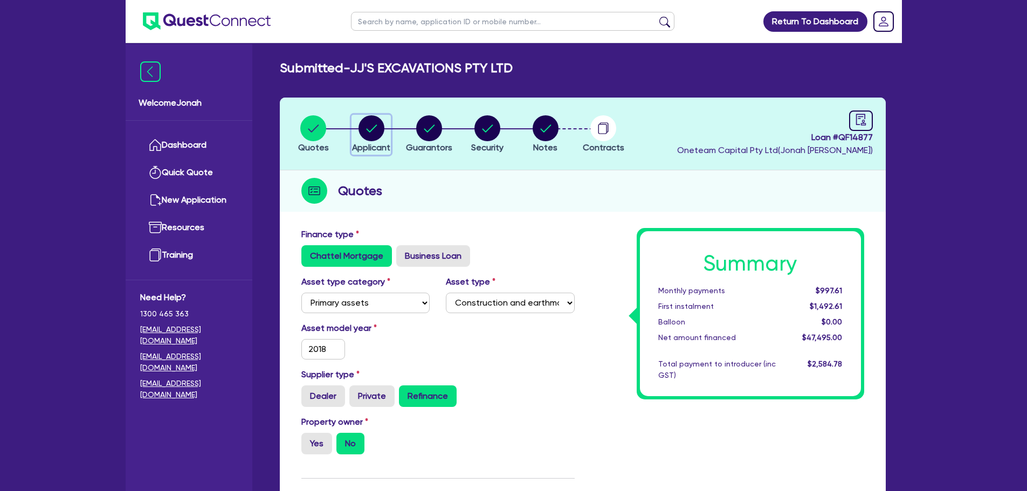
click at [373, 138] on circle "button" at bounding box center [372, 128] width 26 height 26
select select "COMPANY"
select select "BUILDING_CONSTRUCTION"
select select "TRADES_SERVICES_CONSUMERS"
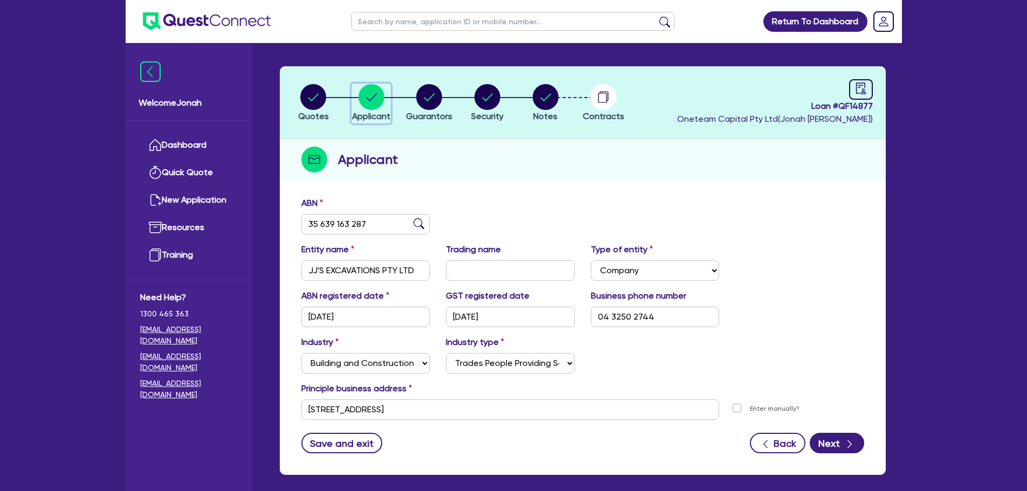
scroll to position [54, 0]
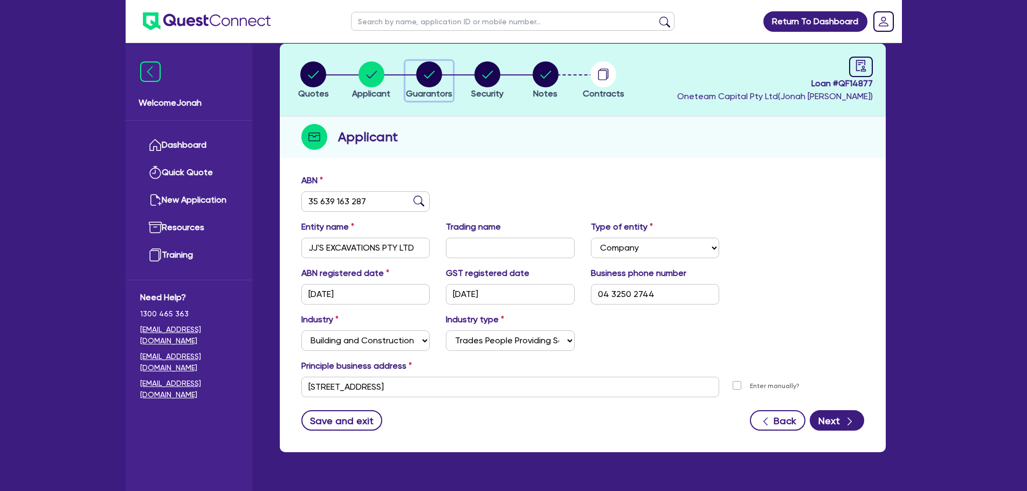
click at [429, 87] on button "Guarantors" at bounding box center [429, 81] width 47 height 40
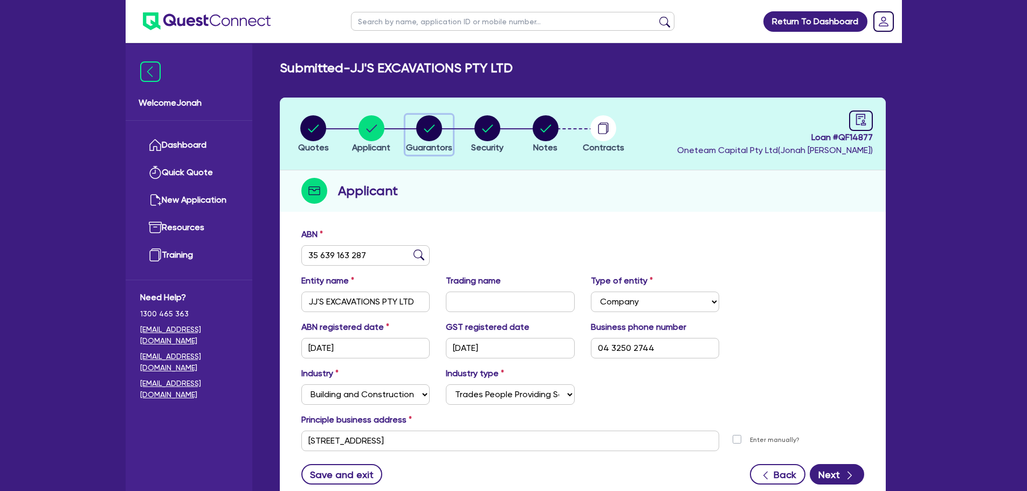
select select "MR"
select select "VIC"
select select "SINGLE"
select select "EQUIPMENT"
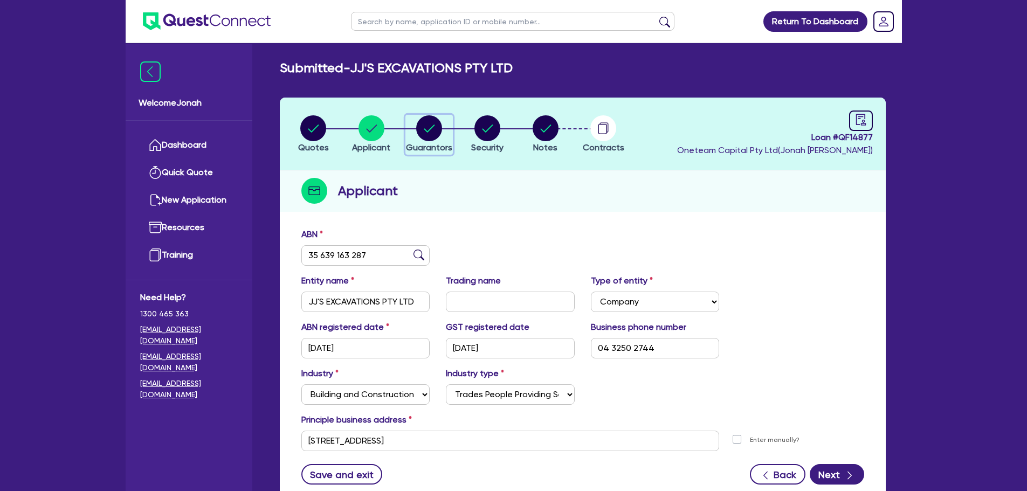
select select "VEHICLE"
select select "EQUIPMENT_LOAN"
select select "VEHICLE_LOAN"
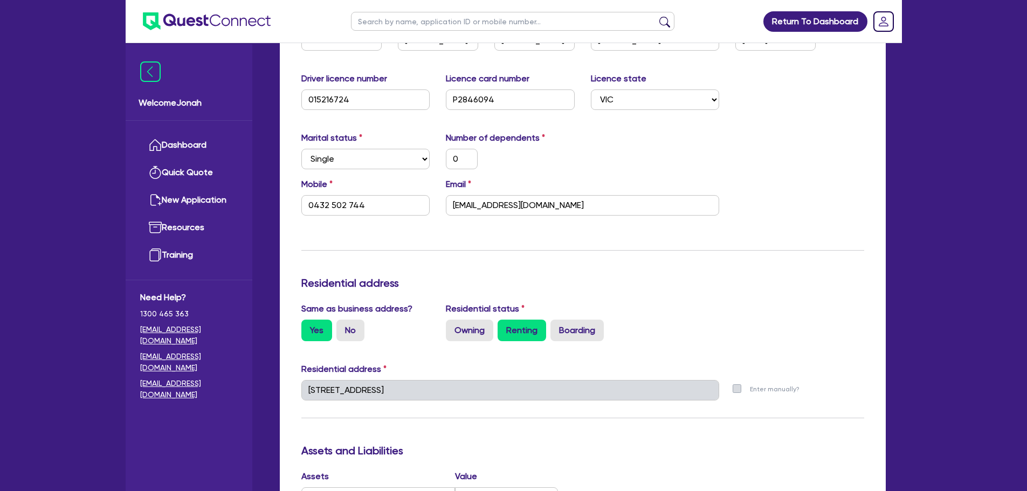
scroll to position [58, 0]
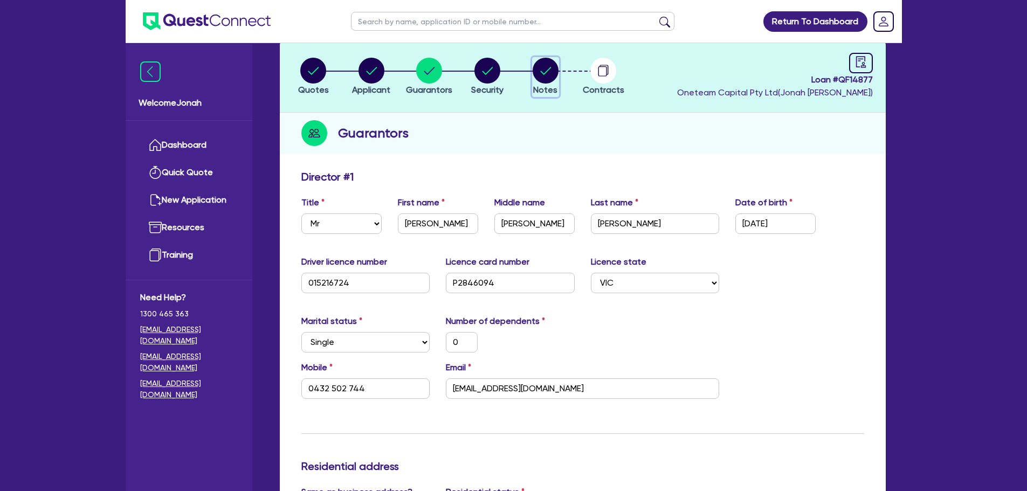
click at [554, 79] on circle "button" at bounding box center [546, 71] width 26 height 26
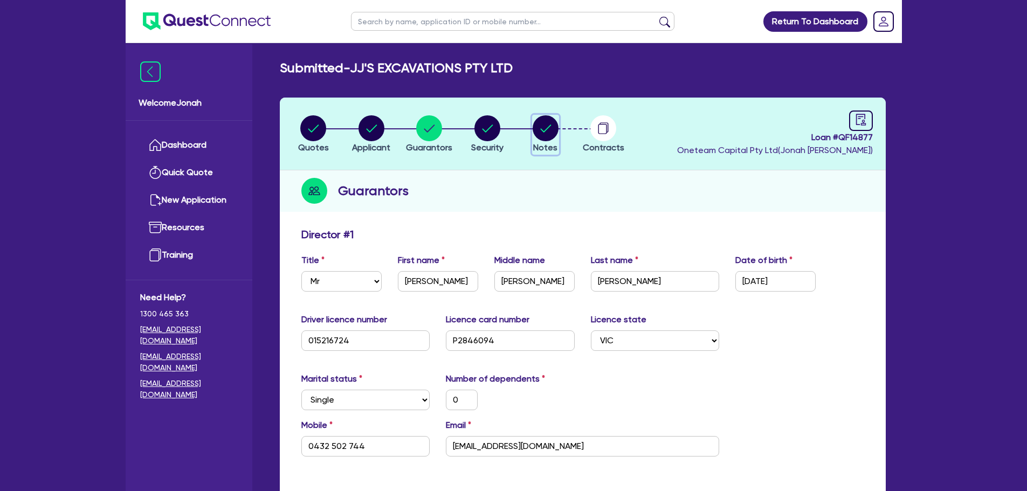
select select "Other"
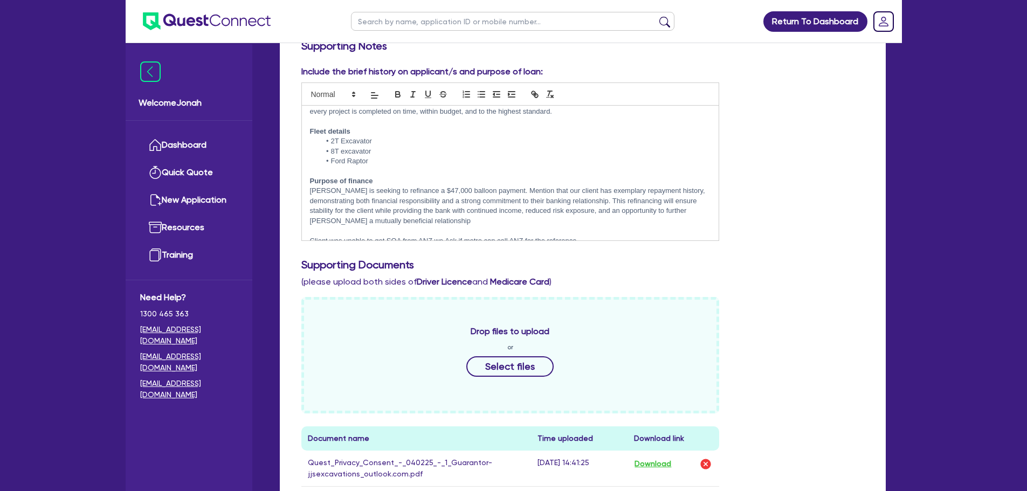
scroll to position [77, 0]
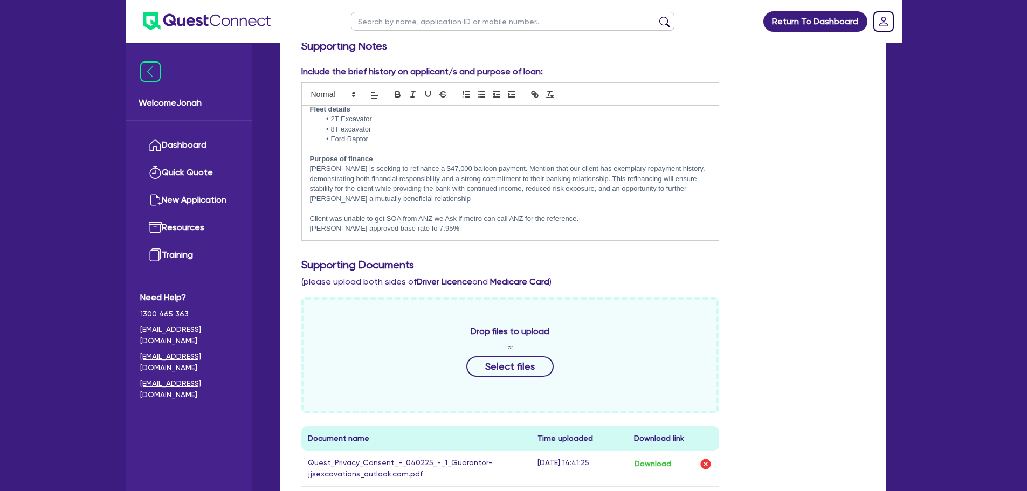
click at [440, 228] on p "Justin approved base rate fo 7.95%" at bounding box center [510, 229] width 401 height 10
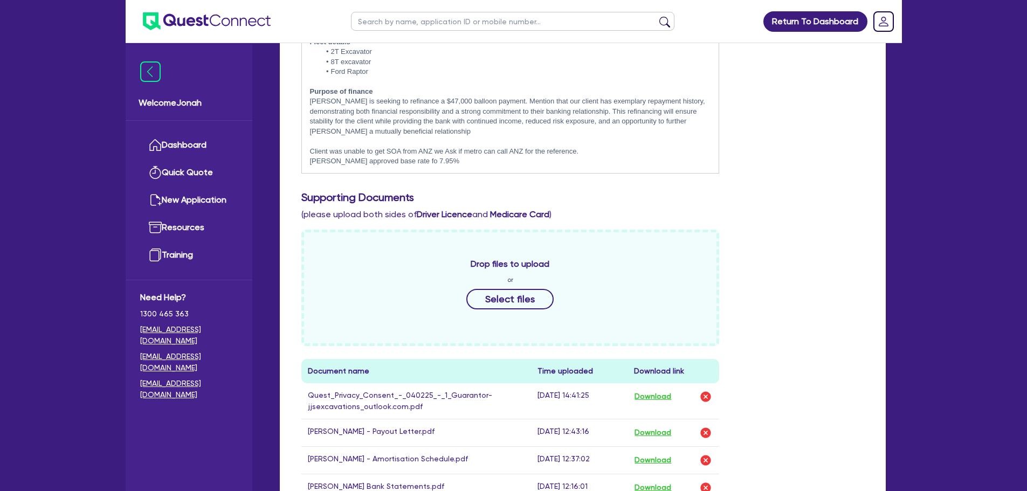
scroll to position [431, 0]
